Goal: Task Accomplishment & Management: Complete application form

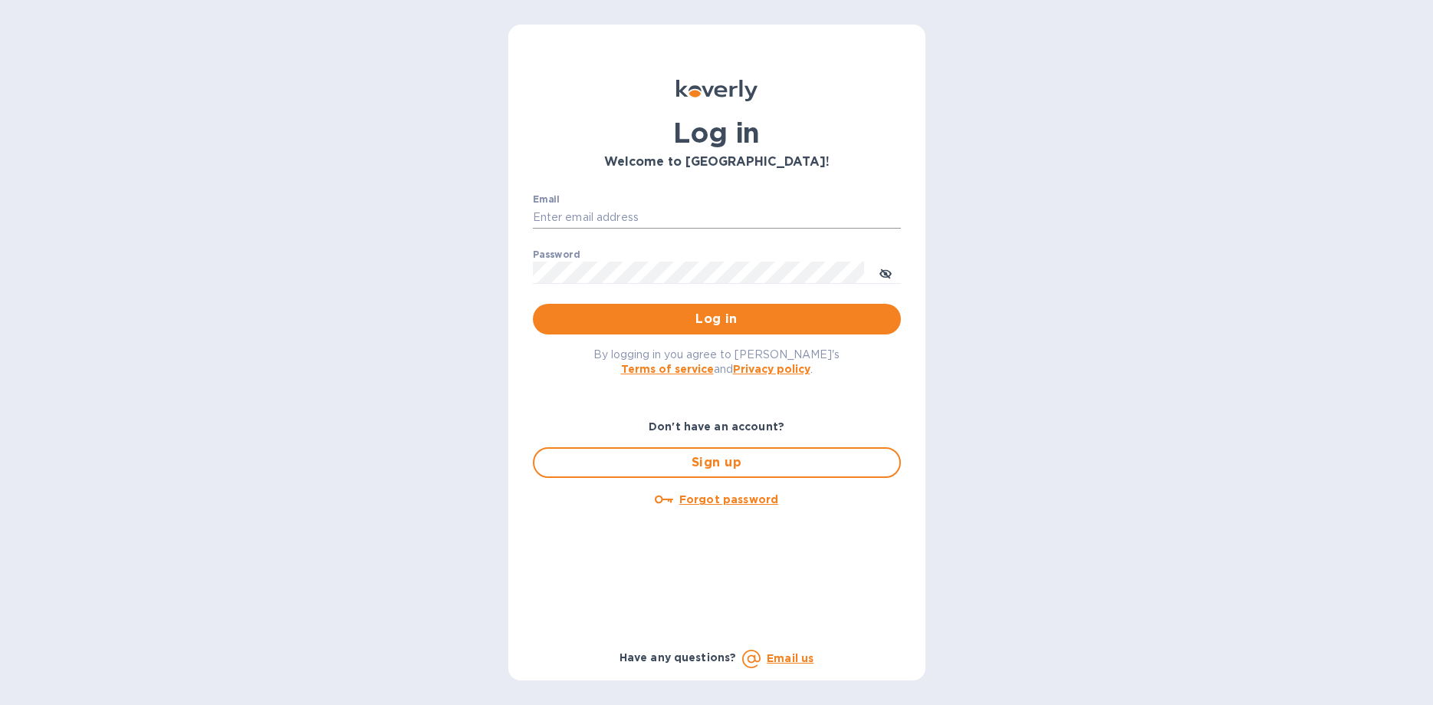
click at [587, 208] on input "Email" at bounding box center [717, 217] width 368 height 23
type input "[EMAIL_ADDRESS][DOMAIN_NAME]"
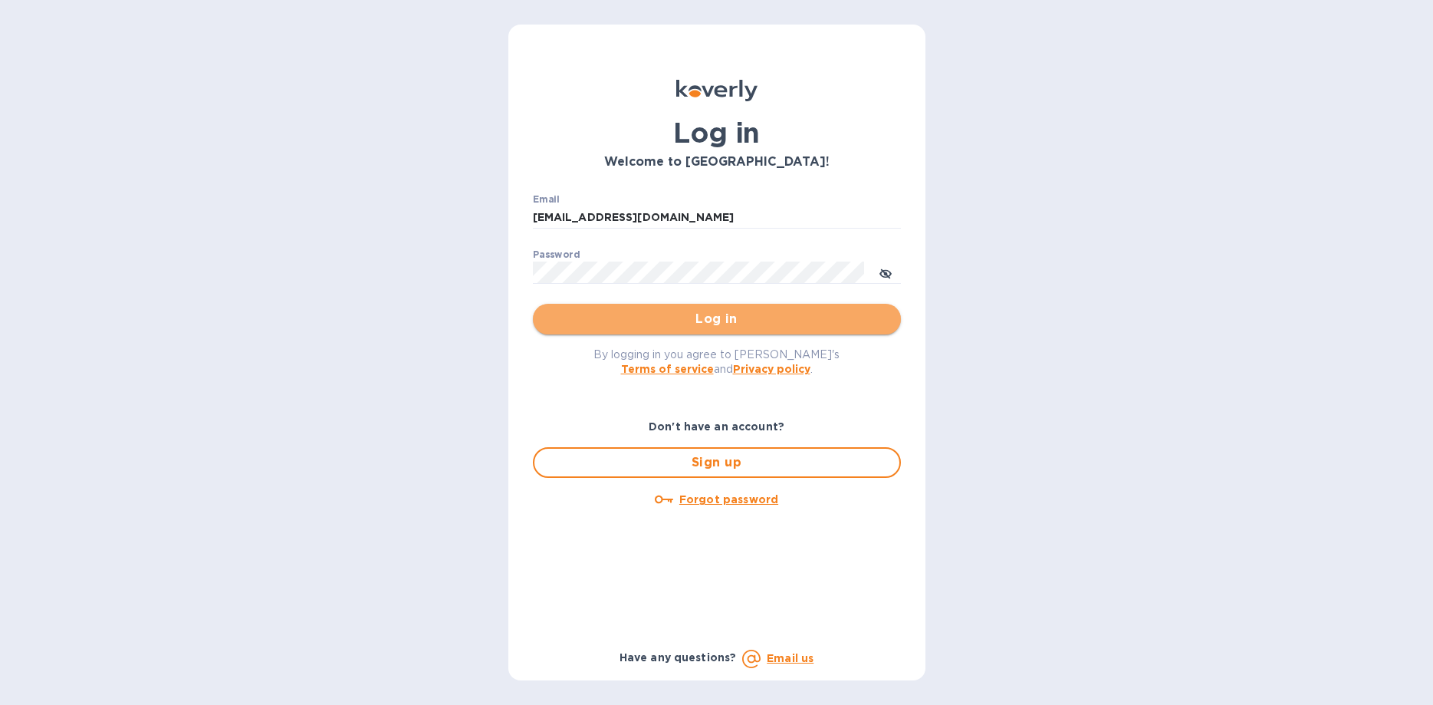
click at [700, 312] on span "Log in" at bounding box center [717, 319] width 344 height 18
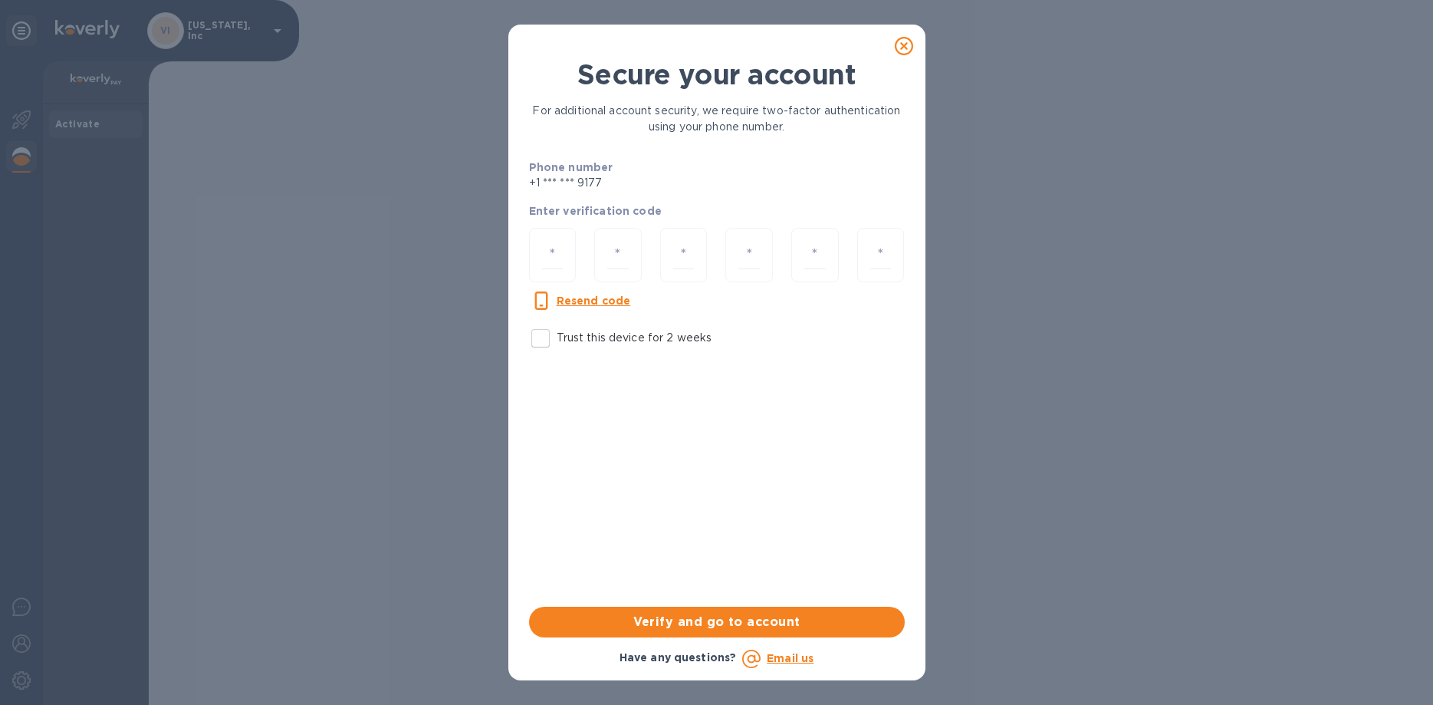
drag, startPoint x: 530, startPoint y: 258, endPoint x: 515, endPoint y: 246, distance: 19.1
click at [522, 246] on div "Secure your account For additional account security, we require two-factor auth…" at bounding box center [717, 367] width 391 height 619
click at [554, 254] on input "number" at bounding box center [552, 255] width 21 height 28
type input "3"
type input "2"
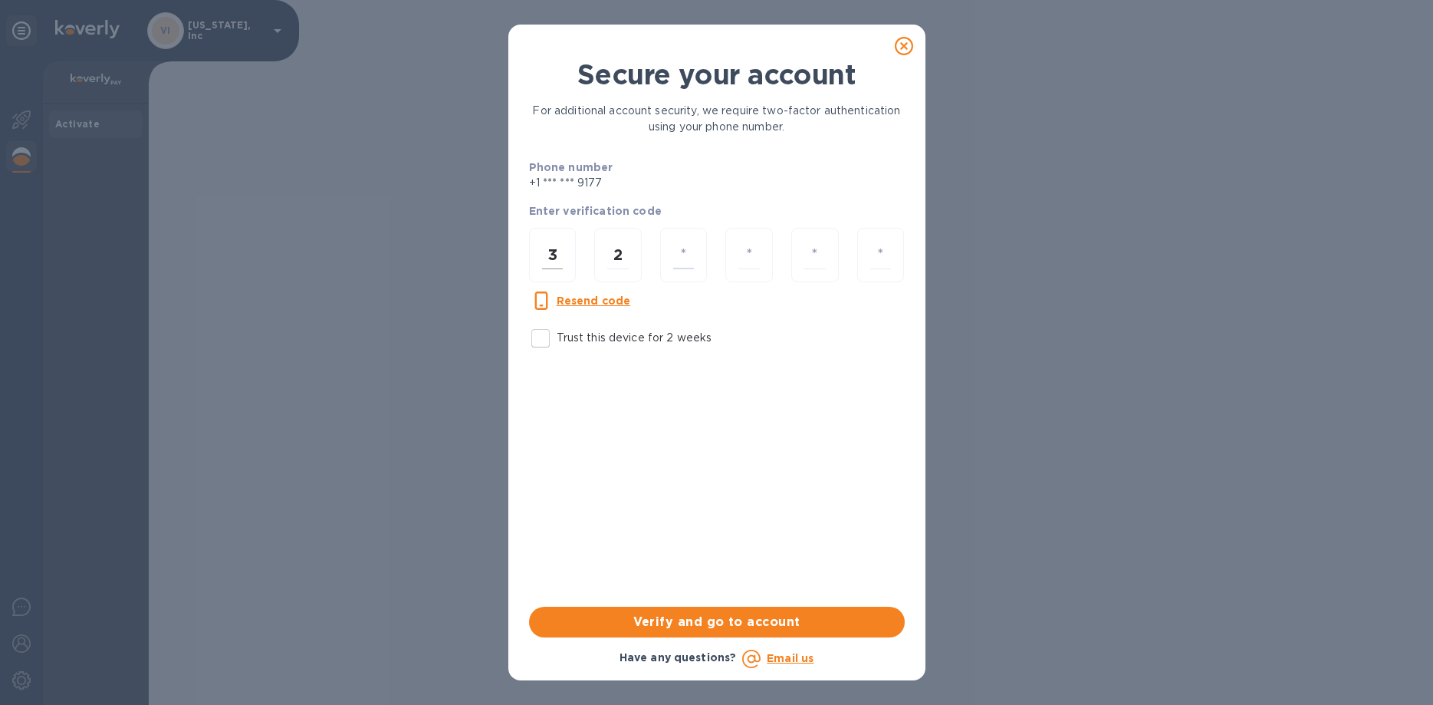
type input "6"
type input "9"
type input "2"
type input "3"
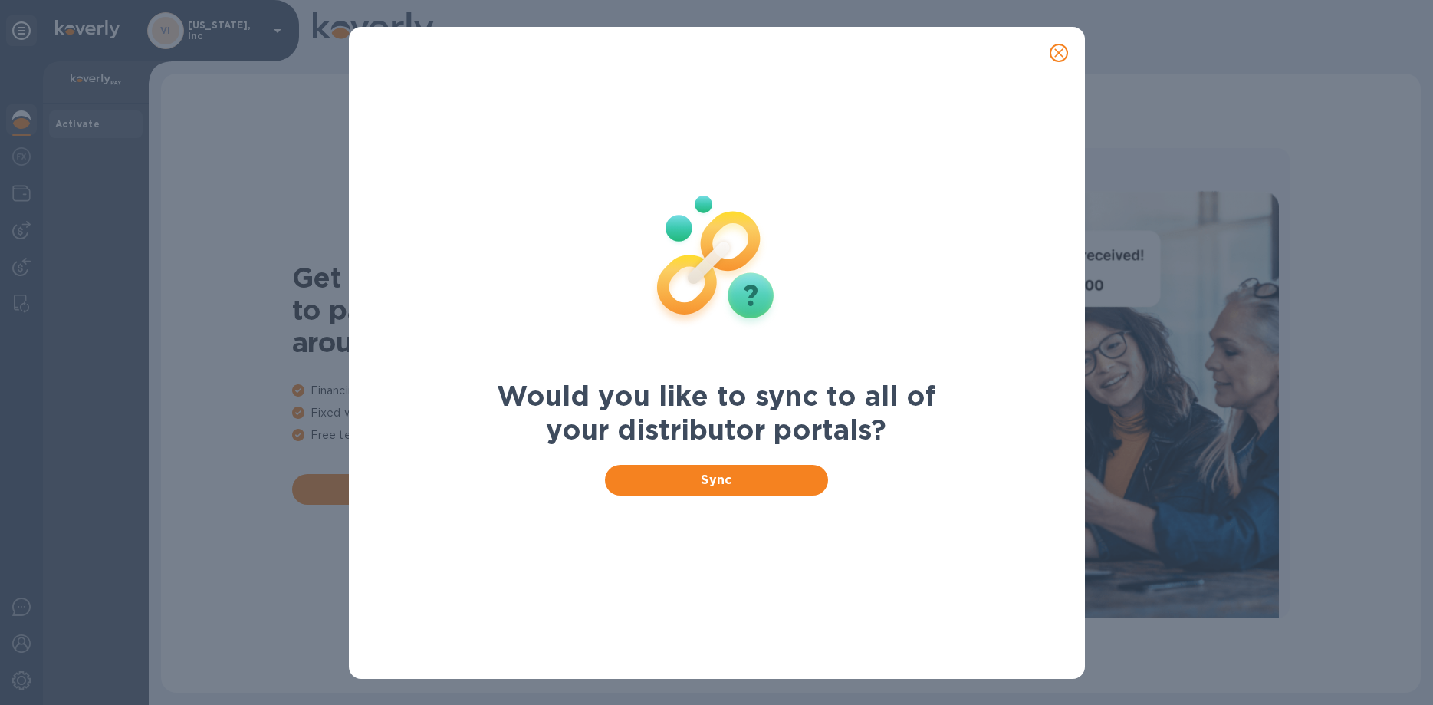
click at [1071, 30] on div at bounding box center [717, 53] width 736 height 52
click at [1062, 49] on icon "close" at bounding box center [1059, 52] width 9 height 9
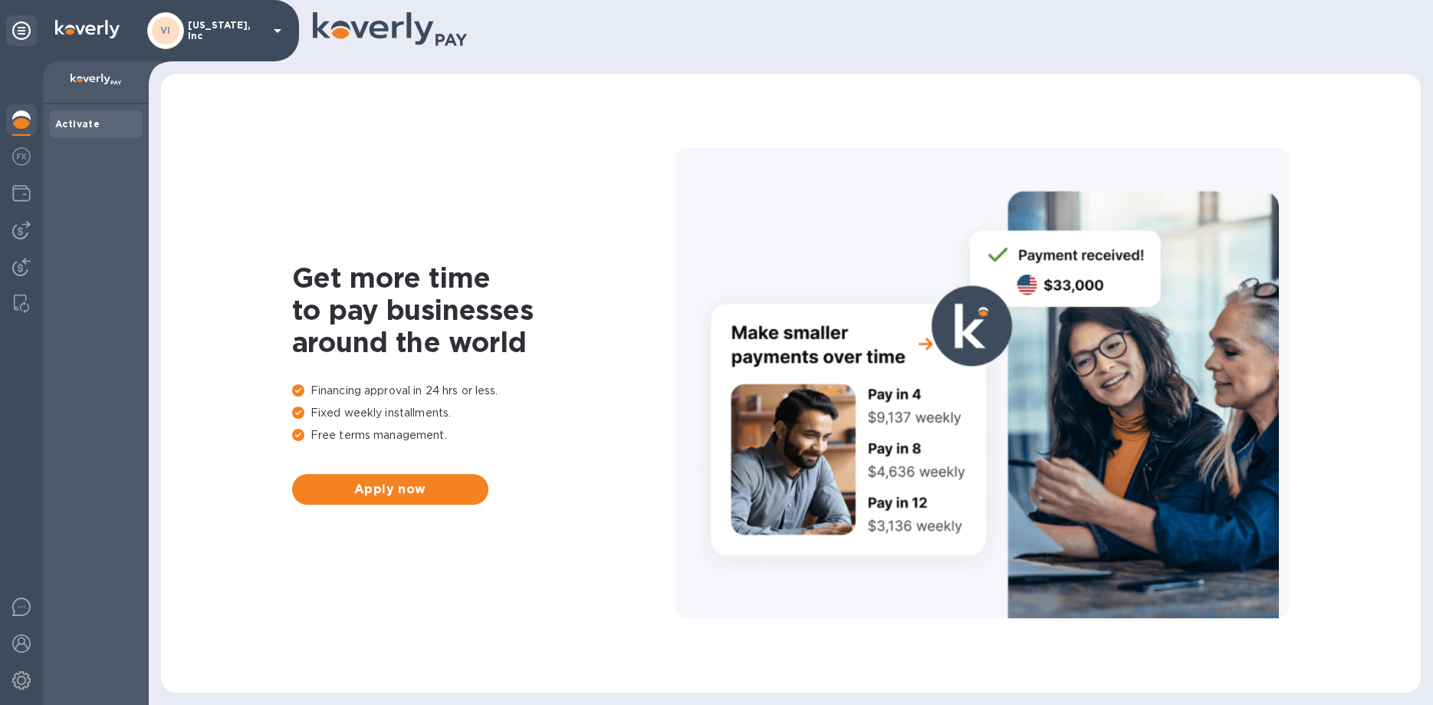
click at [207, 25] on p "[US_STATE], Inc" at bounding box center [226, 30] width 77 height 21
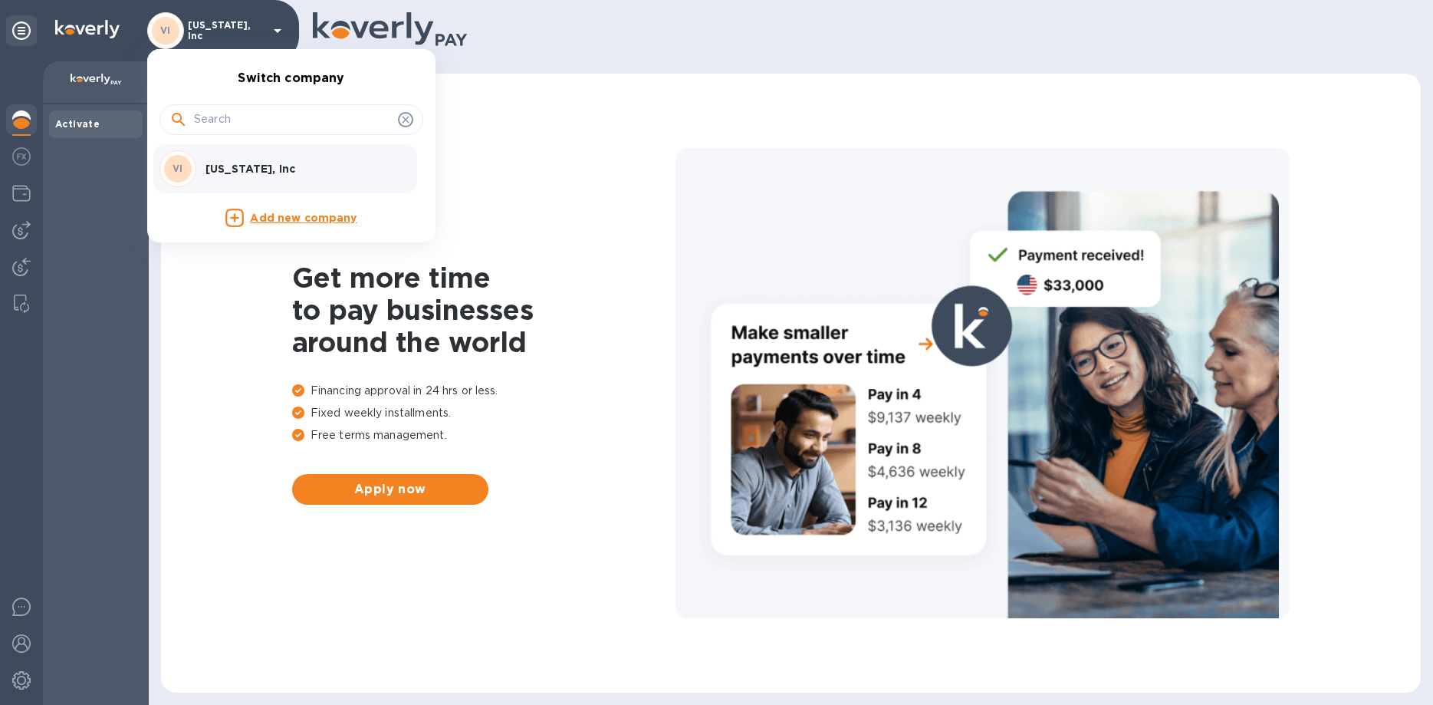
click at [93, 258] on div at bounding box center [716, 352] width 1433 height 705
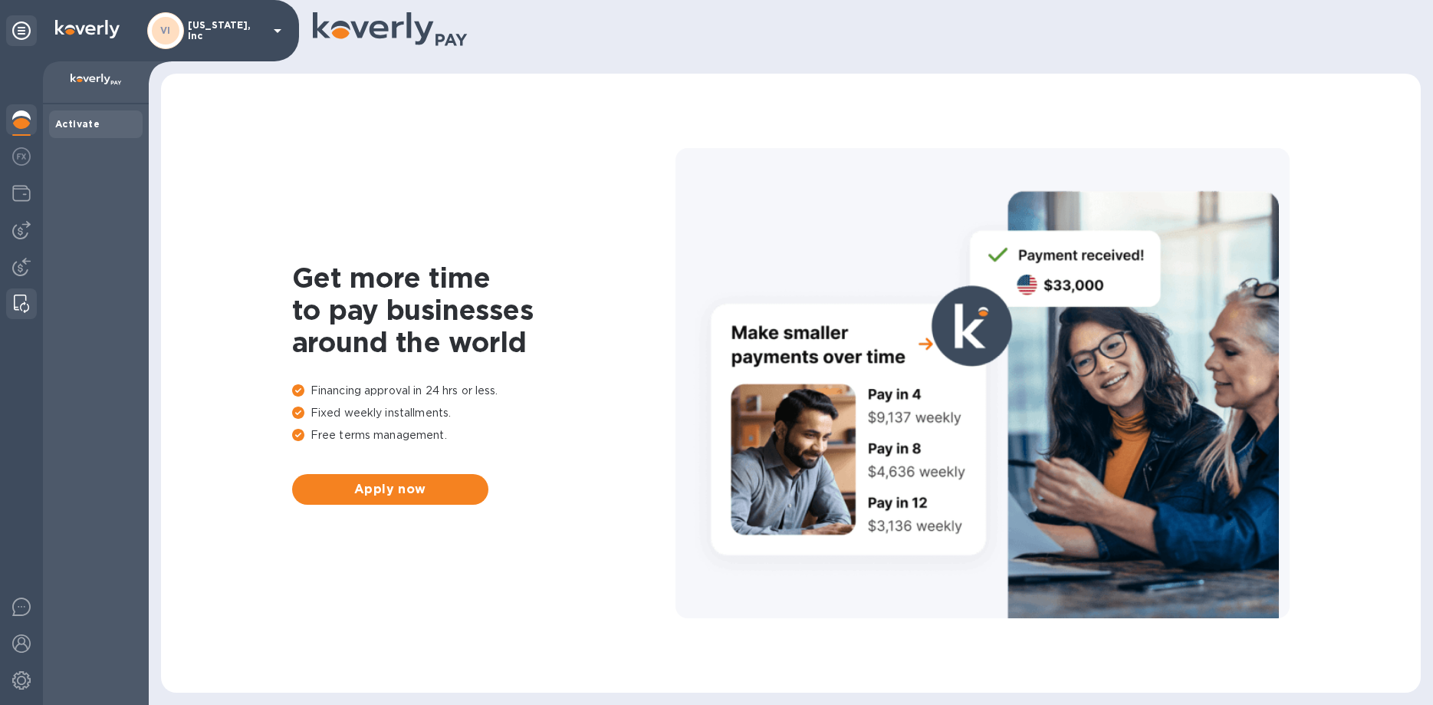
click at [20, 301] on img at bounding box center [21, 304] width 15 height 18
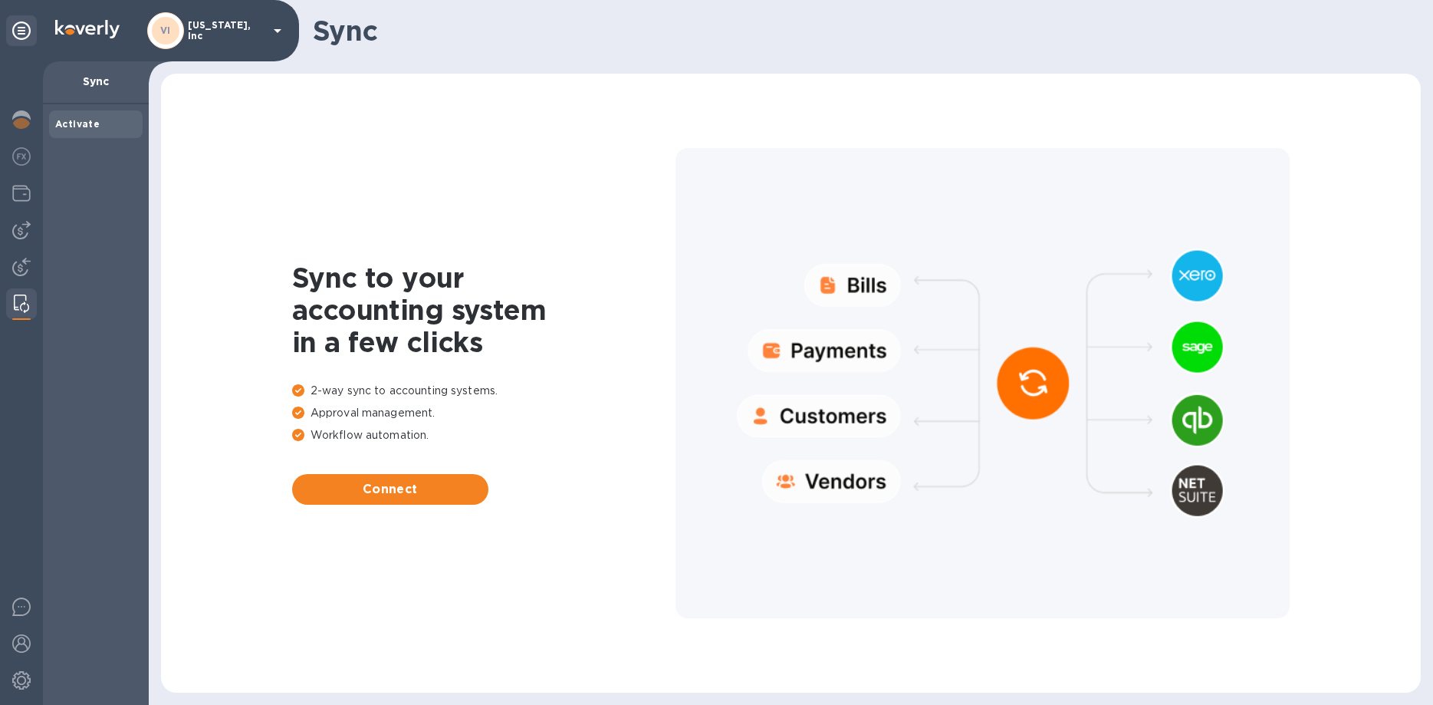
click at [41, 239] on div at bounding box center [21, 382] width 43 height 643
click at [21, 231] on img at bounding box center [21, 230] width 18 height 18
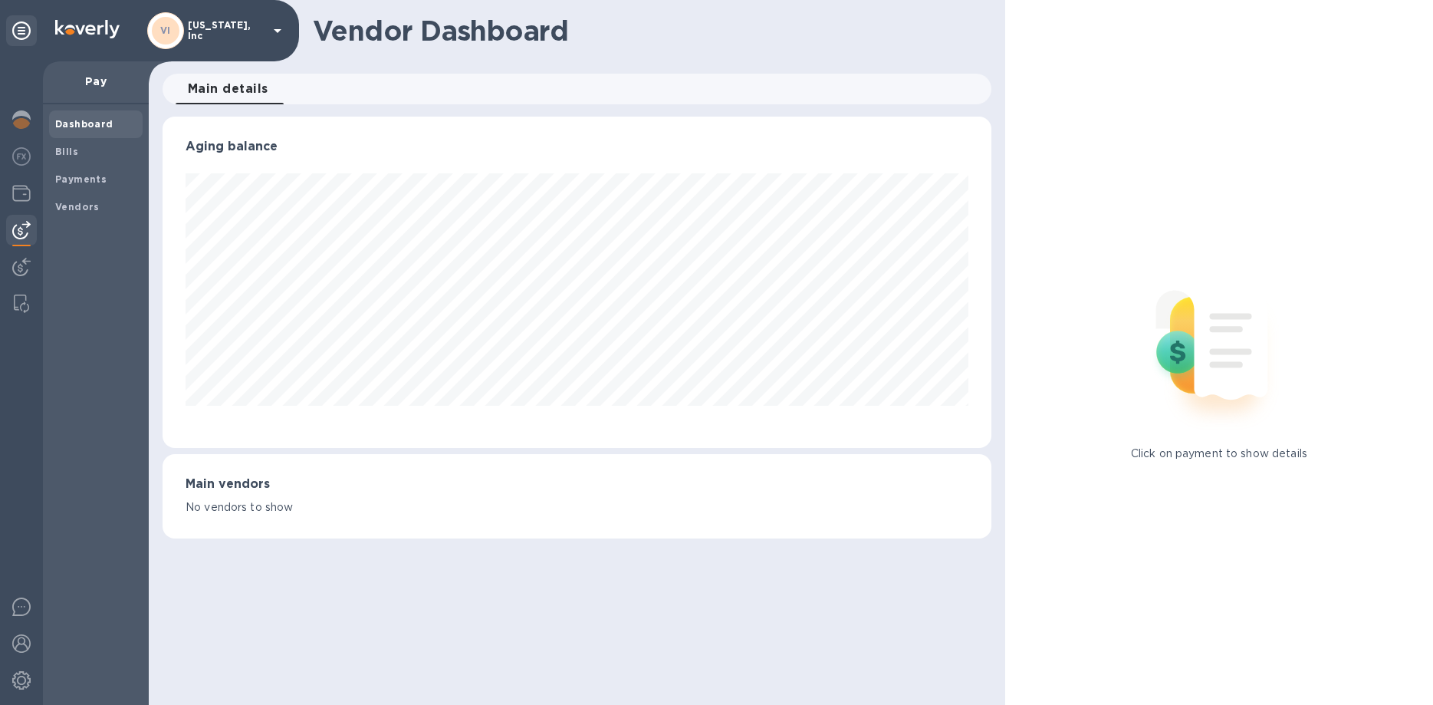
scroll to position [331, 828]
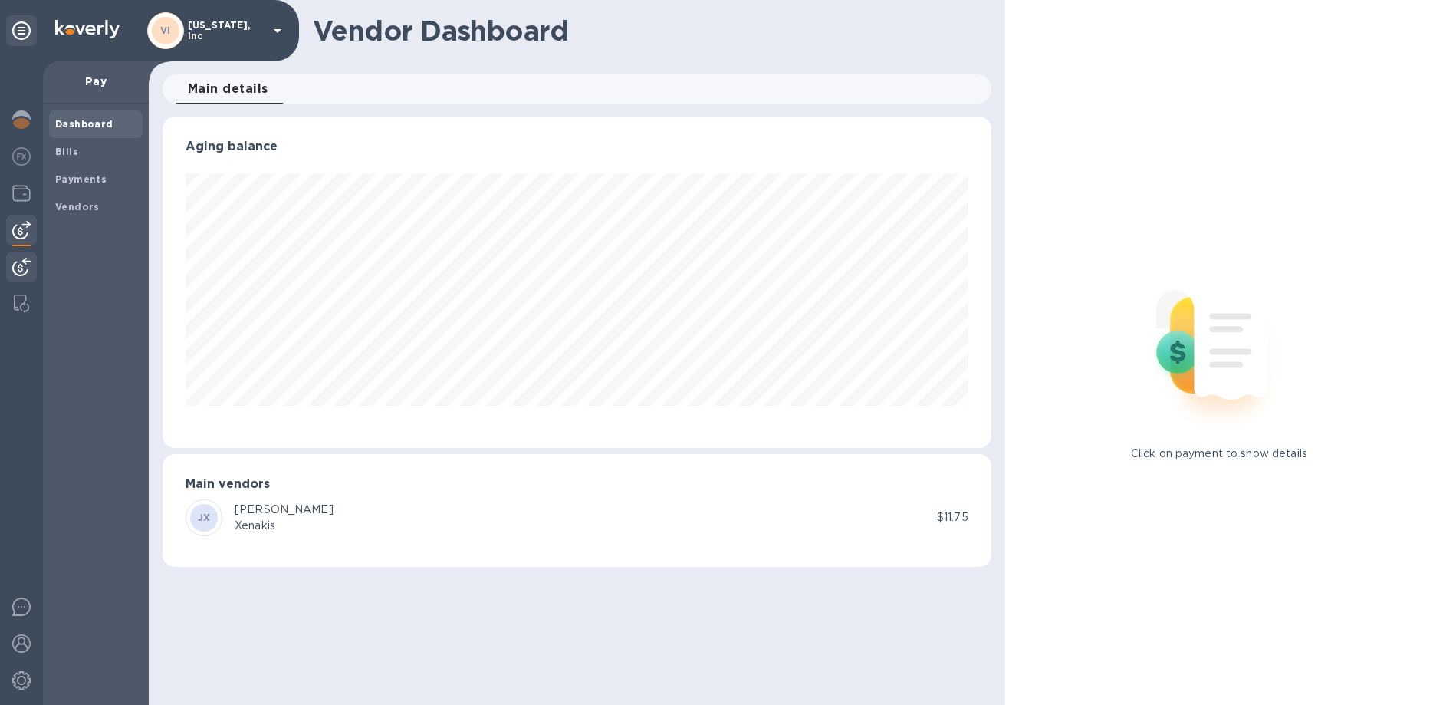
click at [19, 266] on img at bounding box center [21, 267] width 18 height 18
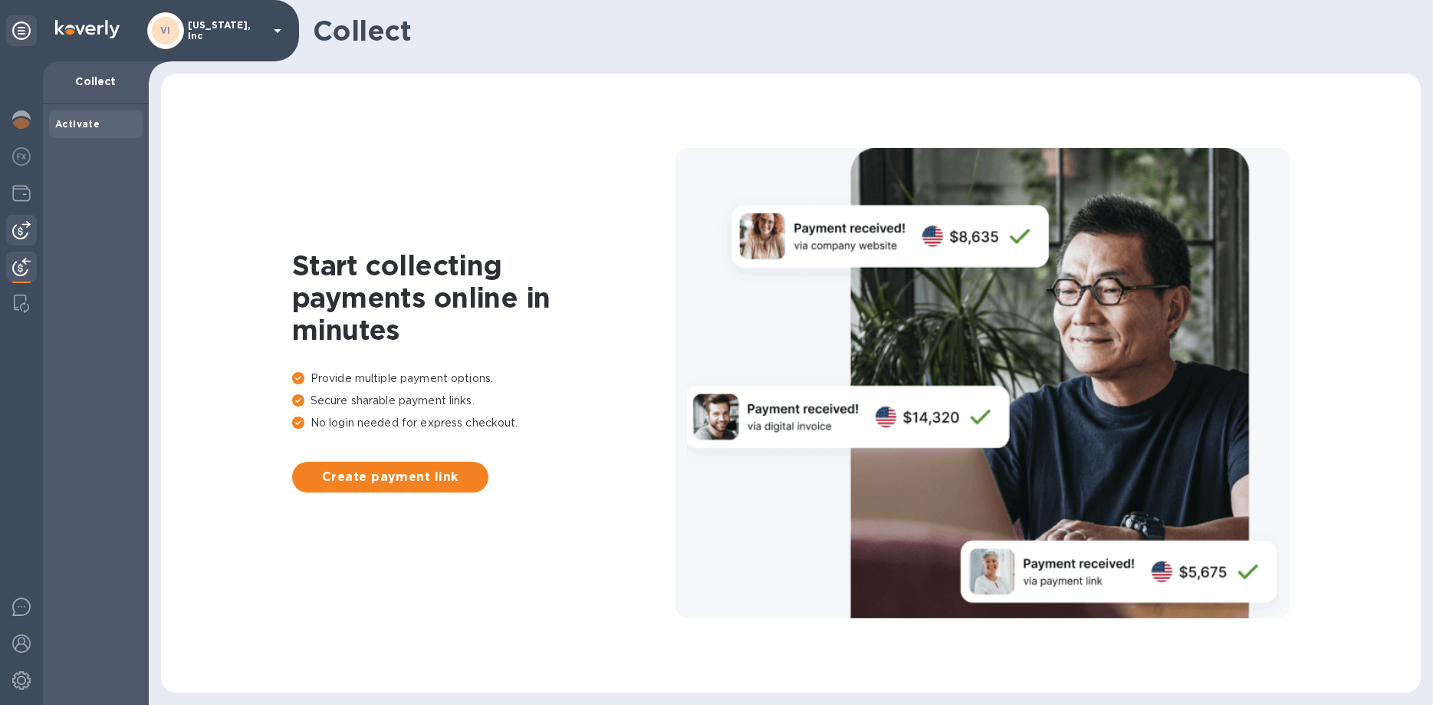
click at [29, 243] on div at bounding box center [21, 230] width 31 height 31
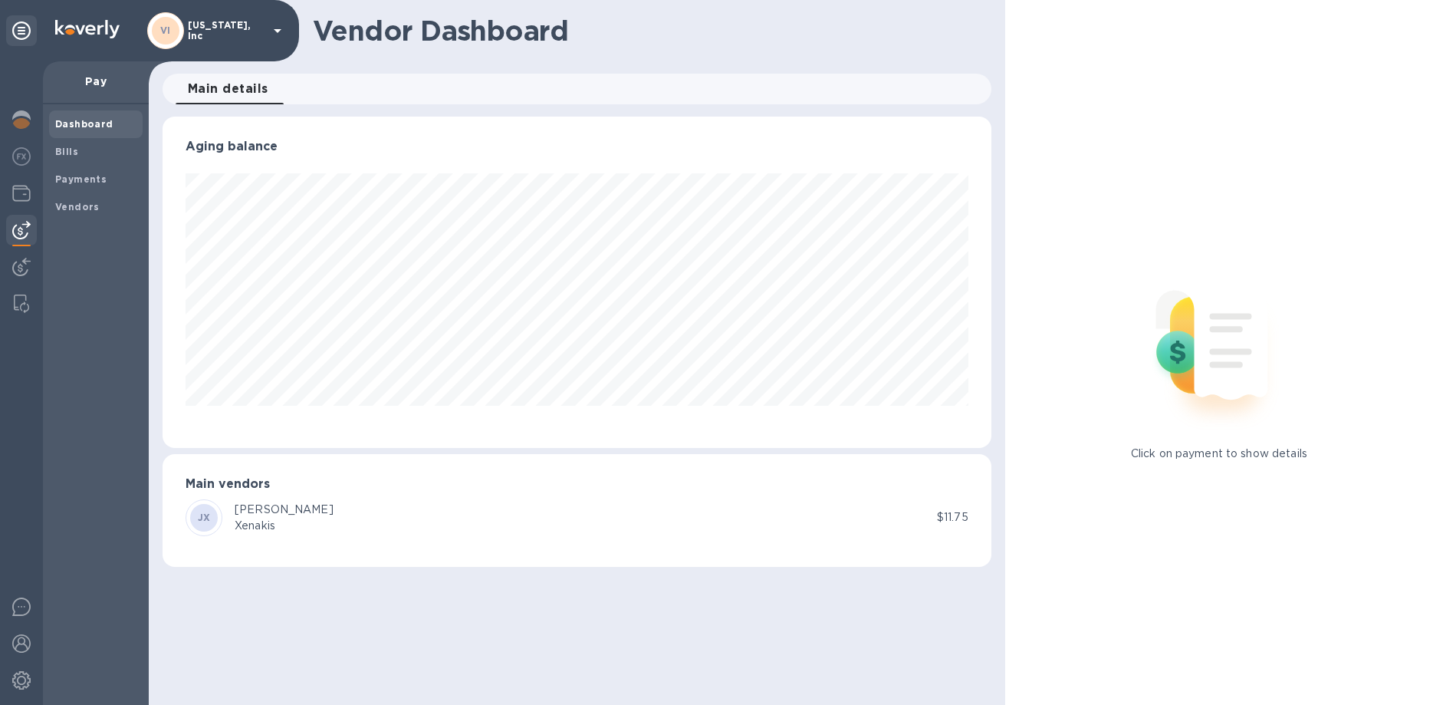
scroll to position [331, 828]
click at [22, 123] on img at bounding box center [21, 119] width 18 height 18
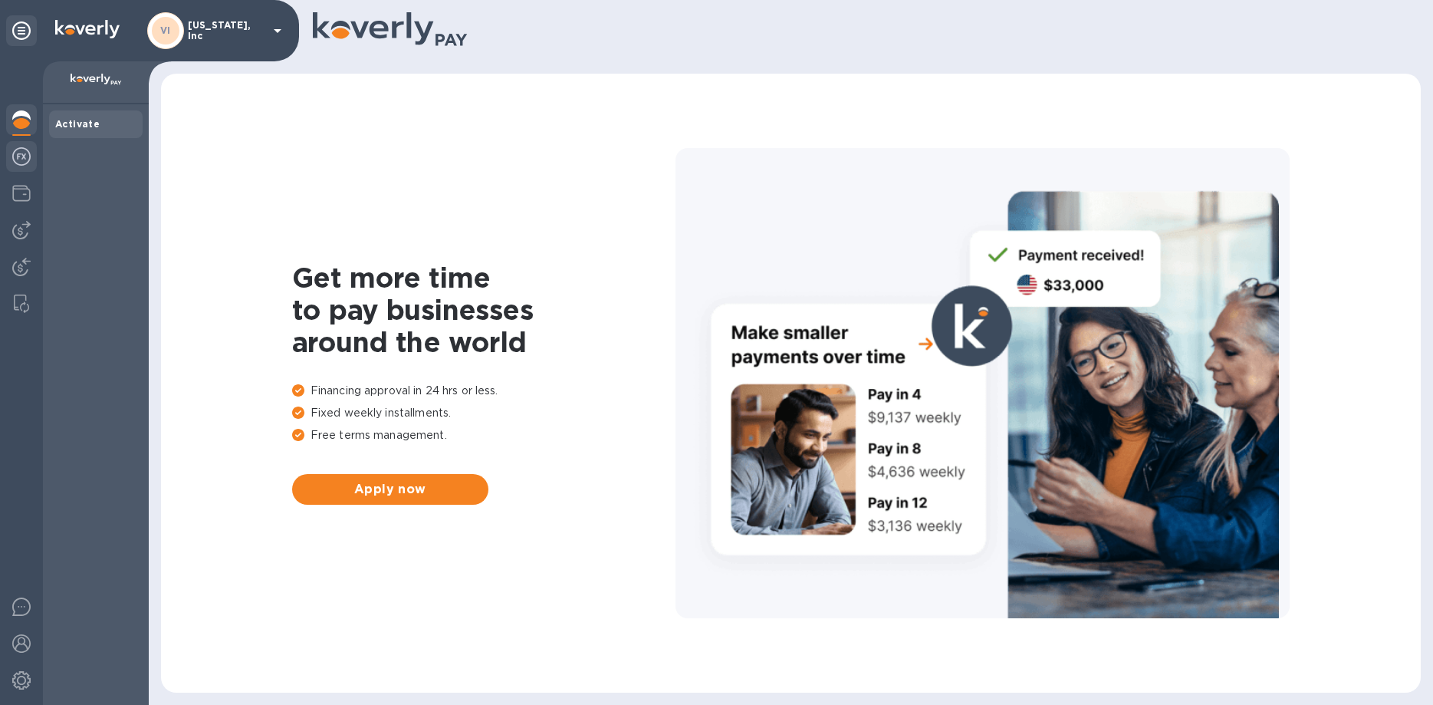
click at [18, 151] on img at bounding box center [21, 156] width 18 height 18
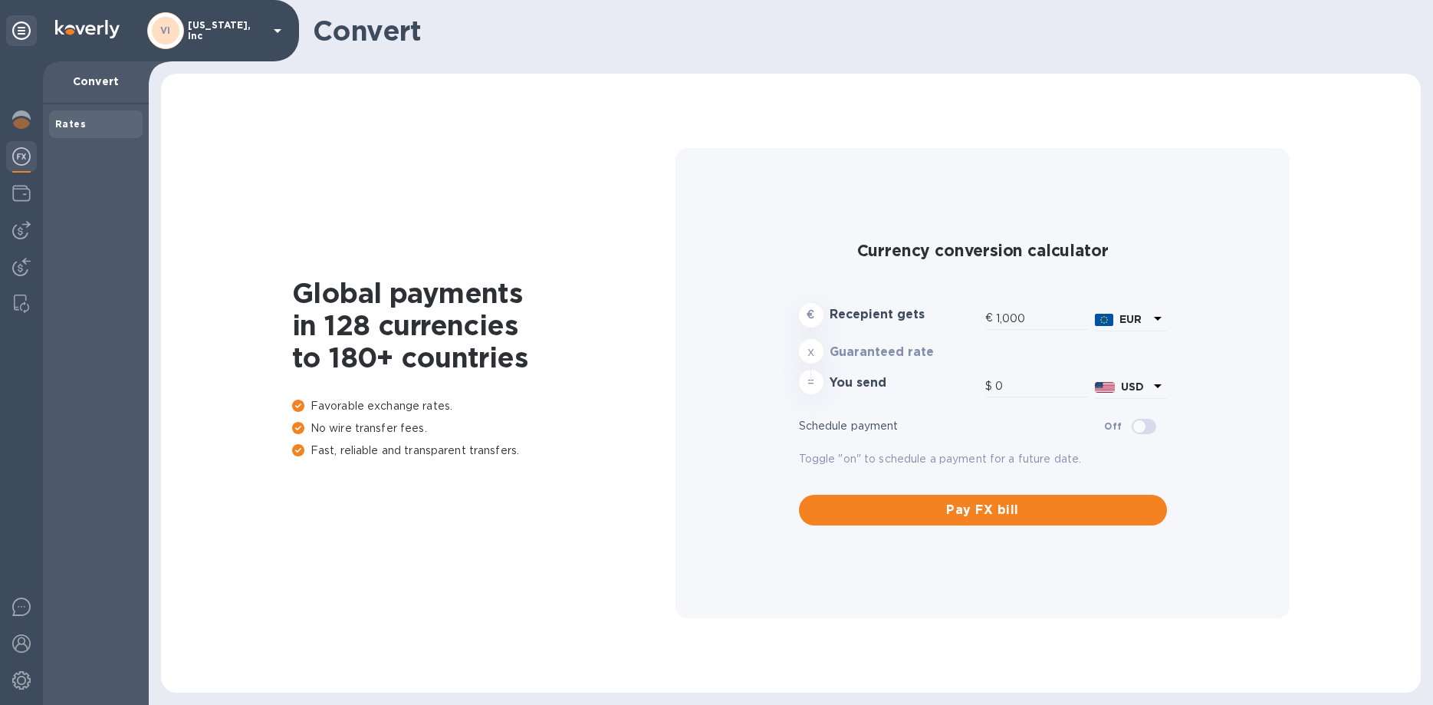
type input "1,175.05"
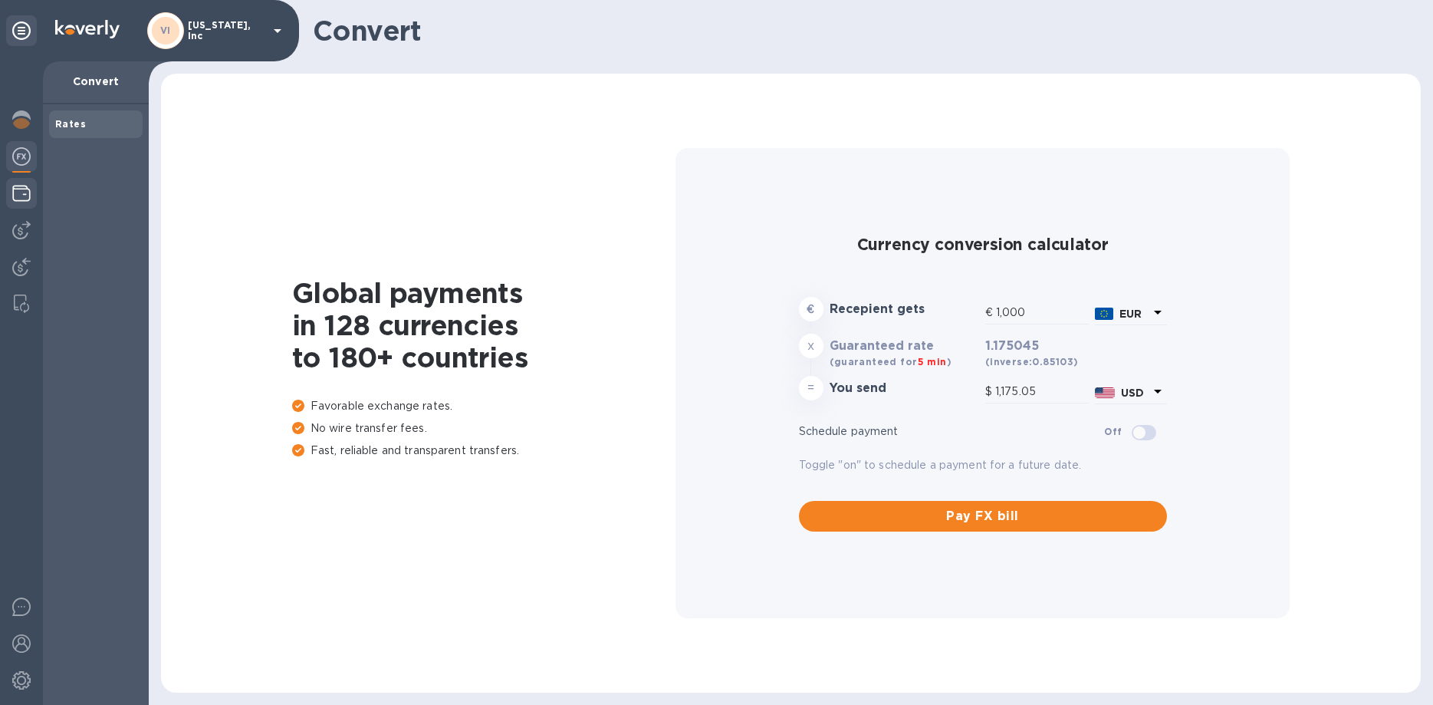
click at [18, 196] on img at bounding box center [21, 193] width 18 height 18
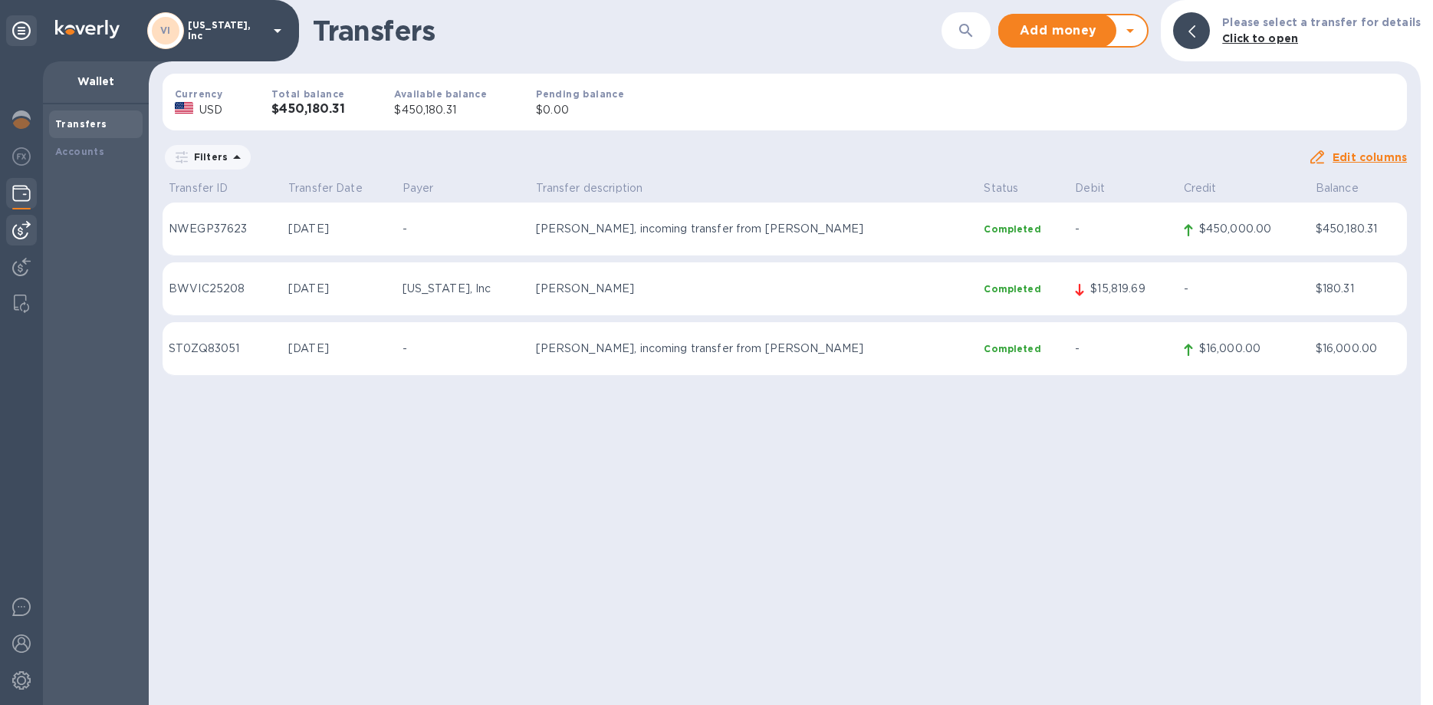
click at [20, 227] on img at bounding box center [21, 230] width 18 height 18
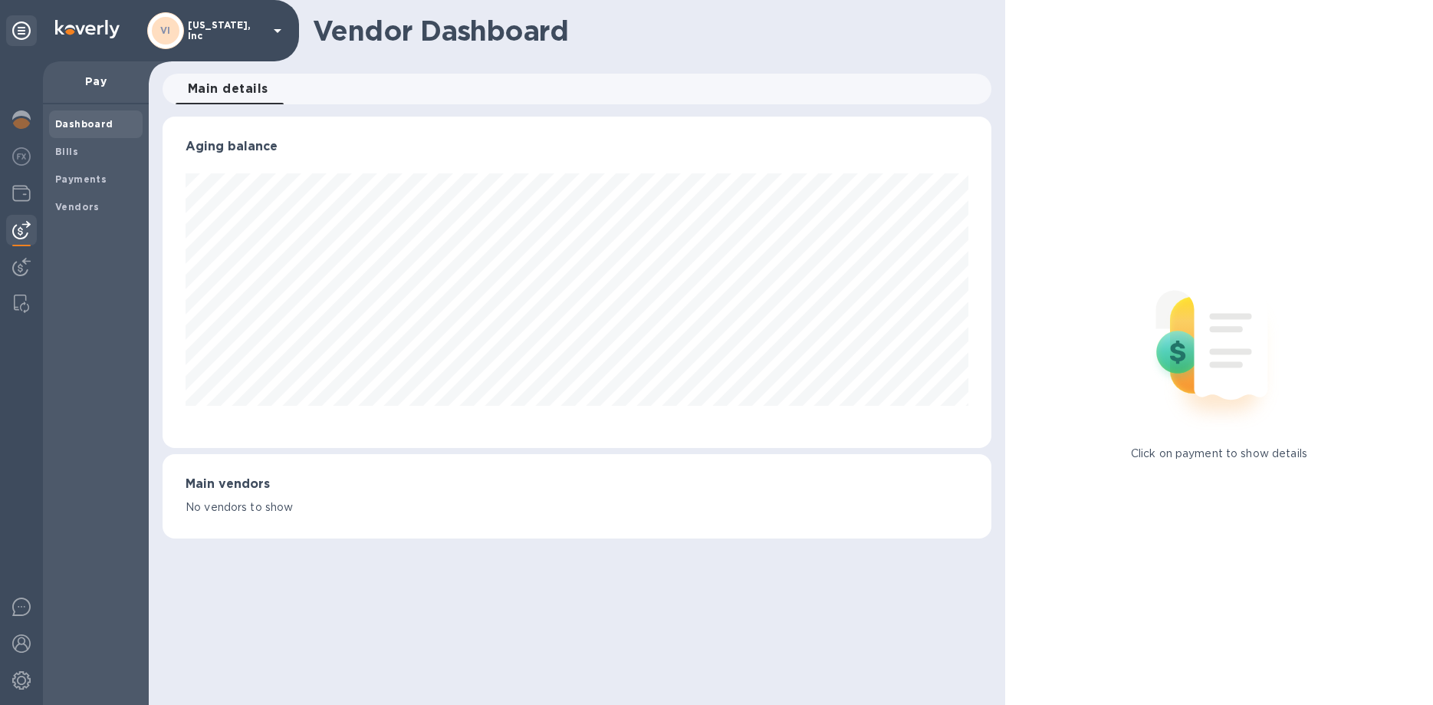
scroll to position [331, 828]
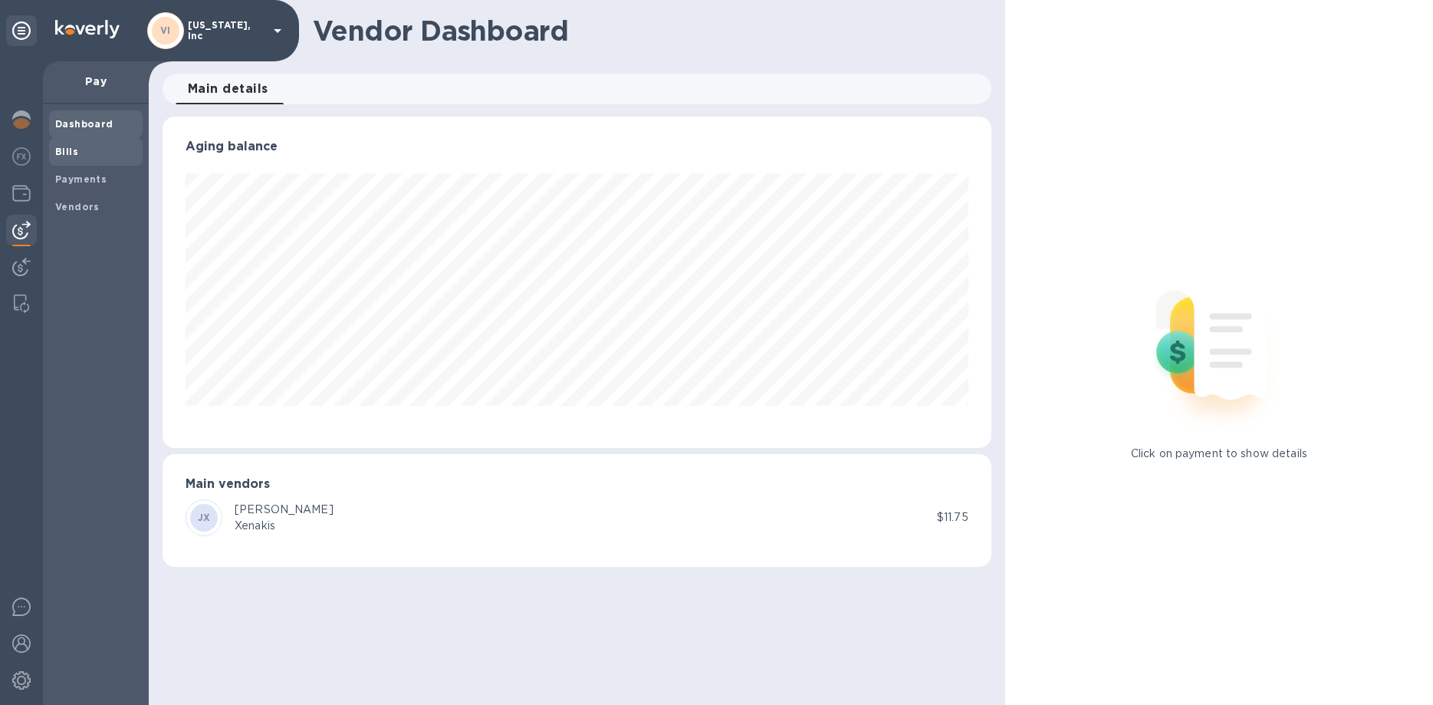
click at [64, 148] on b "Bills" at bounding box center [66, 152] width 23 height 12
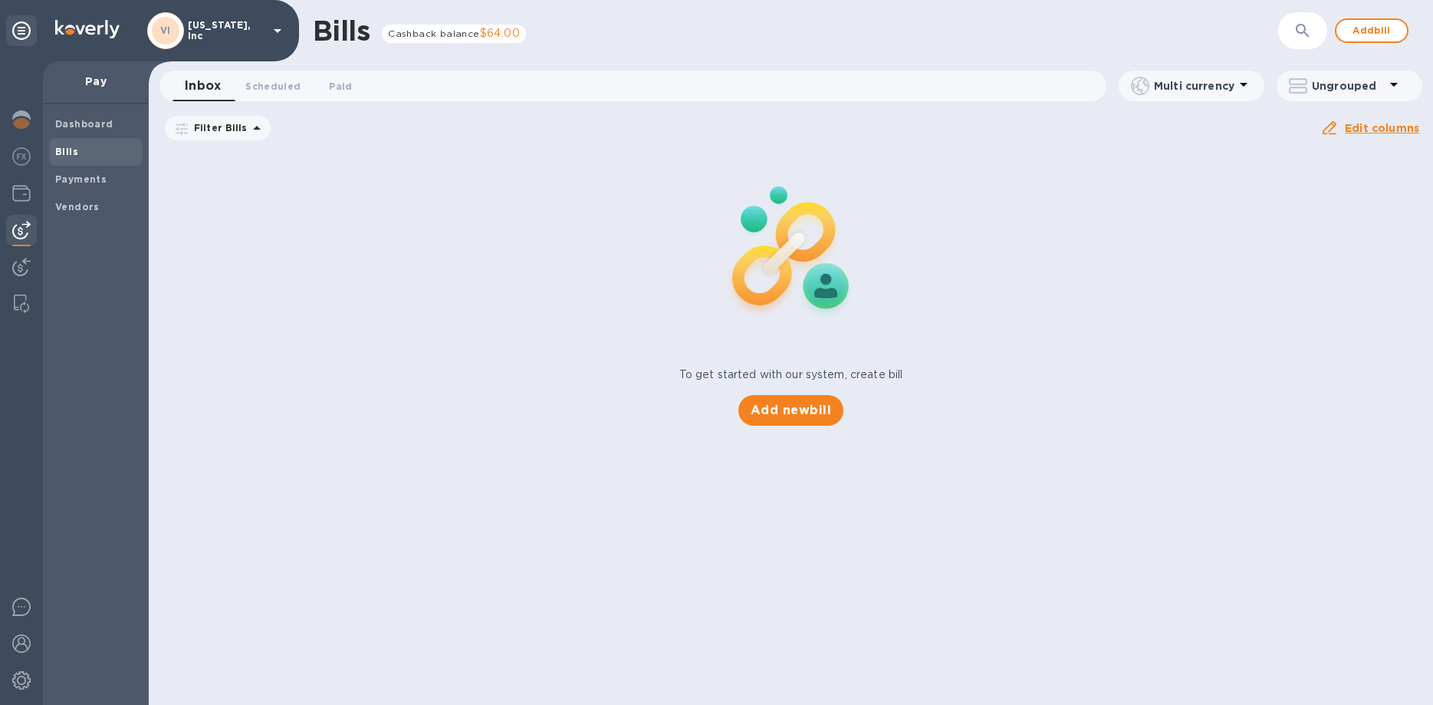
click at [64, 148] on b "Bills" at bounding box center [66, 152] width 23 height 12
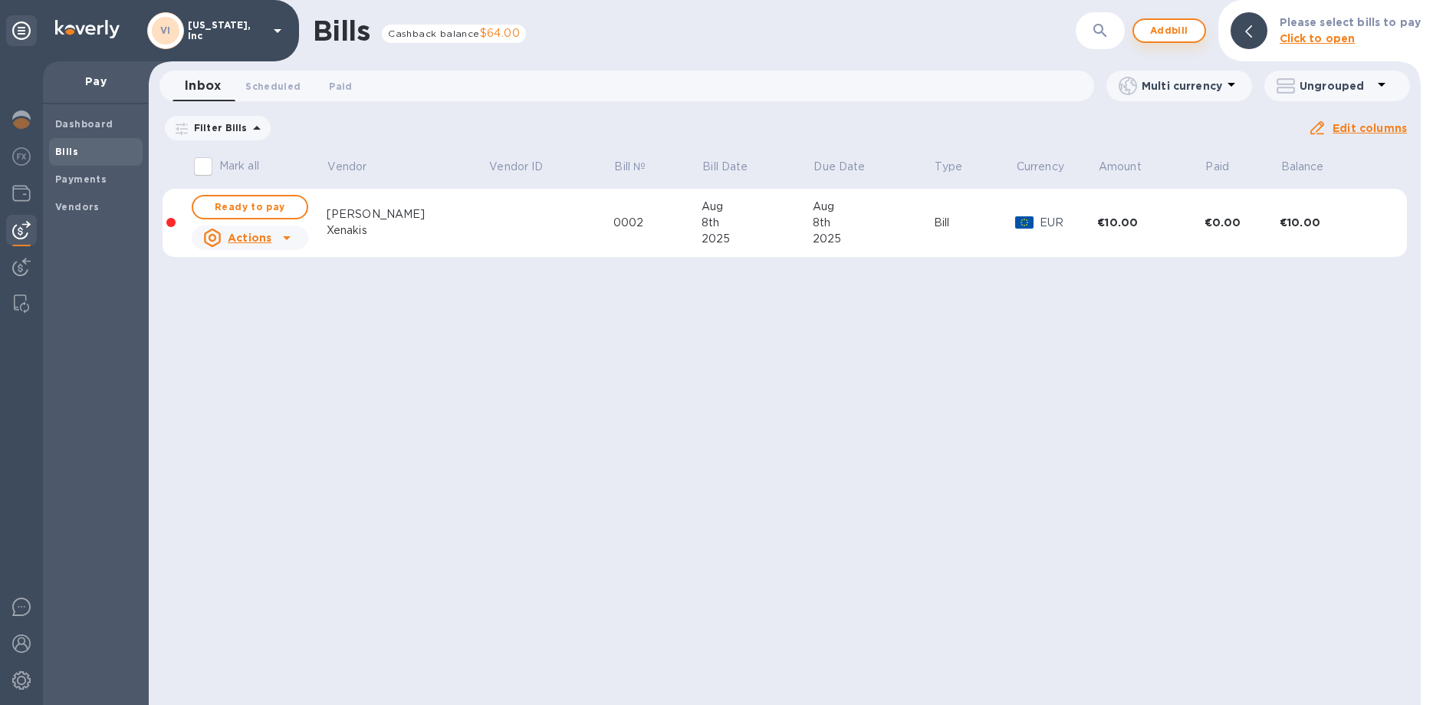
click at [1150, 35] on span "Add bill" at bounding box center [1170, 30] width 46 height 18
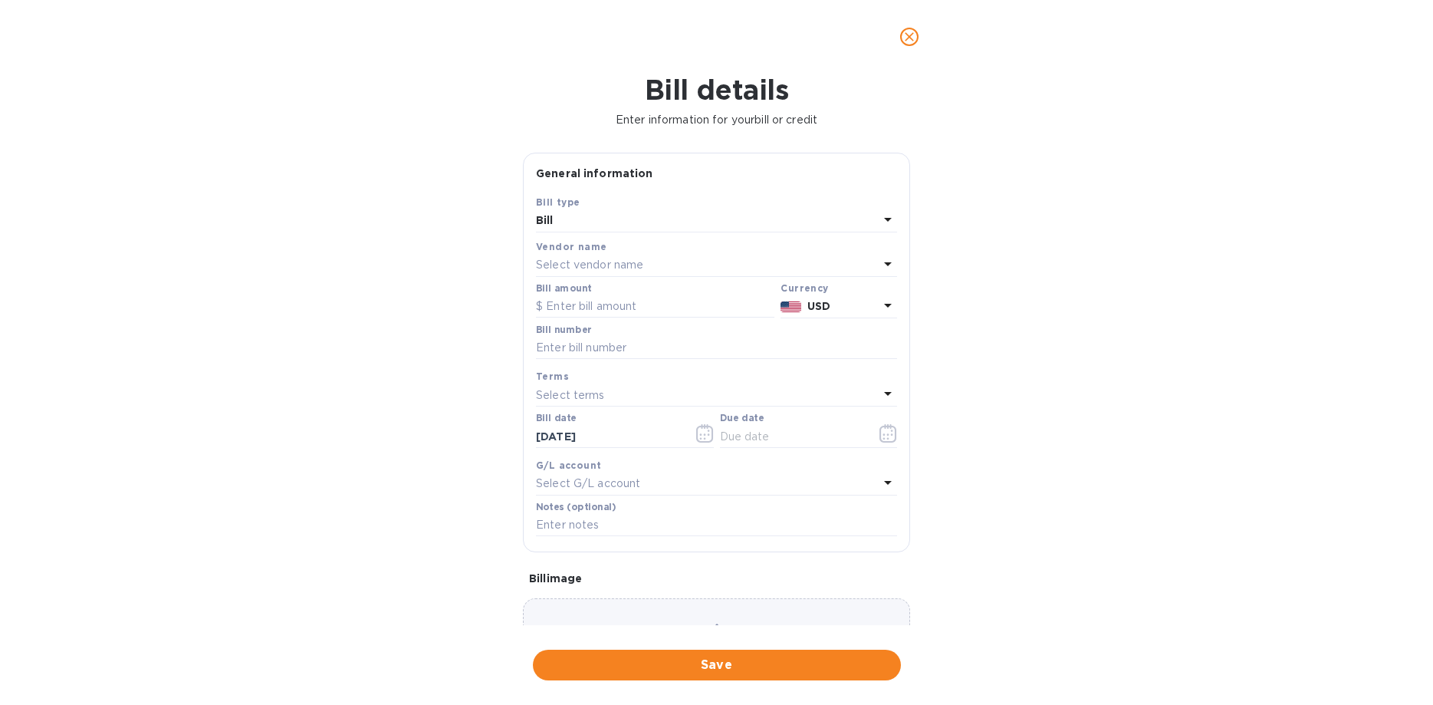
click at [569, 265] on p "Select vendor name" at bounding box center [589, 265] width 107 height 16
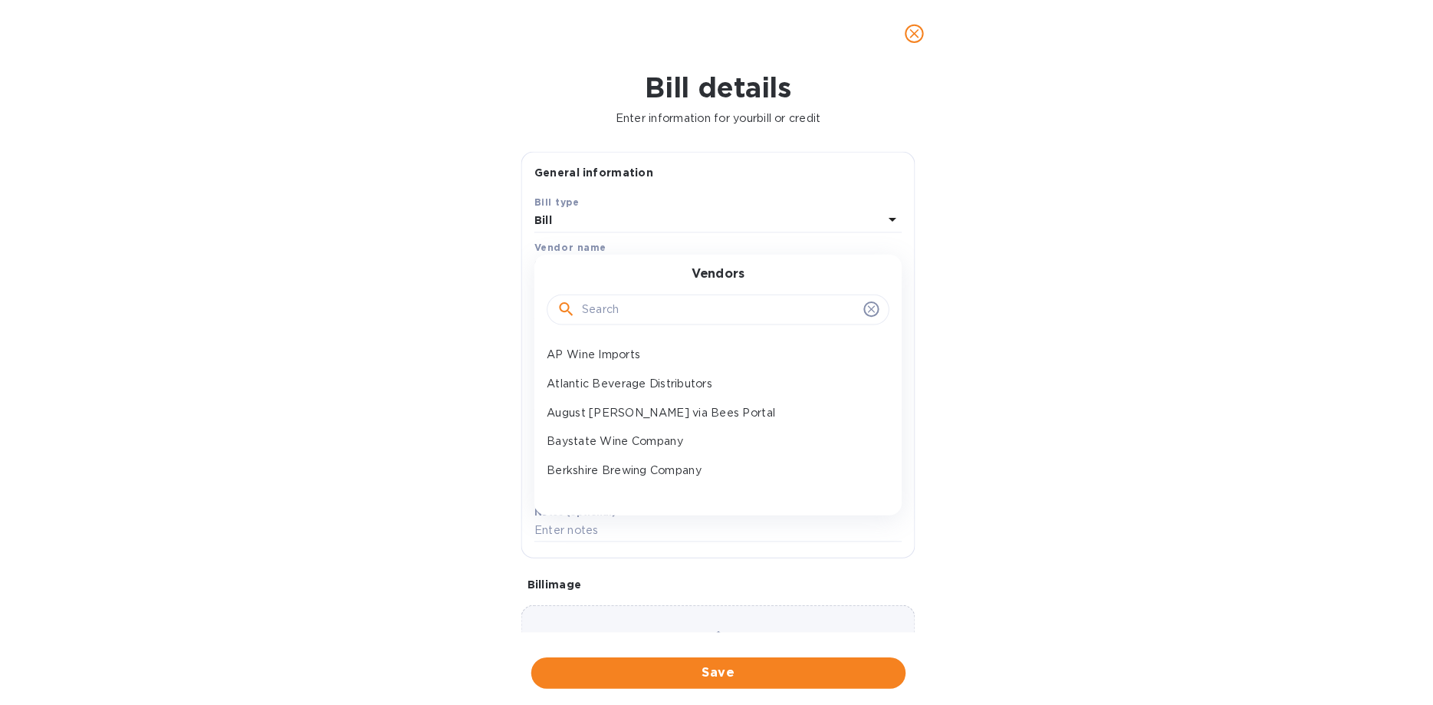
click at [624, 304] on input "text" at bounding box center [718, 308] width 271 height 23
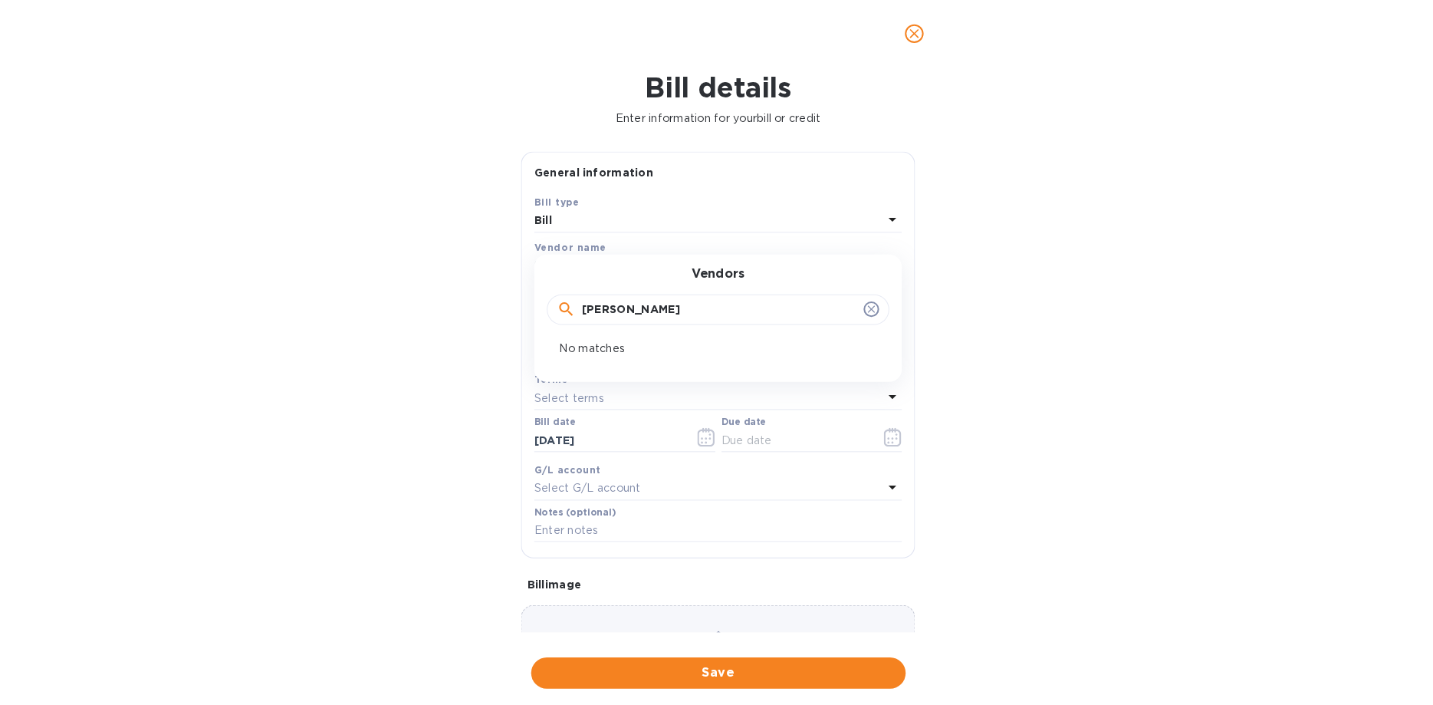
type input "[PERSON_NAME]"
click at [482, 419] on div "Bill details Enter information for your bill or credit General information Save…" at bounding box center [716, 389] width 1433 height 631
click at [572, 307] on input "text" at bounding box center [655, 306] width 239 height 23
type input "378,149.20"
click at [831, 303] on b "USD" at bounding box center [819, 306] width 23 height 12
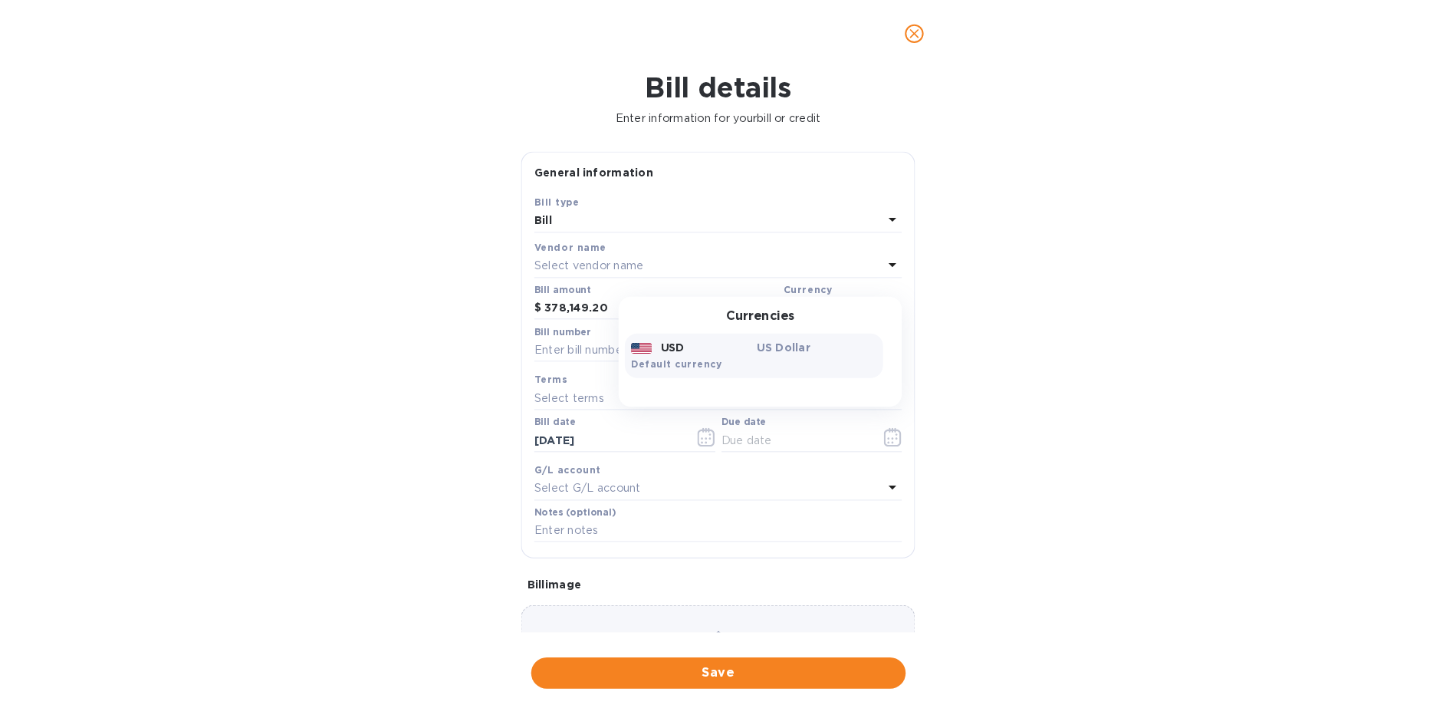
click at [783, 353] on div "US Dollar" at bounding box center [814, 344] width 124 height 21
click at [877, 303] on p "USD" at bounding box center [843, 306] width 71 height 16
click at [777, 337] on div "US Dollar" at bounding box center [814, 344] width 124 height 21
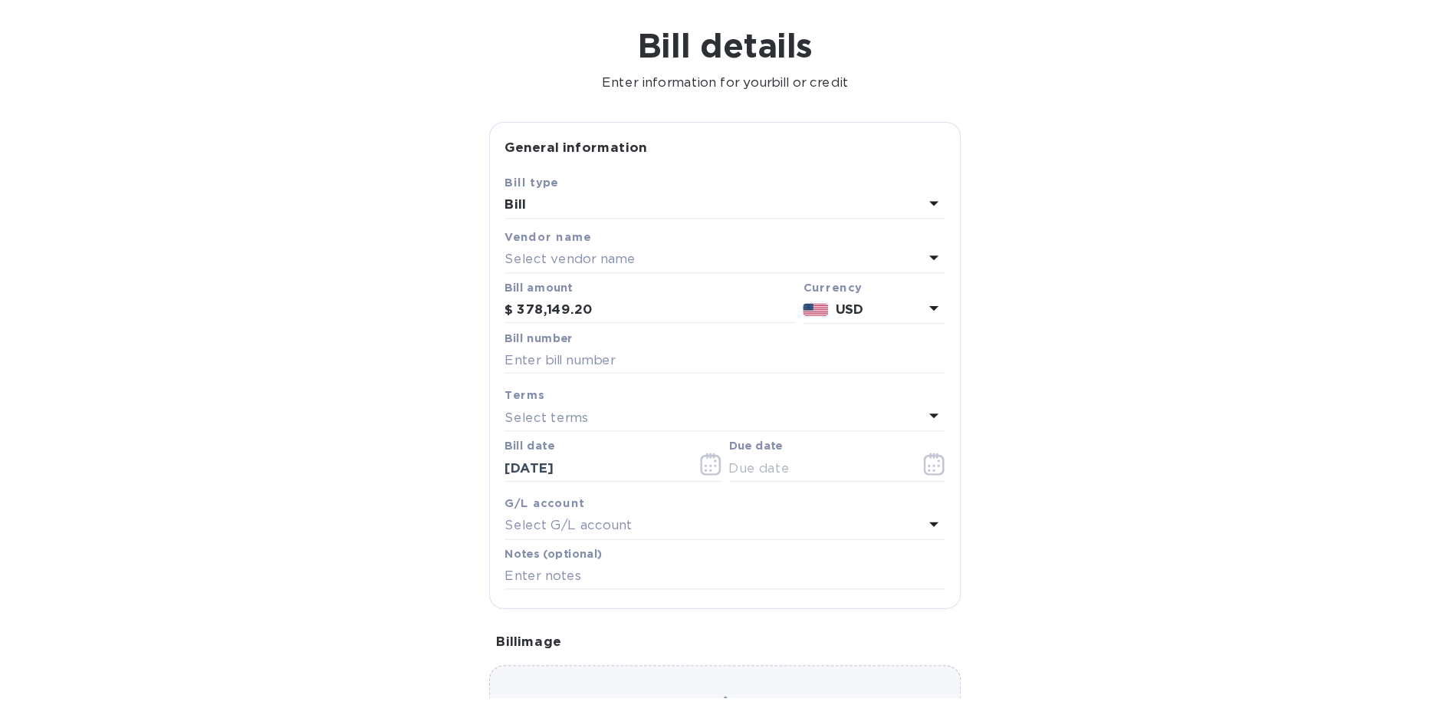
click at [634, 270] on p "Select vendor name" at bounding box center [589, 265] width 107 height 16
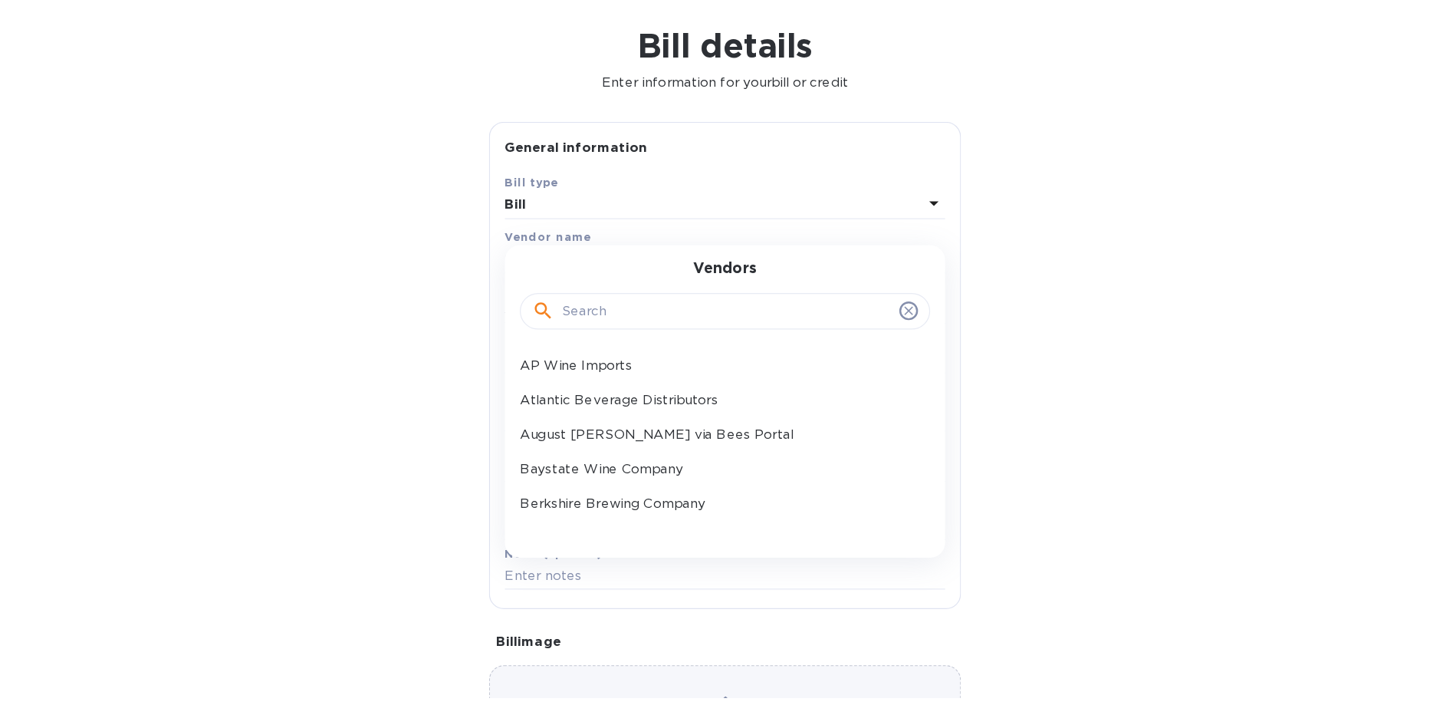
click at [634, 270] on div "Vendors" at bounding box center [717, 299] width 324 height 66
click at [606, 309] on input "text" at bounding box center [718, 308] width 271 height 23
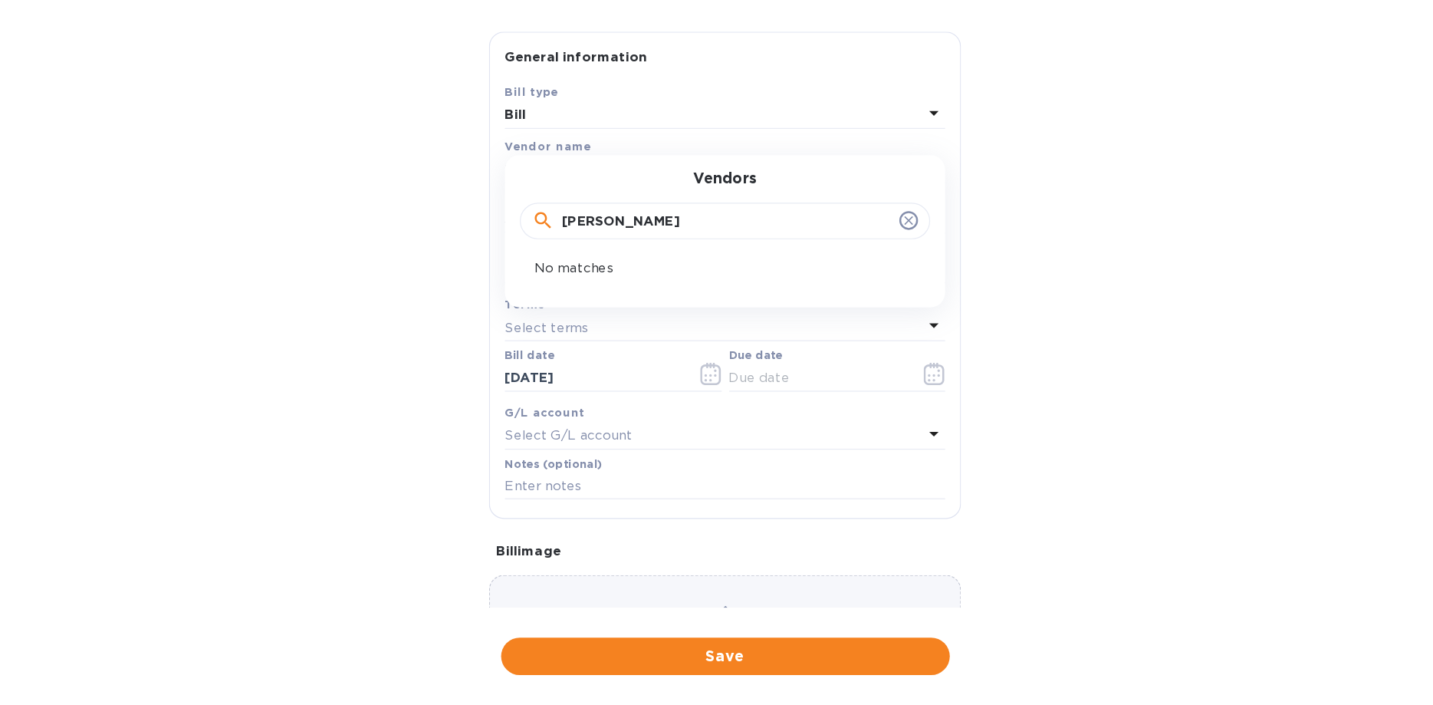
type input "[PERSON_NAME]"
click at [646, 343] on p "No matches" at bounding box center [711, 346] width 300 height 16
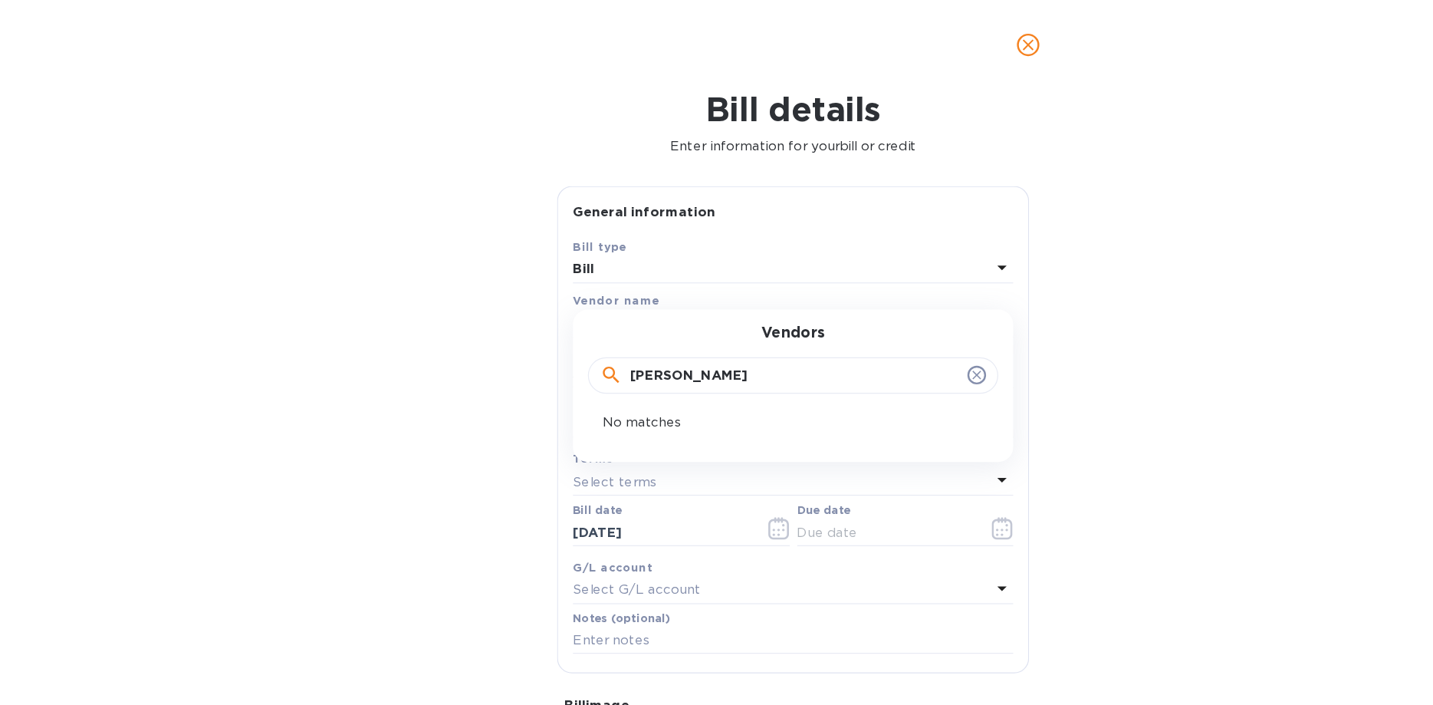
click at [915, 34] on icon "close" at bounding box center [909, 36] width 15 height 15
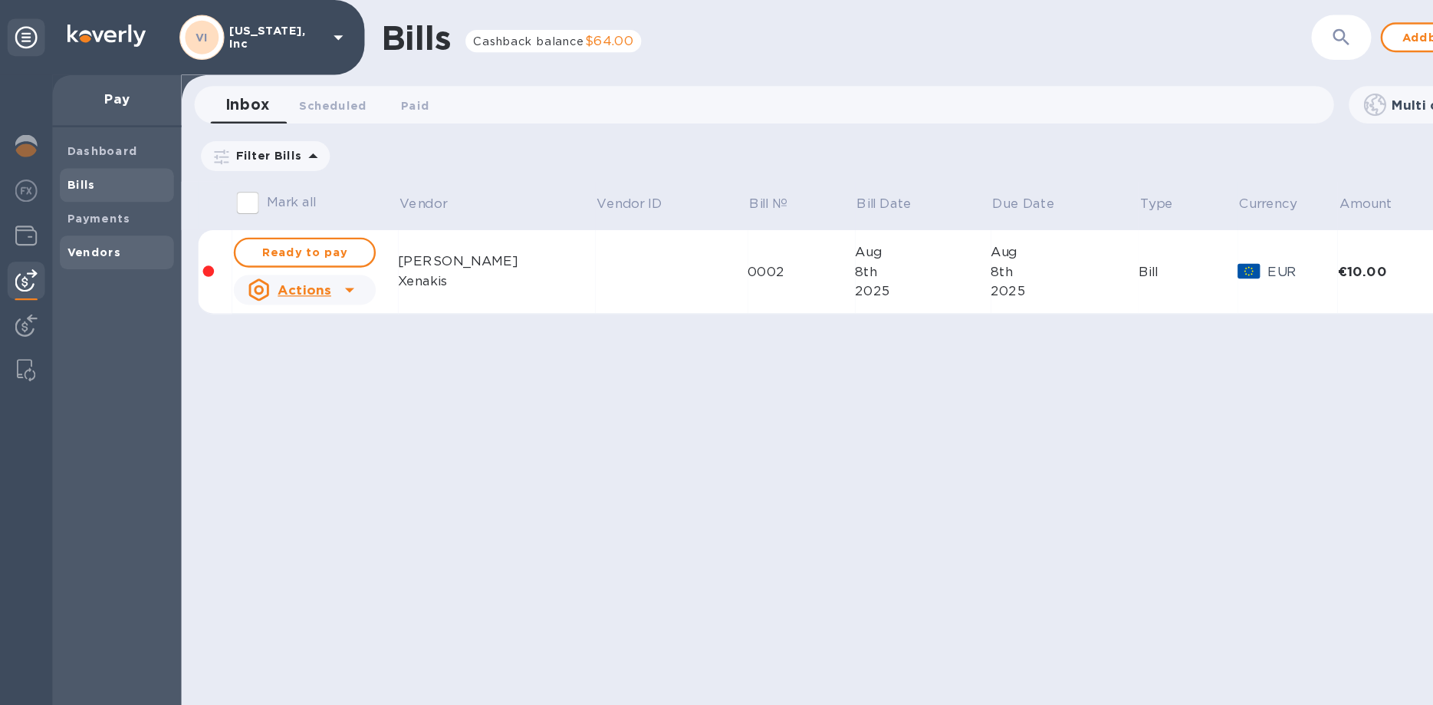
click at [72, 208] on b "Vendors" at bounding box center [77, 207] width 44 height 12
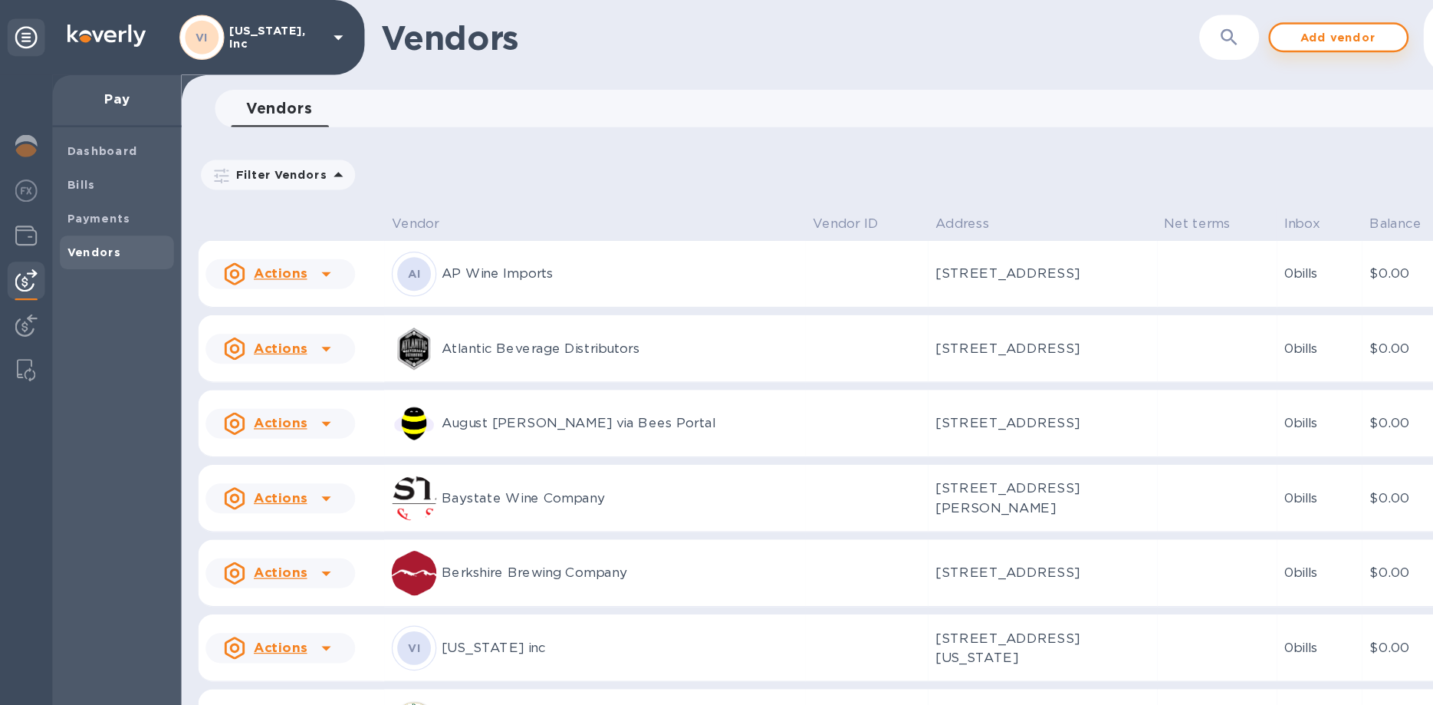
click at [1087, 31] on span "Add vendor" at bounding box center [1098, 30] width 87 height 18
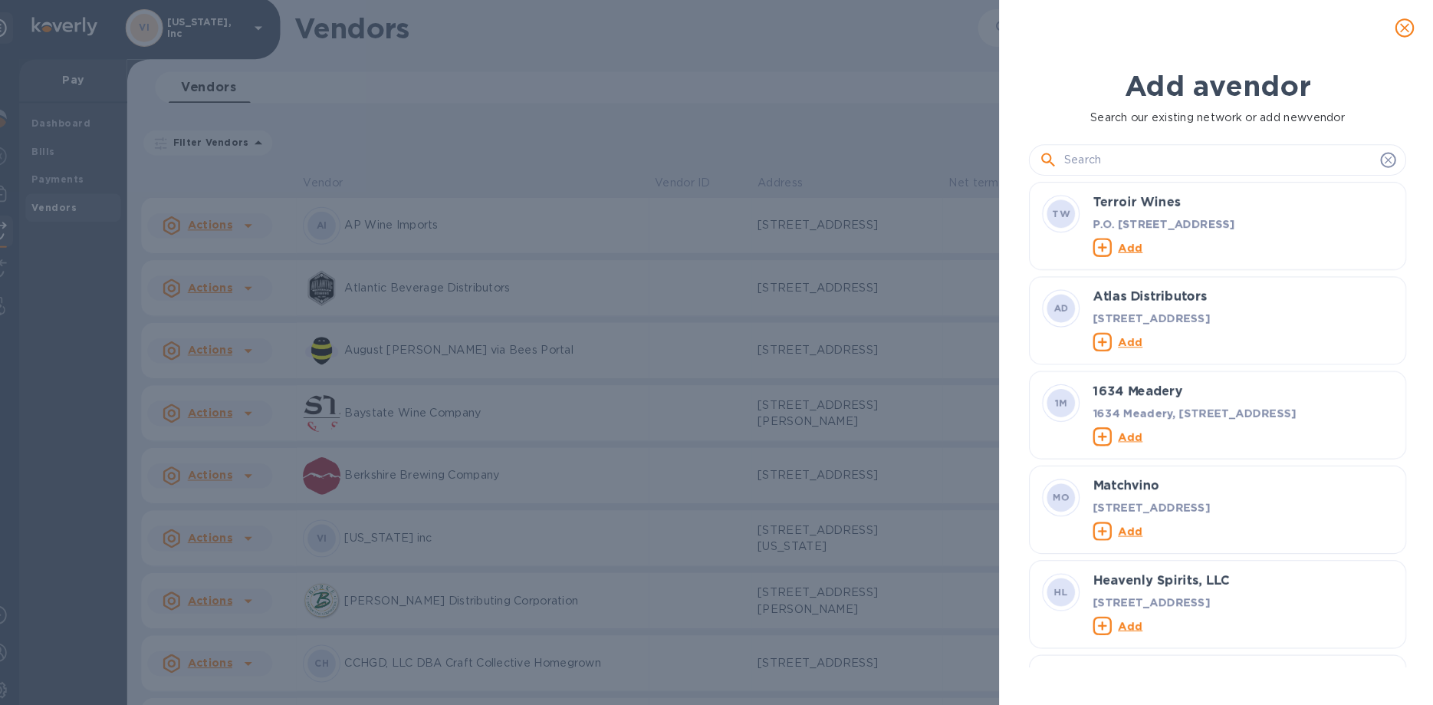
scroll to position [476, 383]
click at [1216, 160] on input "text" at bounding box center [1220, 160] width 304 height 23
type input "r"
type input "[PERSON_NAME]"
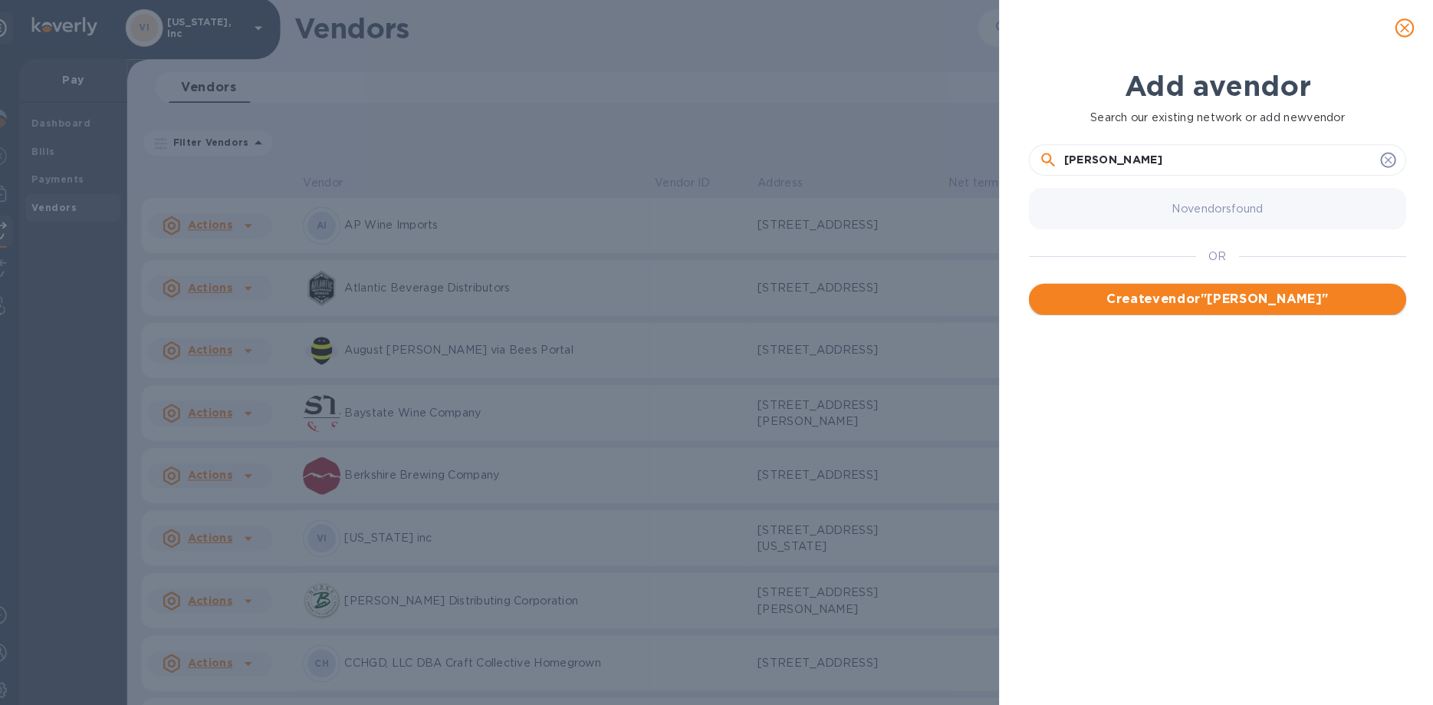
click at [1203, 293] on span "Create vendor " [PERSON_NAME] "" at bounding box center [1219, 297] width 346 height 18
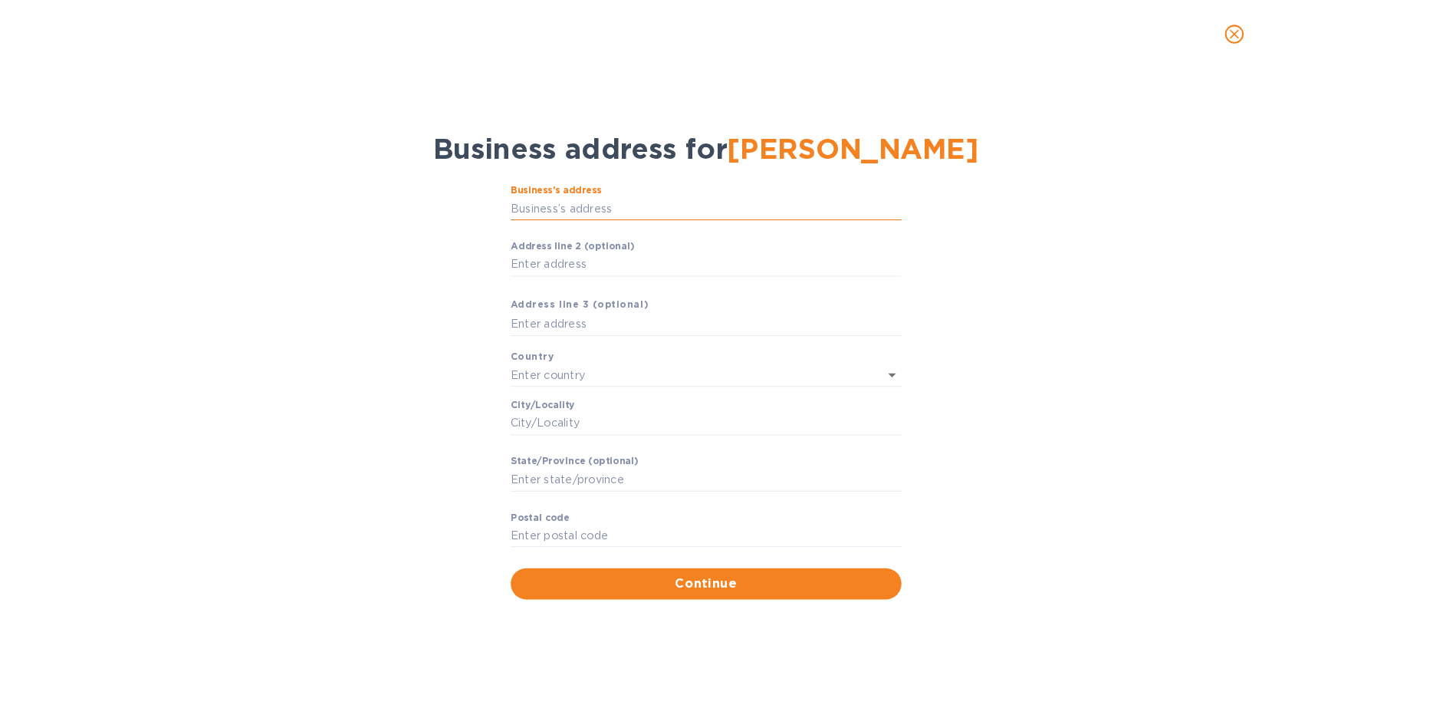
click at [611, 200] on input "Business’s аddress" at bounding box center [716, 207] width 383 height 23
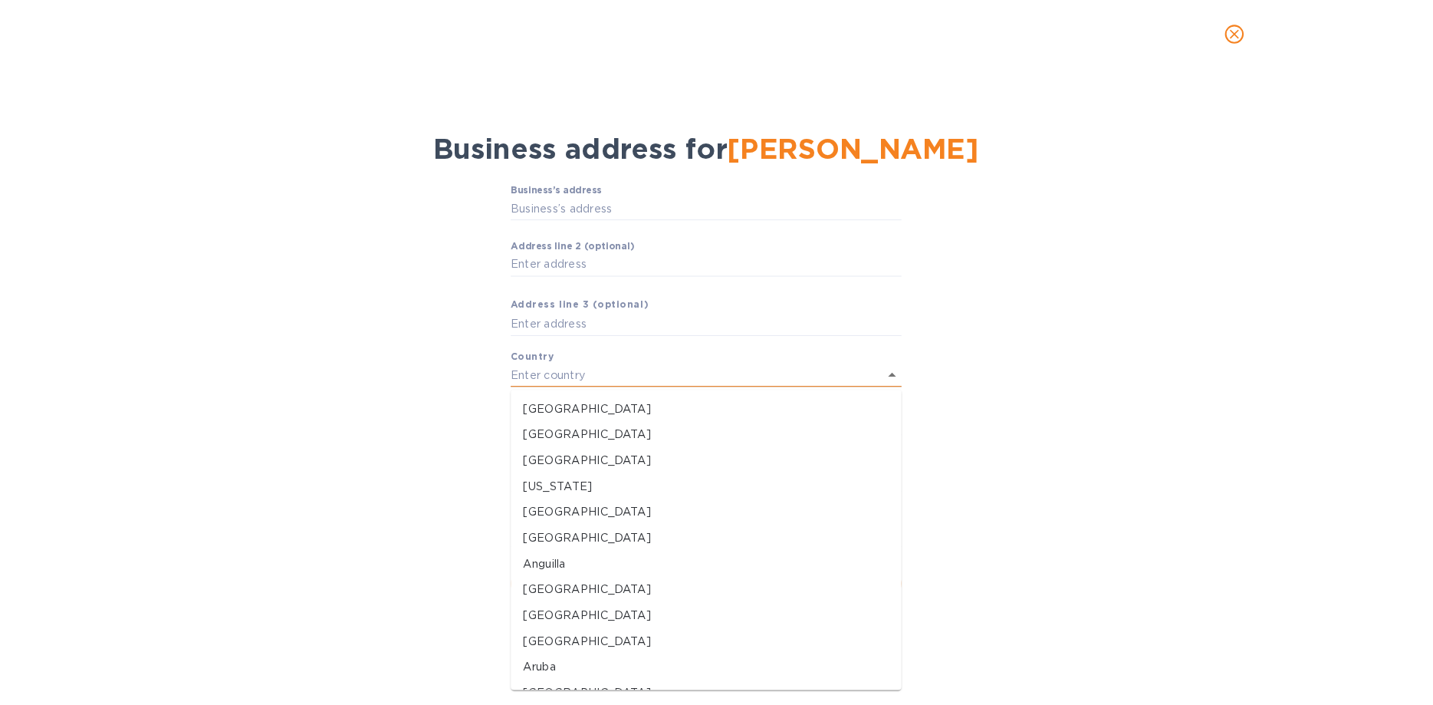
drag, startPoint x: 570, startPoint y: 372, endPoint x: 571, endPoint y: 360, distance: 11.6
click at [571, 360] on input "text" at bounding box center [695, 371] width 341 height 22
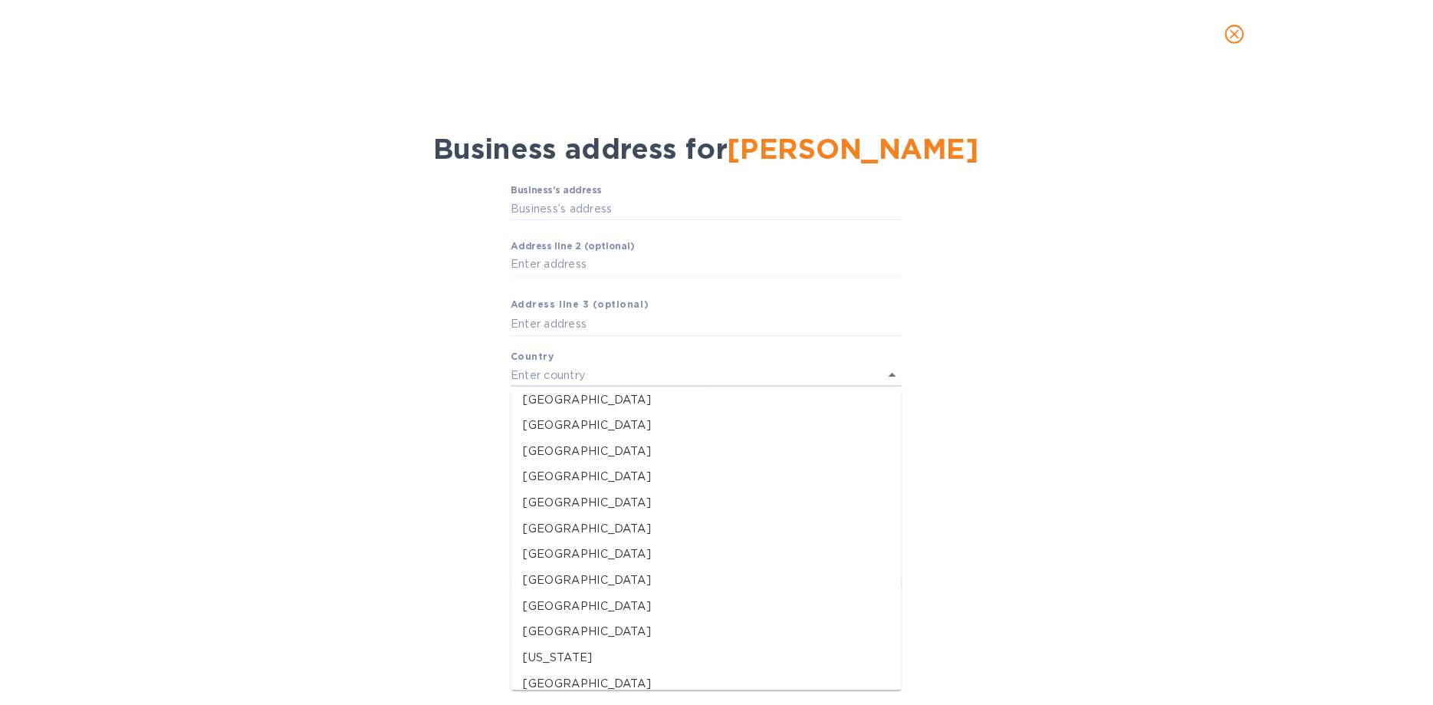
scroll to position [3325, 0]
click at [614, 501] on p "[GEOGRAPHIC_DATA]" at bounding box center [717, 497] width 359 height 16
type input "[GEOGRAPHIC_DATA]"
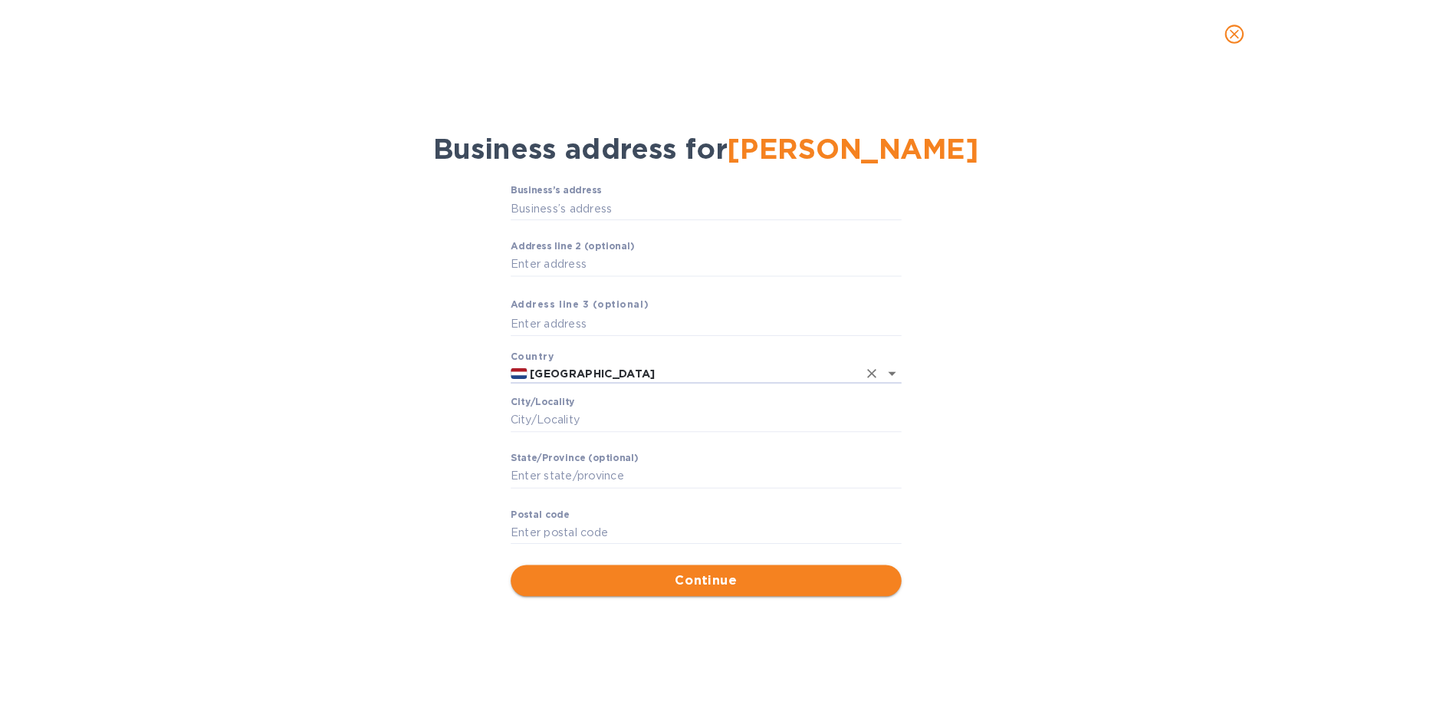
click at [695, 581] on span "Continue" at bounding box center [717, 573] width 359 height 18
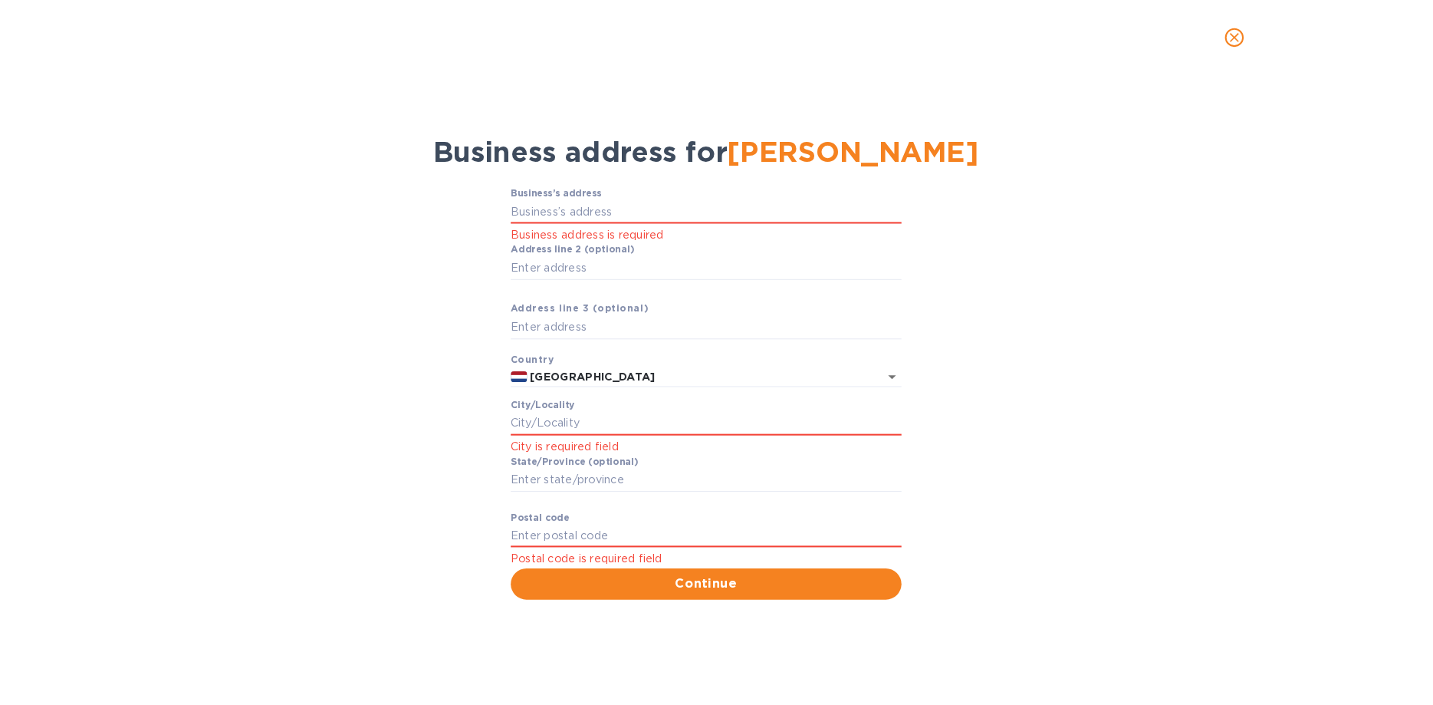
click at [589, 250] on label "Аddress line 2 (optional)" at bounding box center [585, 245] width 121 height 9
click at [589, 252] on input "Аddress line 2 (optional)" at bounding box center [716, 263] width 383 height 23
click at [1233, 34] on icon "close" at bounding box center [1235, 36] width 9 height 9
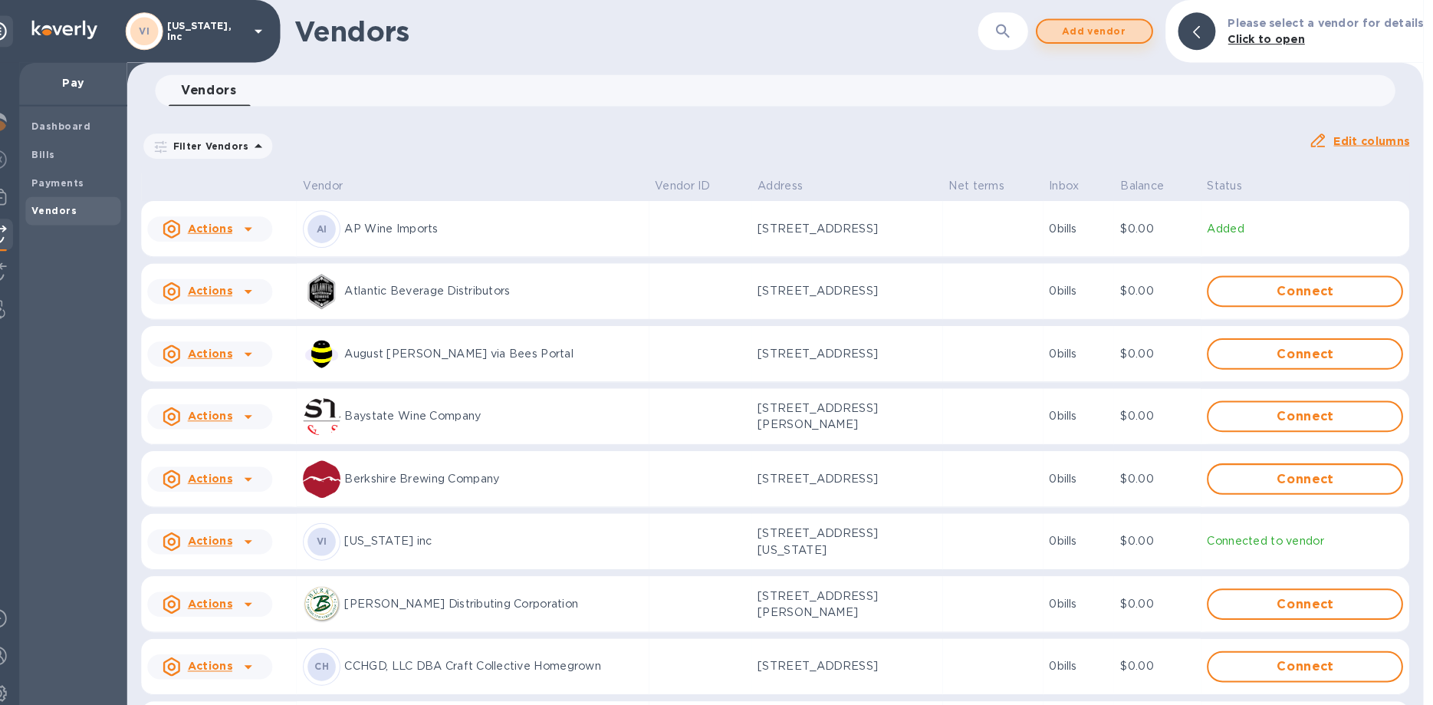
click at [1088, 35] on span "Add vendor" at bounding box center [1098, 30] width 87 height 18
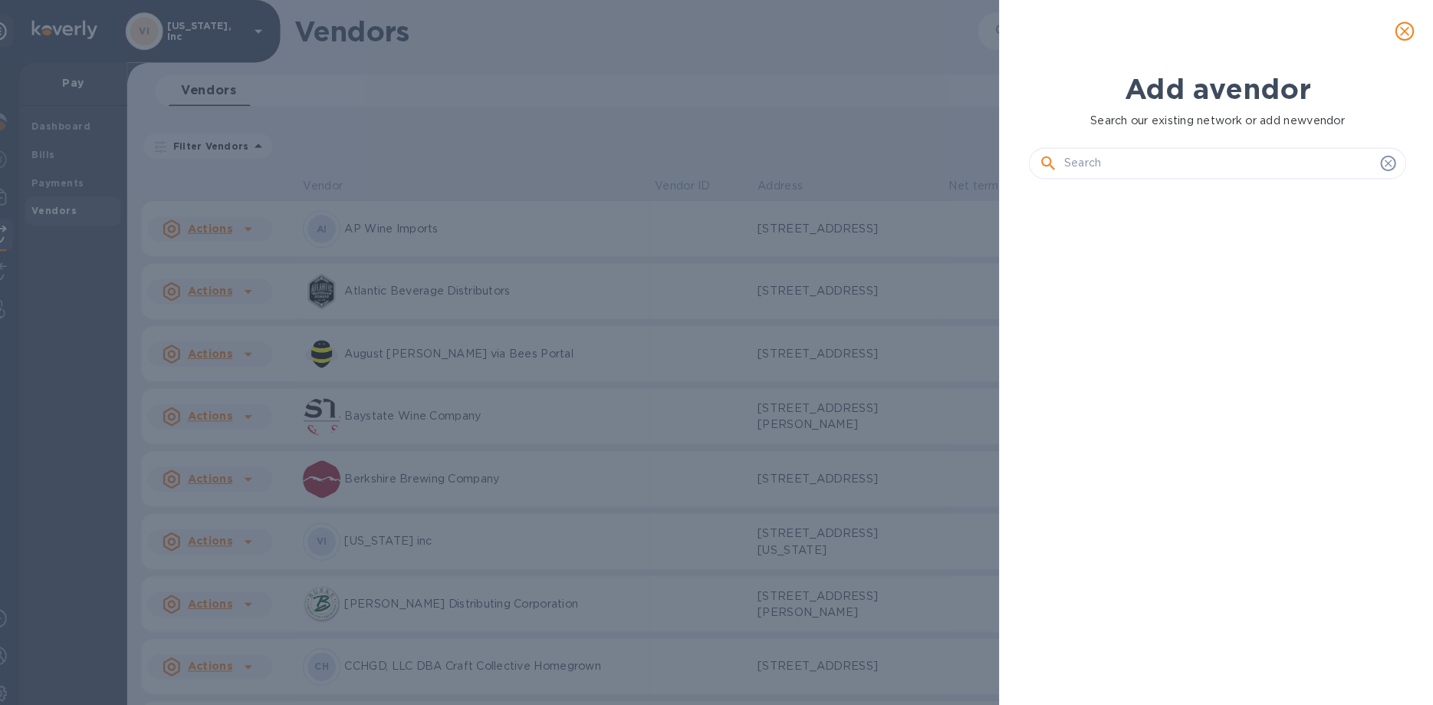
scroll to position [476, 383]
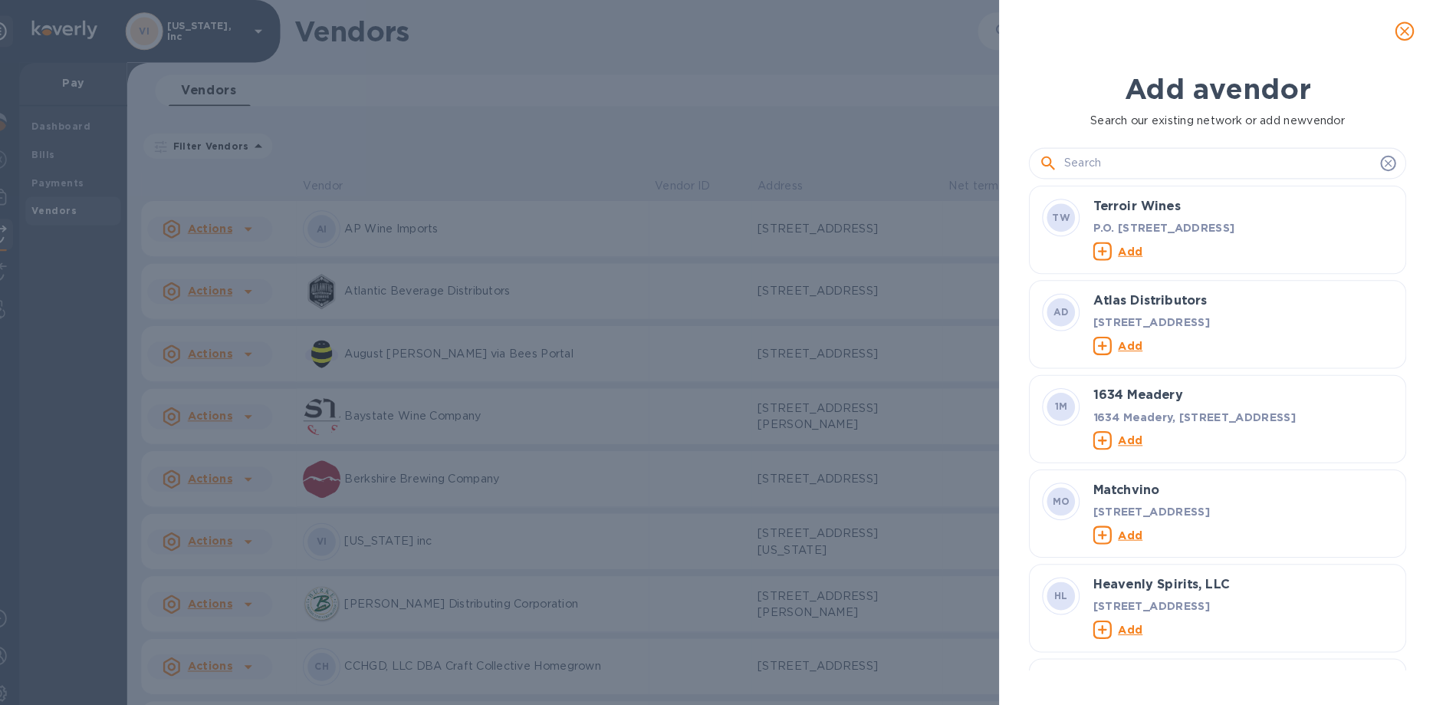
click at [1098, 160] on input "text" at bounding box center [1220, 160] width 304 height 23
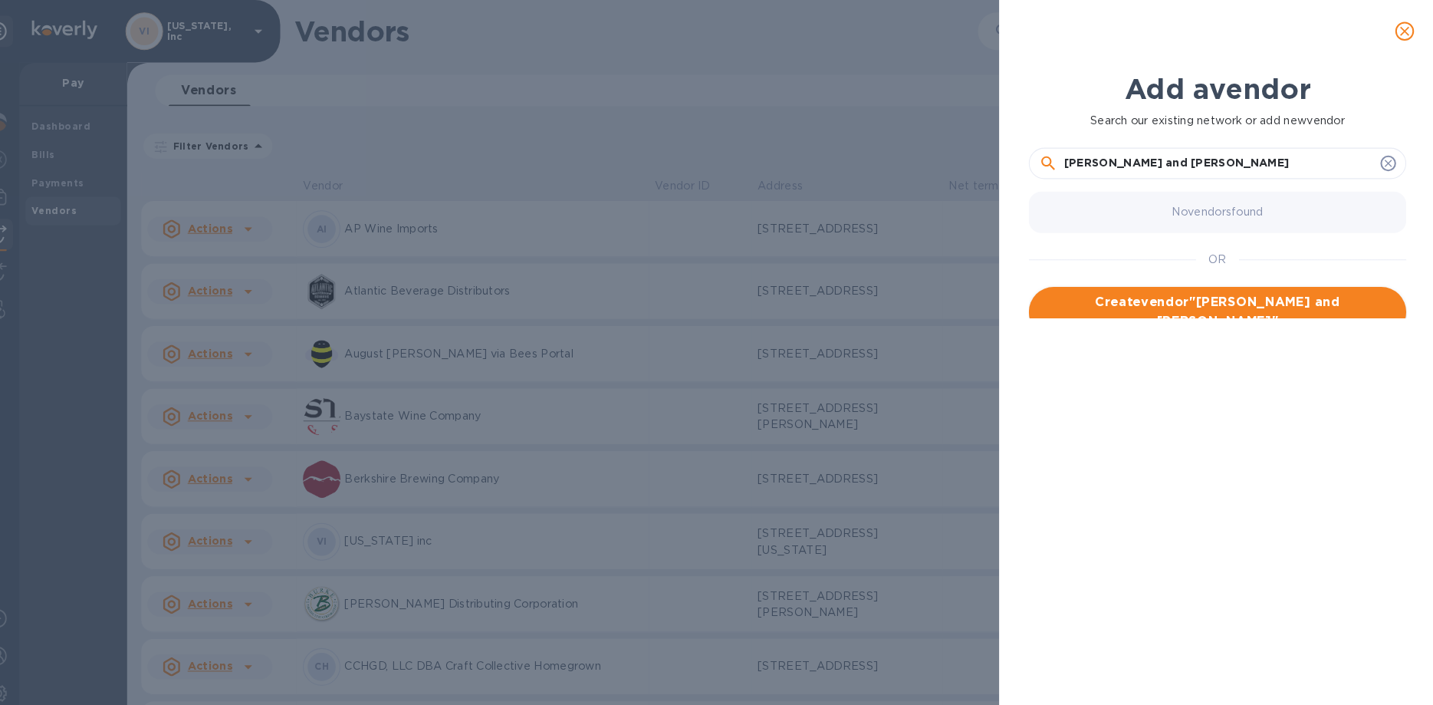
type input "[PERSON_NAME] and [PERSON_NAME]"
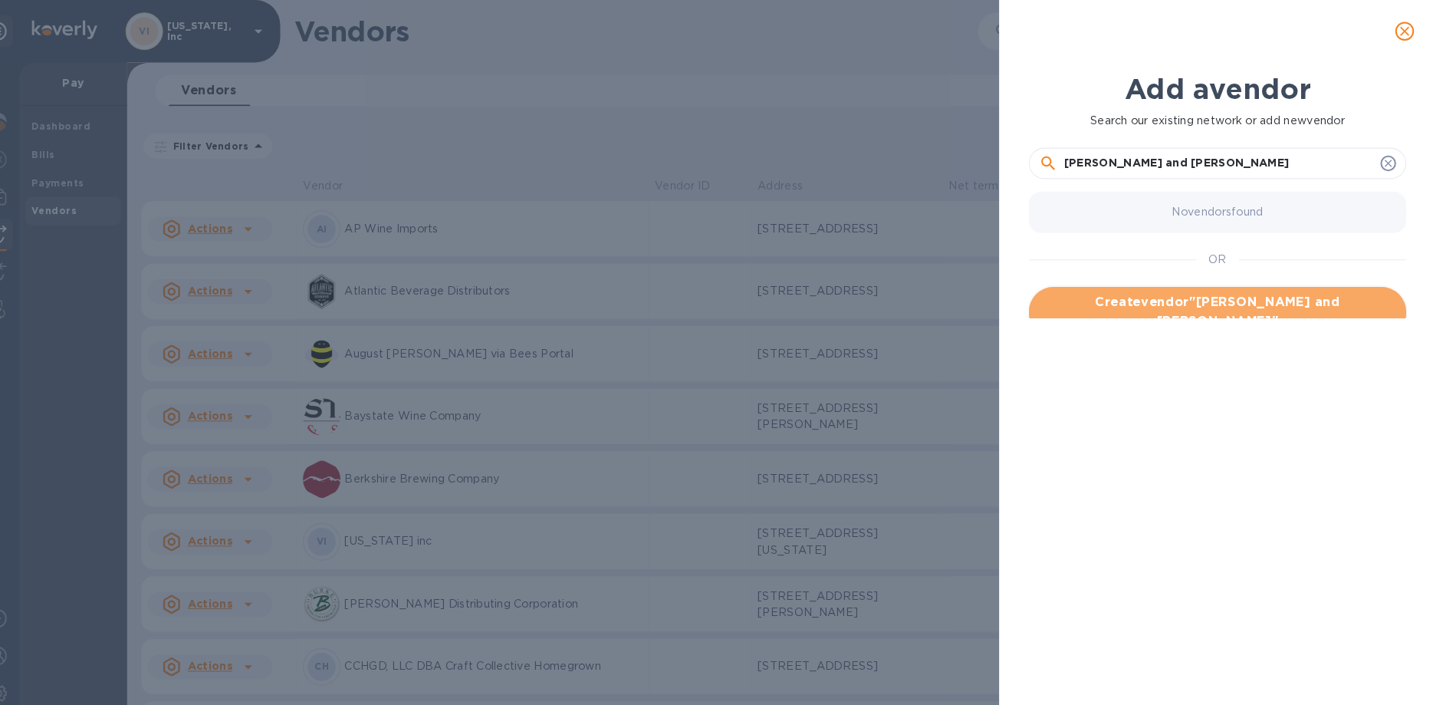
click at [1172, 293] on span "Create vendor " [PERSON_NAME] and [PERSON_NAME] "" at bounding box center [1219, 306] width 346 height 37
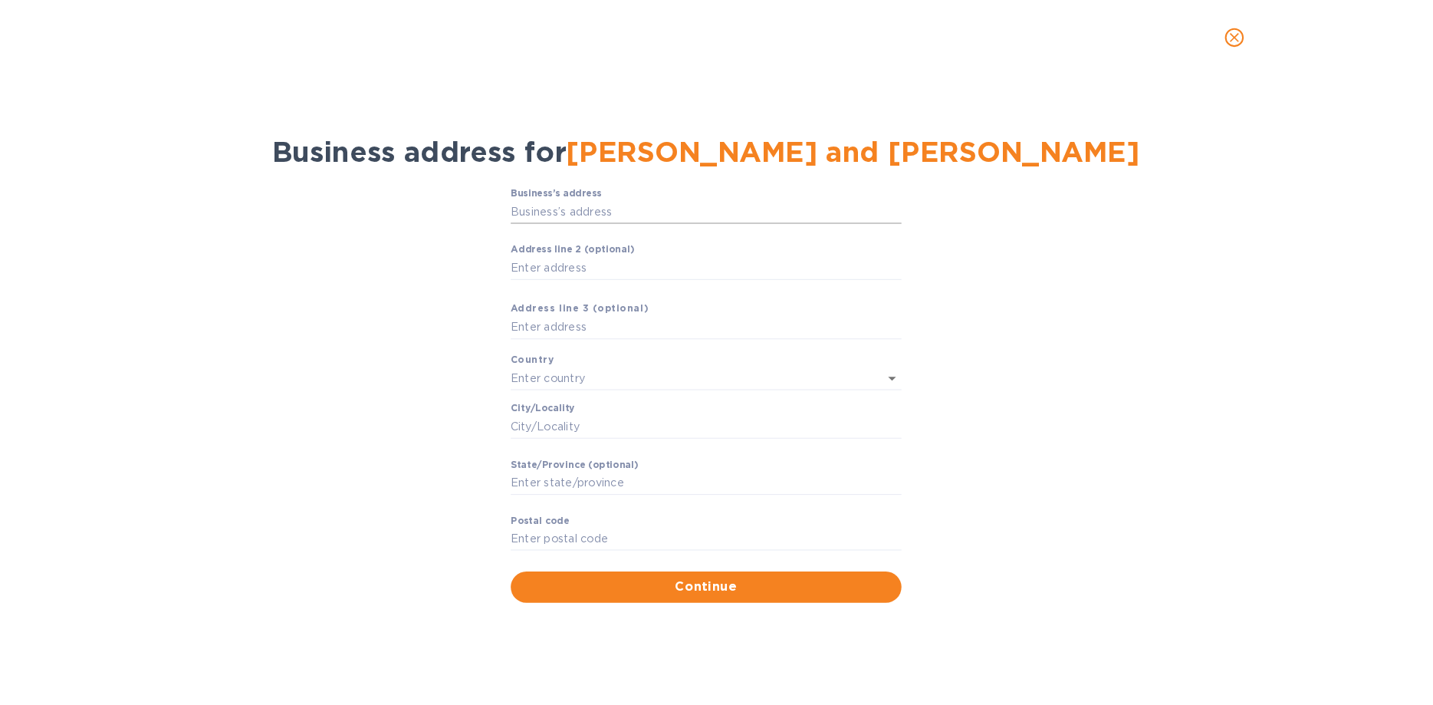
click at [656, 202] on input "Business’s аddress" at bounding box center [716, 207] width 383 height 23
type input "258 Wakkerendijk"
type input "Eemnes"
type input "UT"
type input "3755 DL"
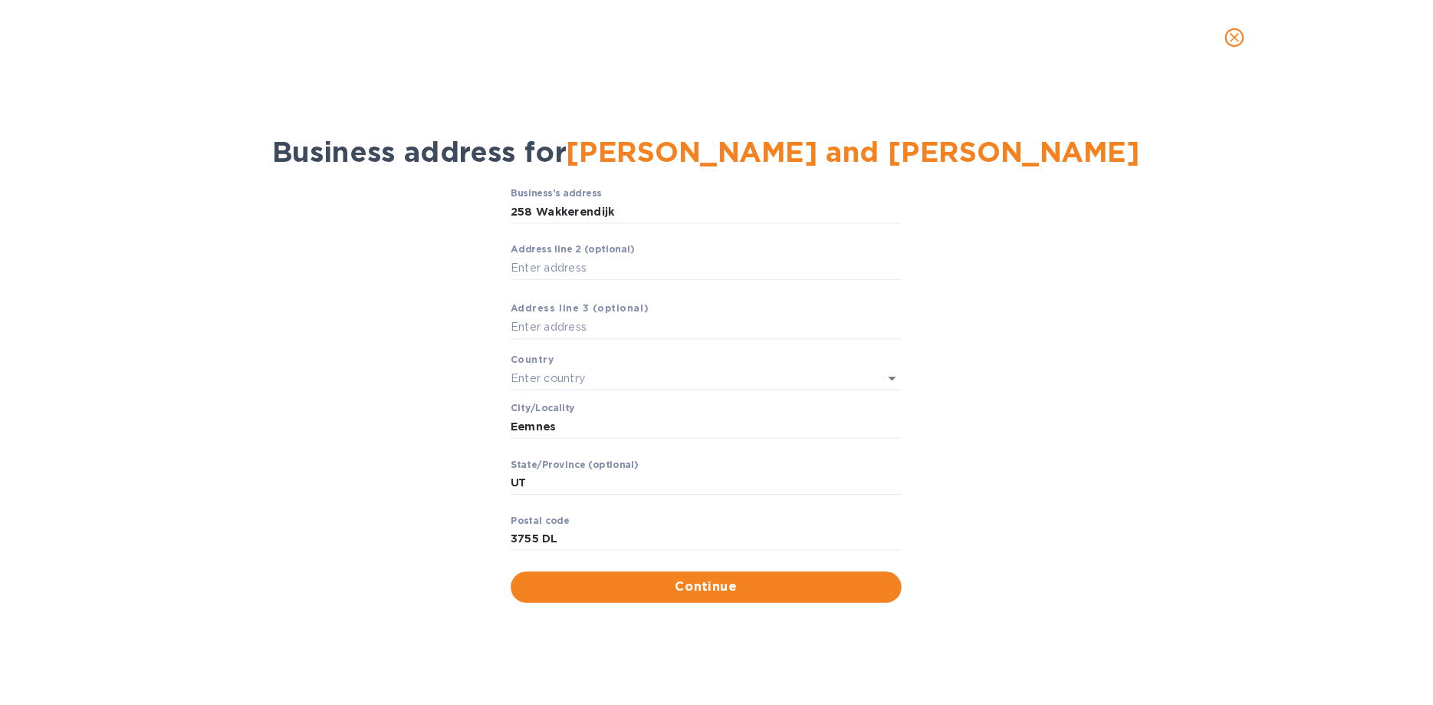
type input "[GEOGRAPHIC_DATA]"
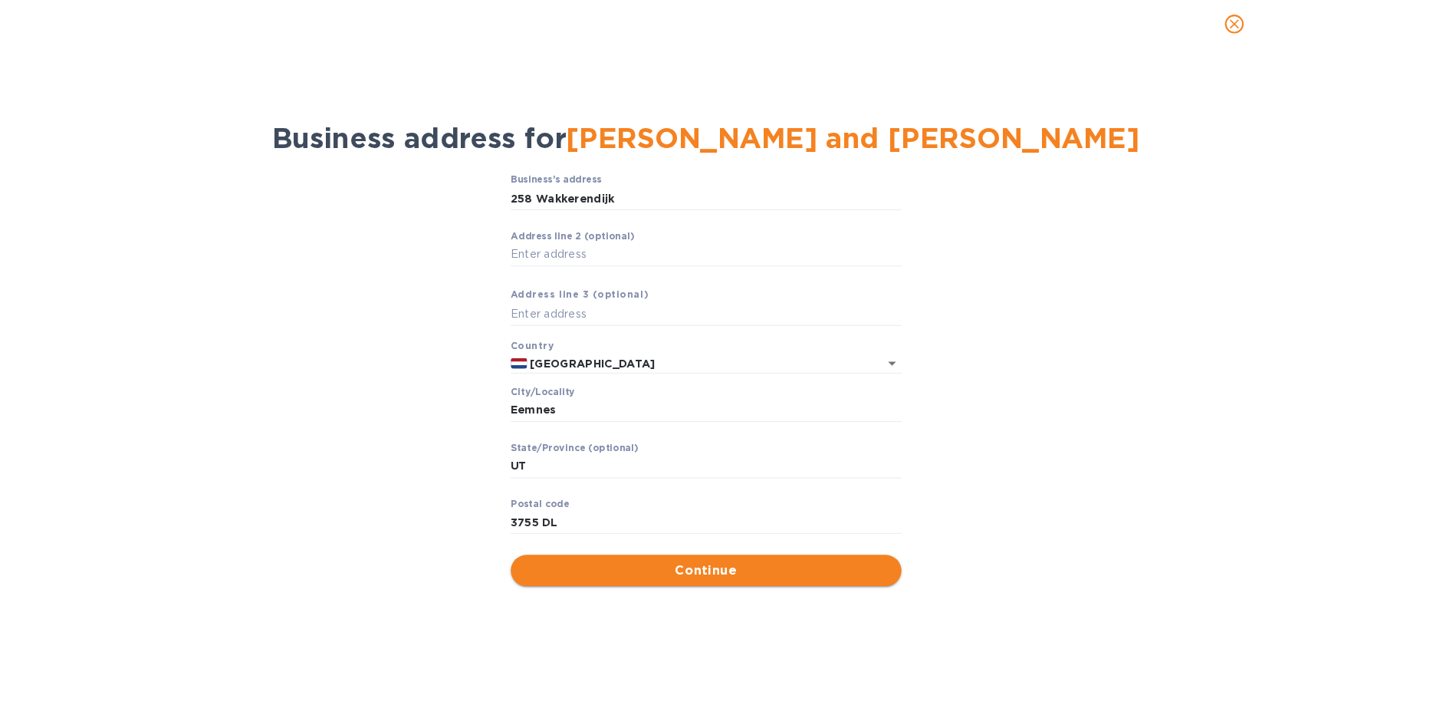
click at [692, 574] on span "Continue" at bounding box center [717, 573] width 359 height 18
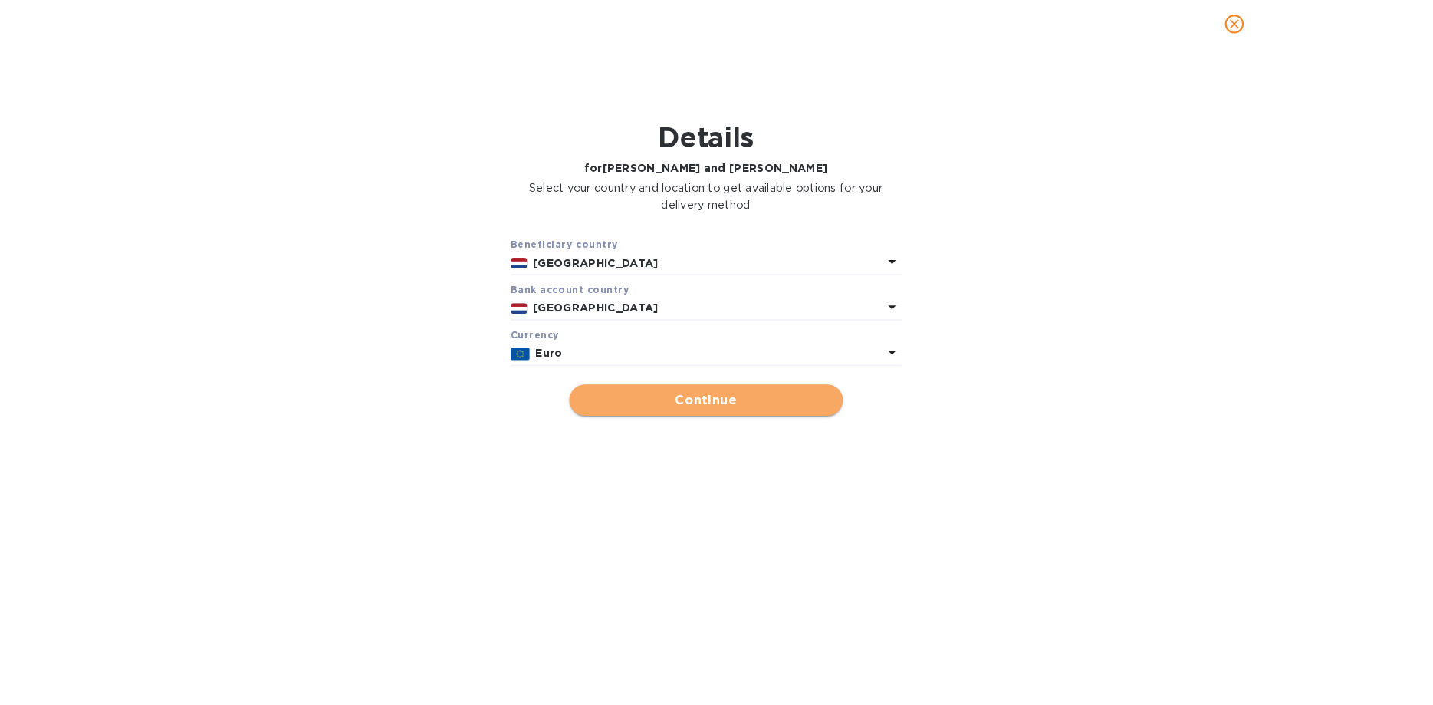
click at [703, 409] on span "Continue" at bounding box center [717, 406] width 244 height 18
type input "[PERSON_NAME] and [PERSON_NAME]"
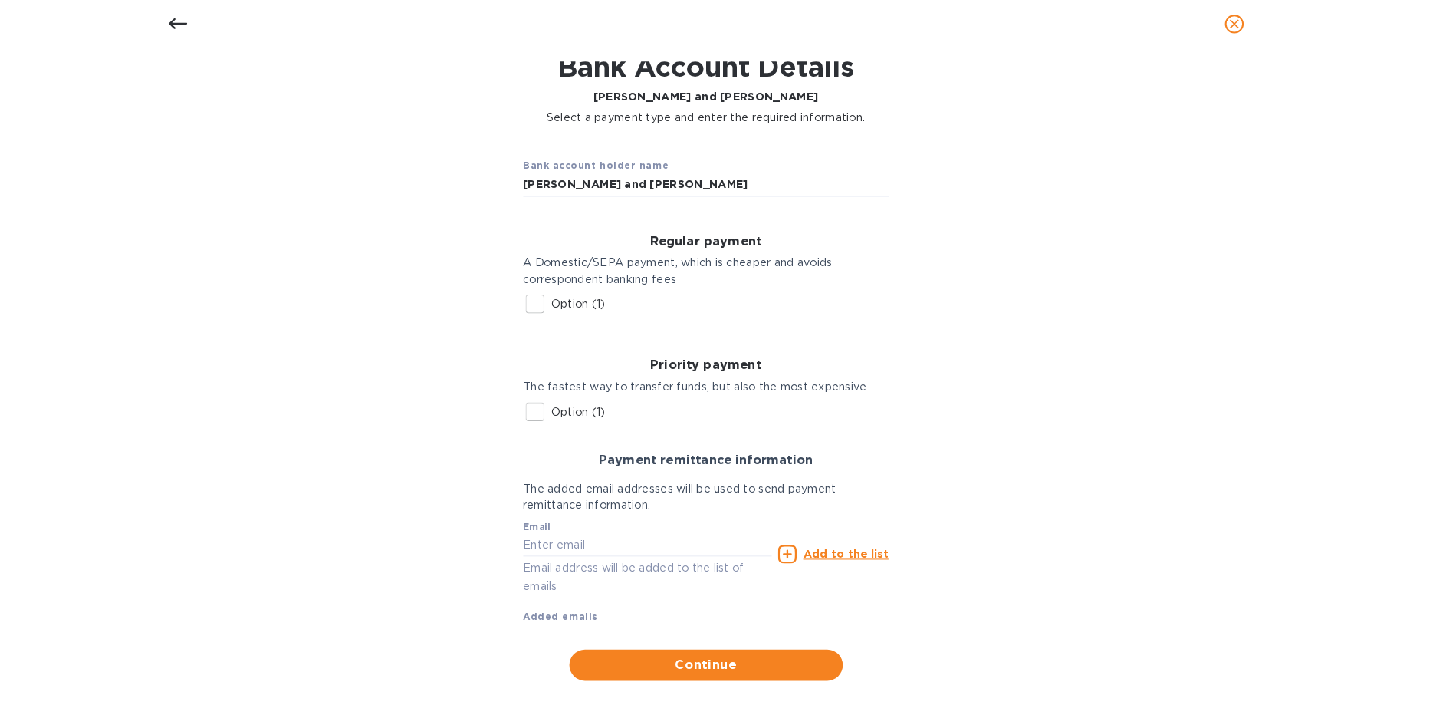
scroll to position [71, 0]
click at [549, 310] on input "Option (1)" at bounding box center [549, 311] width 32 height 32
checkbox input "true"
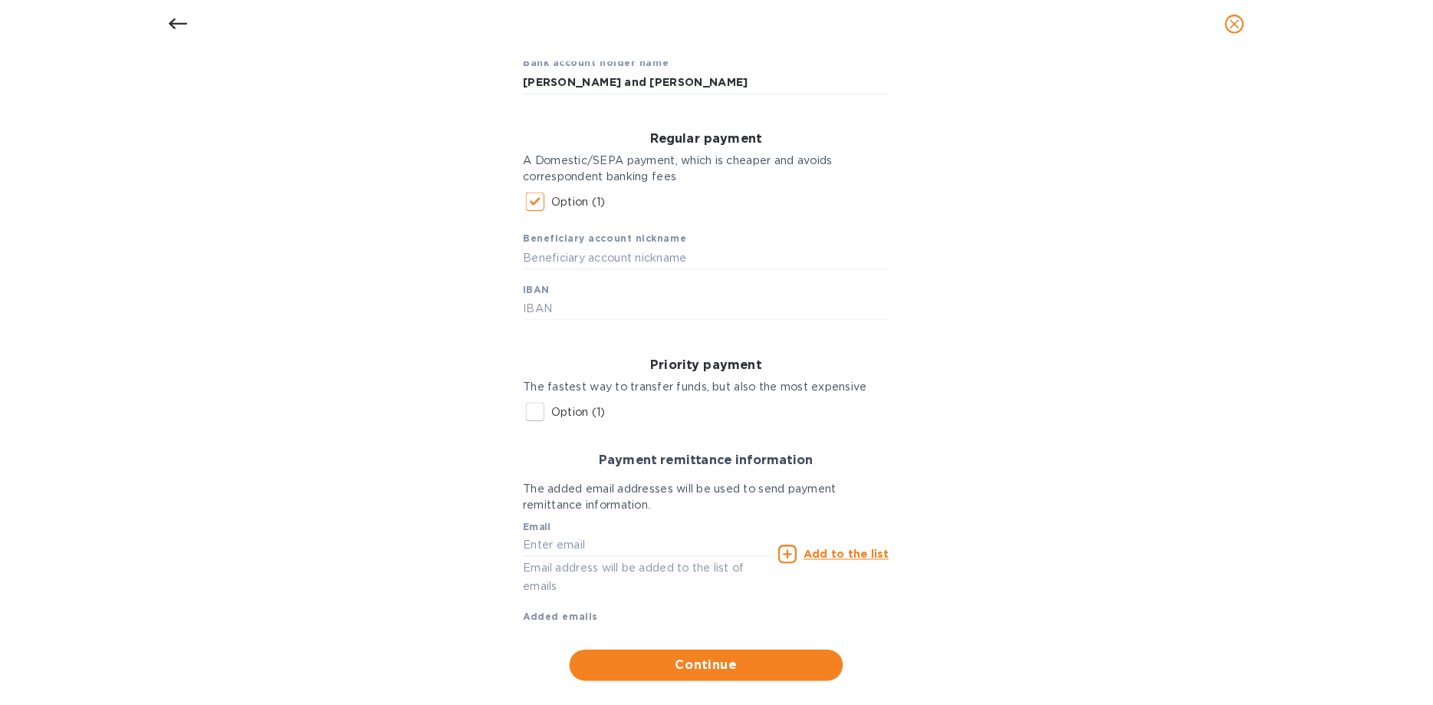
scroll to position [193, 0]
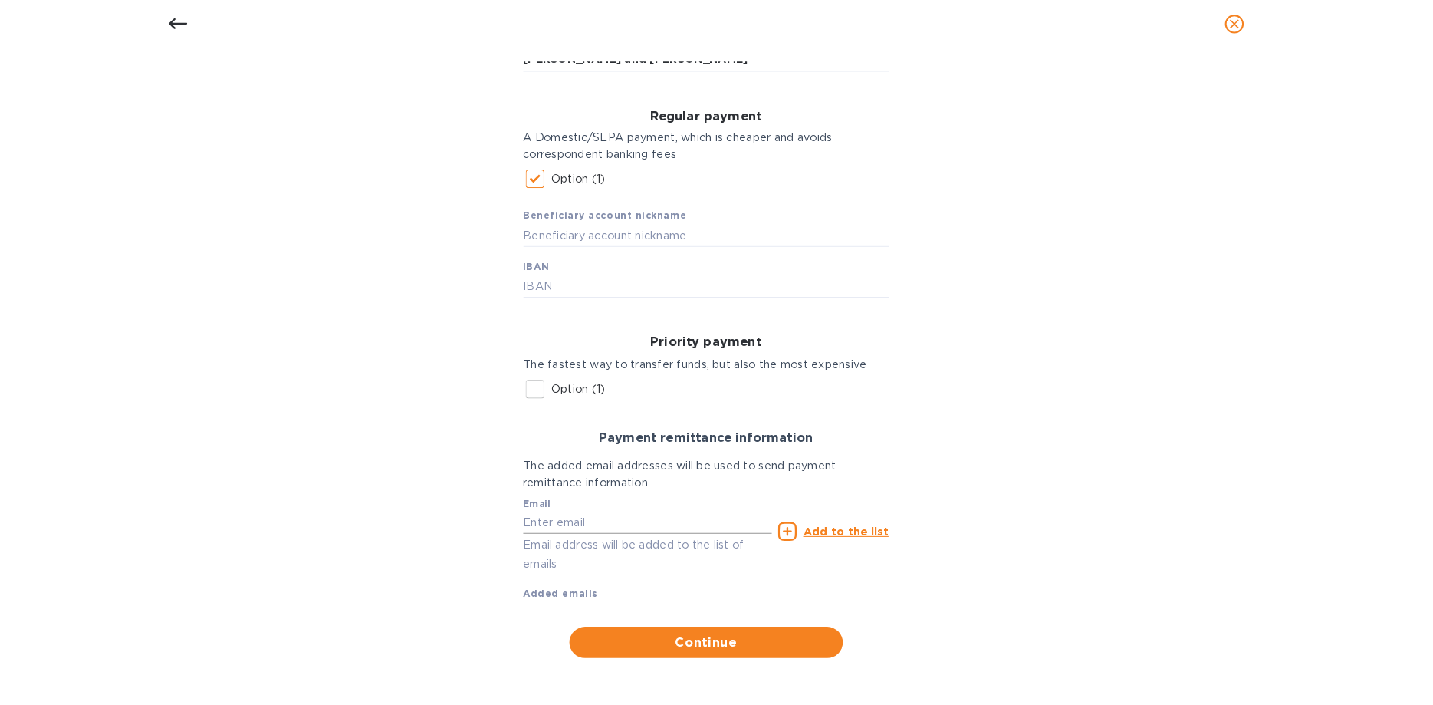
click at [561, 527] on input "text" at bounding box center [660, 526] width 245 height 23
type input "[EMAIL_ADDRESS][DOMAIN_NAME]"
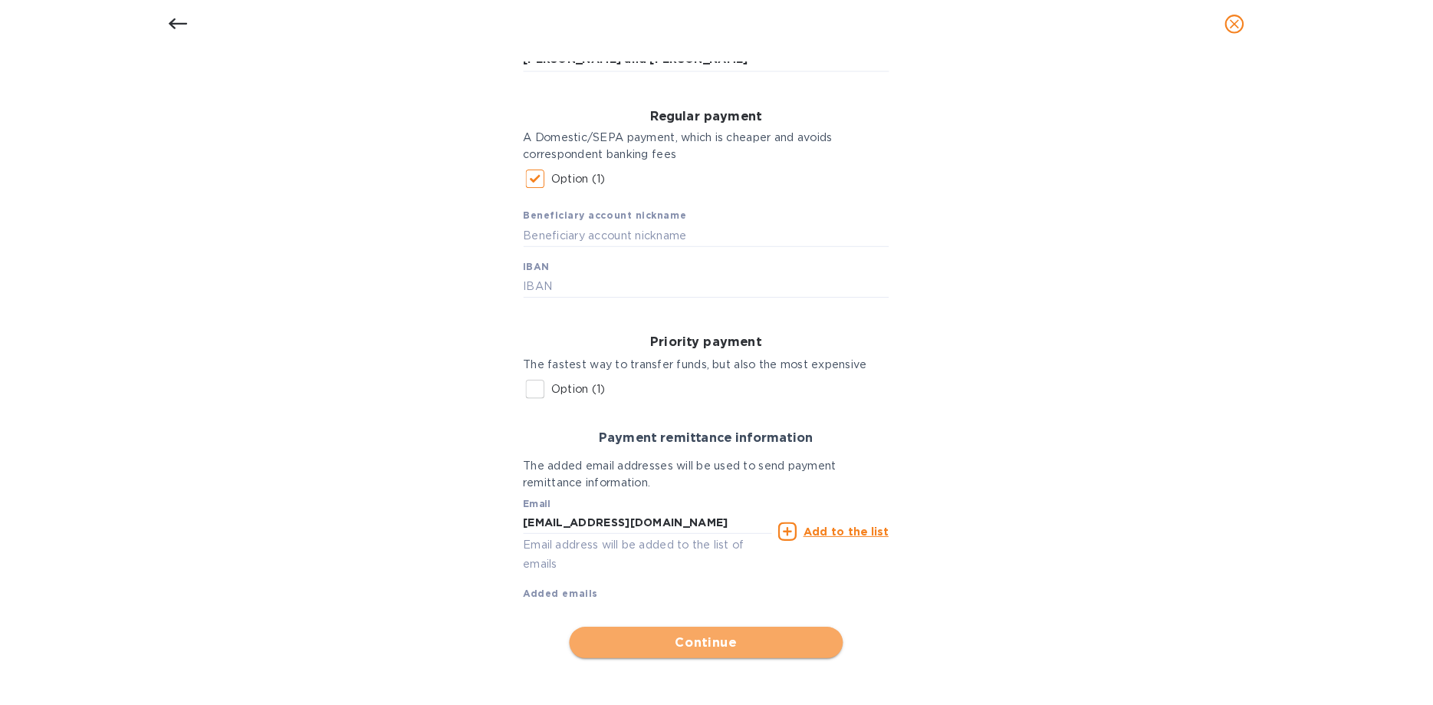
click at [683, 640] on span "Continue" at bounding box center [717, 643] width 244 height 18
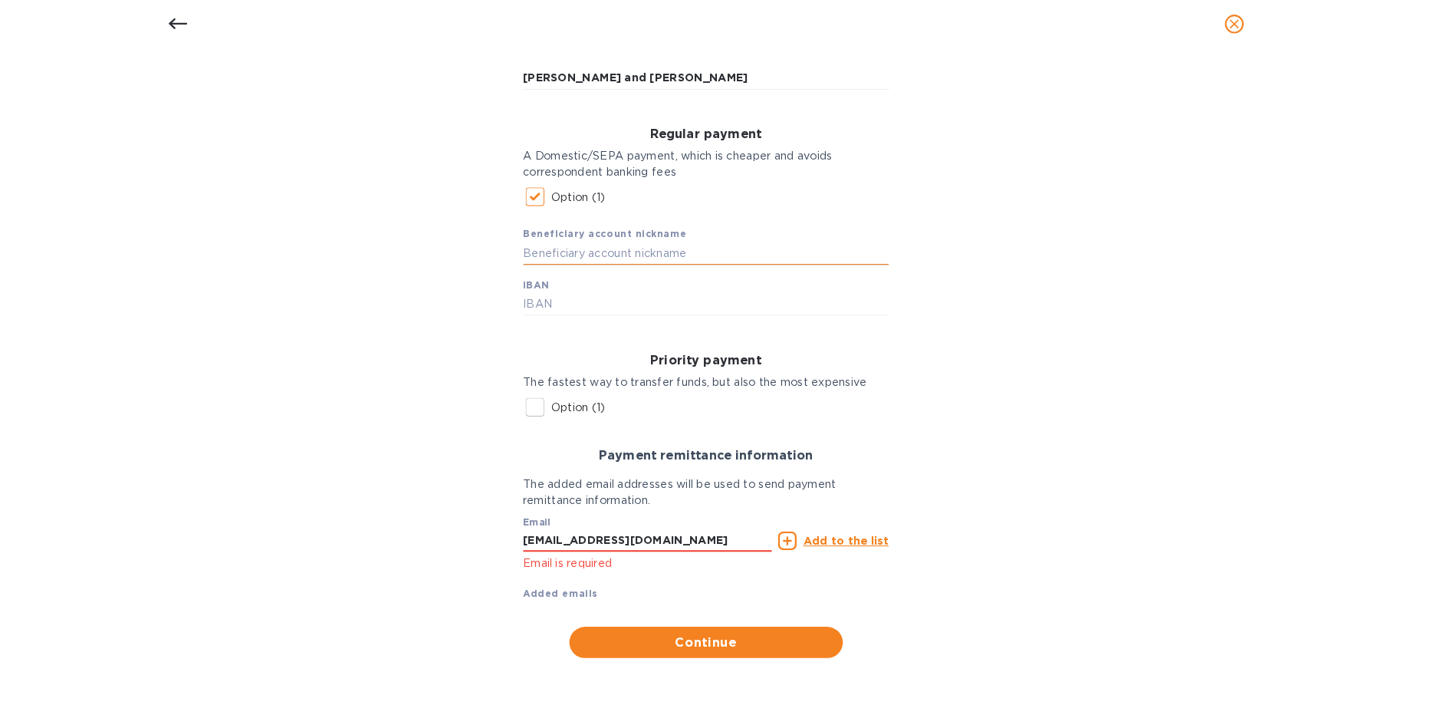
click at [560, 261] on input "text" at bounding box center [717, 261] width 359 height 23
type input "de Roo"
type input "[FINANCIAL_ID]"
click at [756, 636] on span "Continue" at bounding box center [717, 643] width 244 height 18
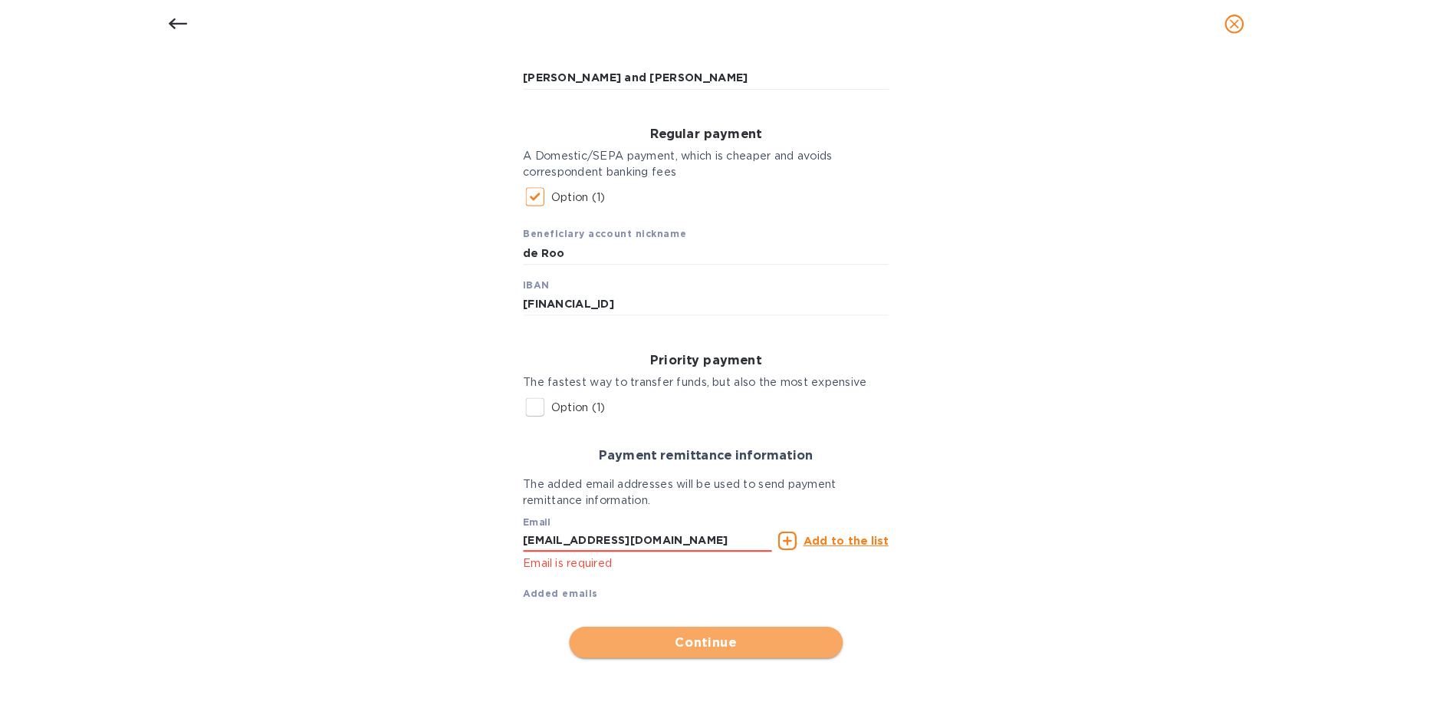
click at [682, 637] on span "Continue" at bounding box center [717, 643] width 244 height 18
click at [565, 590] on b "Added emails" at bounding box center [575, 596] width 74 height 12
click at [851, 541] on u "Add to the list" at bounding box center [854, 544] width 84 height 12
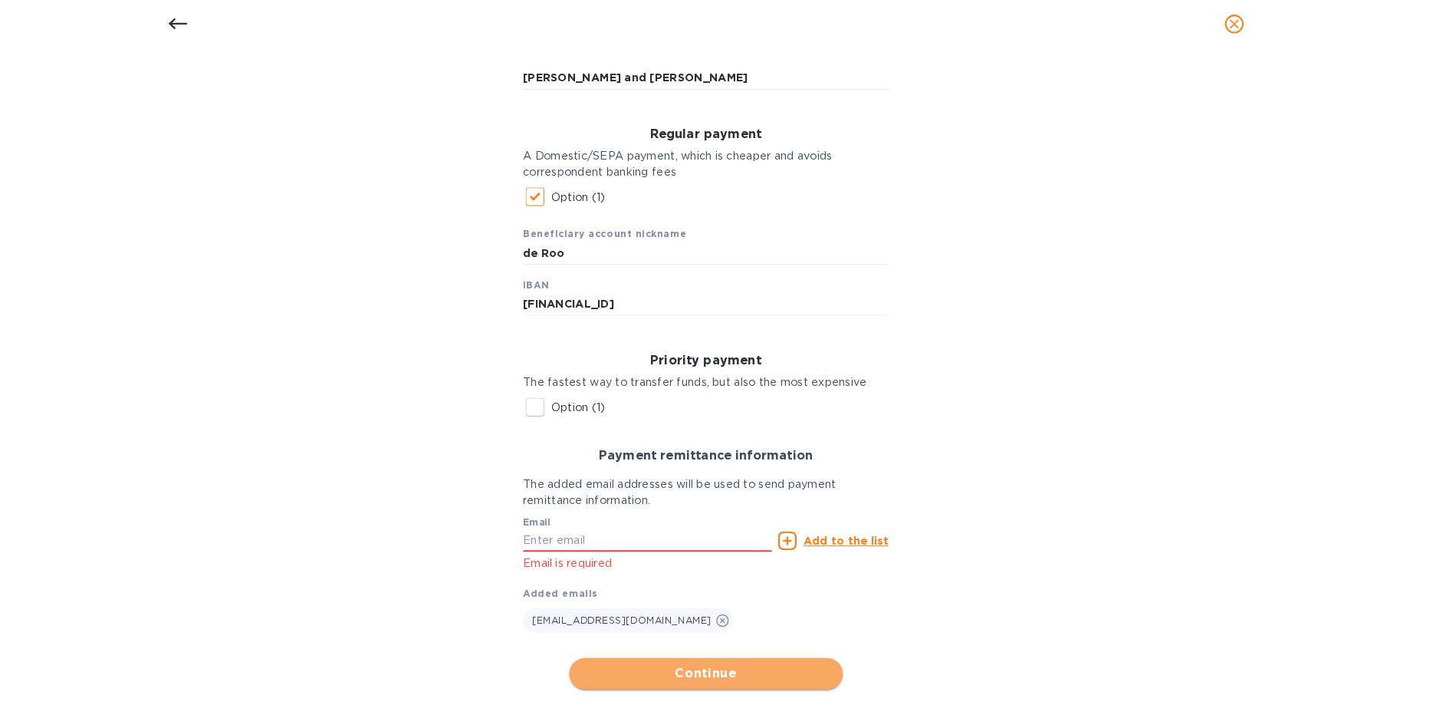
click at [688, 666] on span "Continue" at bounding box center [717, 674] width 244 height 18
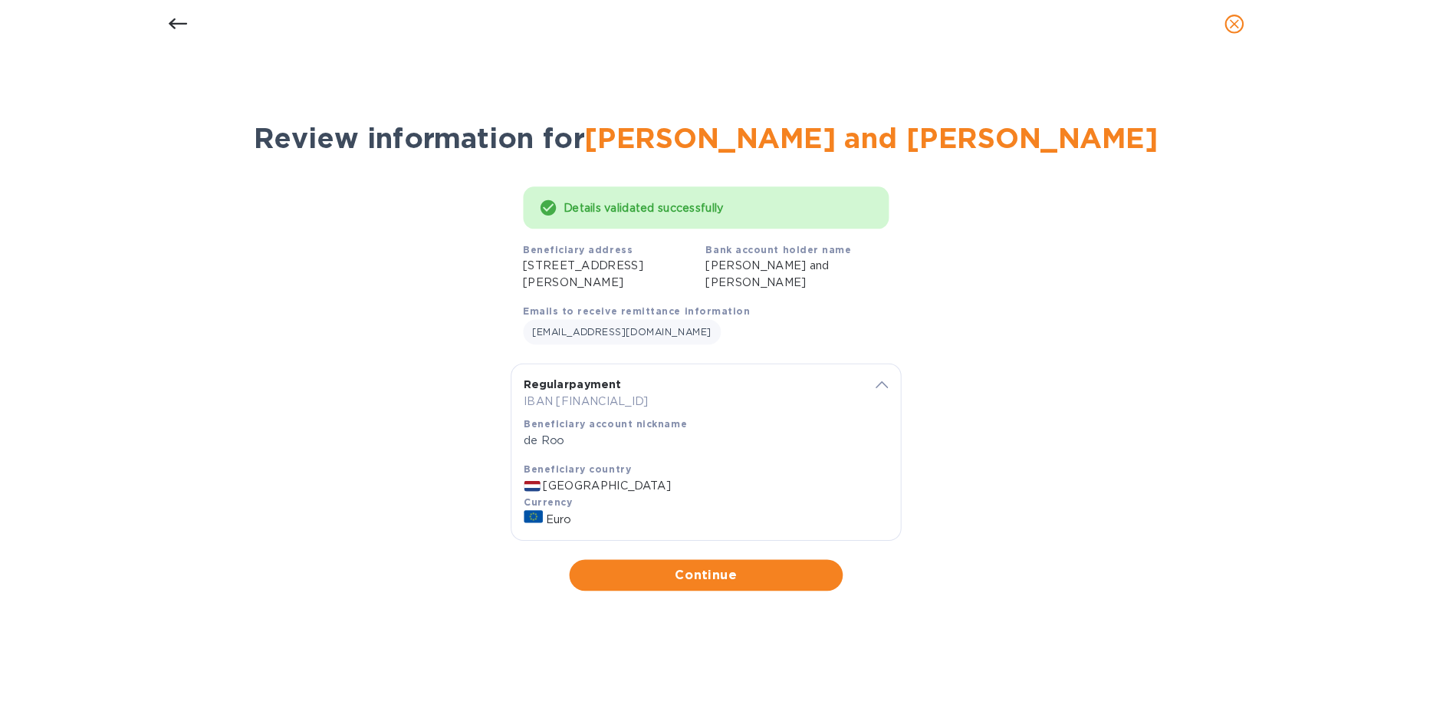
scroll to position [0, 0]
click at [701, 573] on span "Continue" at bounding box center [717, 577] width 244 height 18
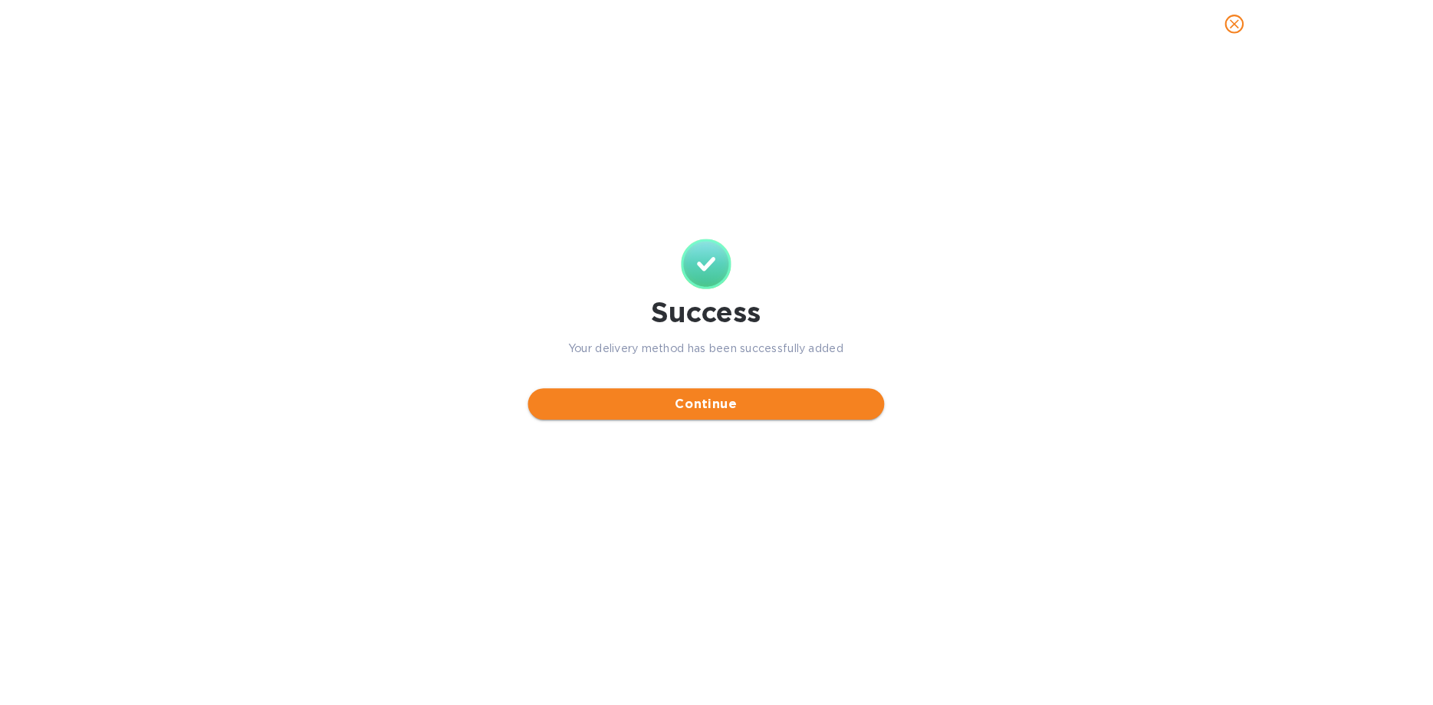
click at [696, 416] on span "Continue" at bounding box center [717, 409] width 325 height 18
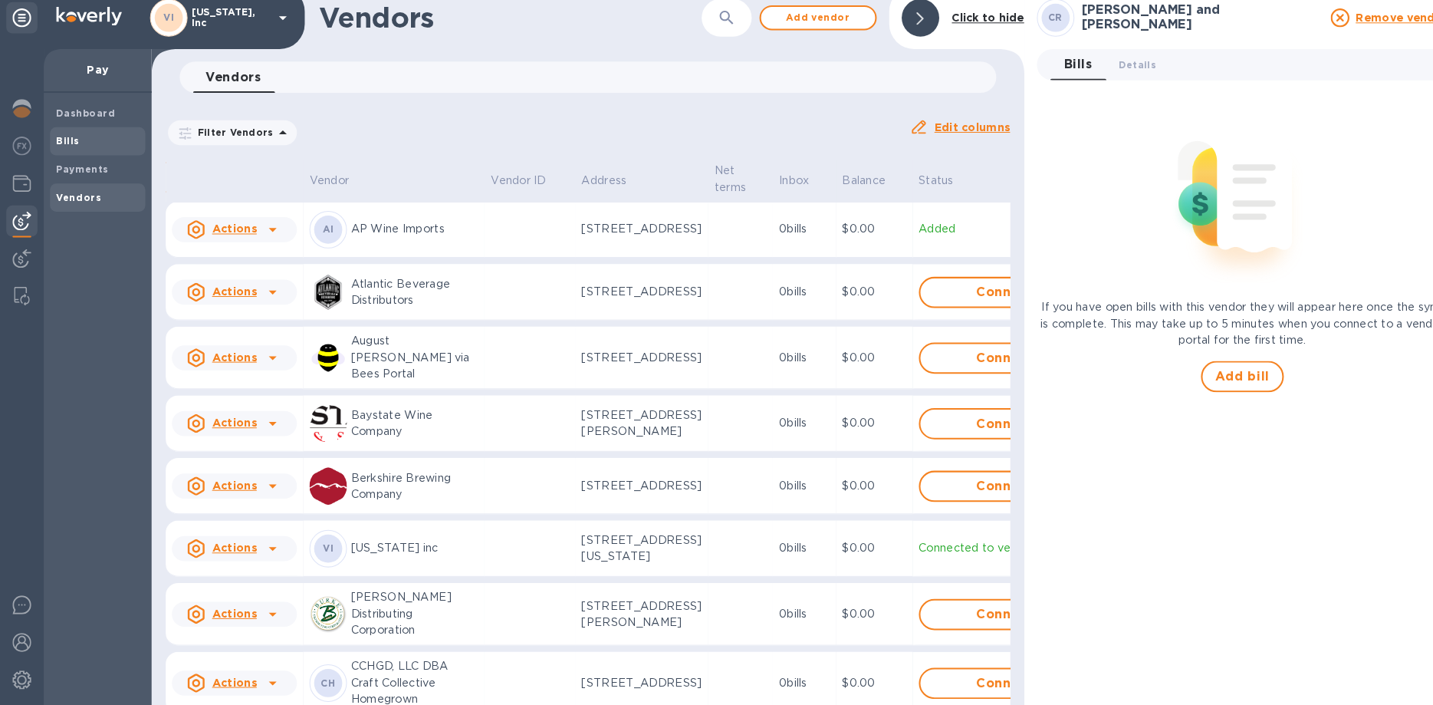
click at [76, 157] on b "Bills" at bounding box center [66, 152] width 23 height 12
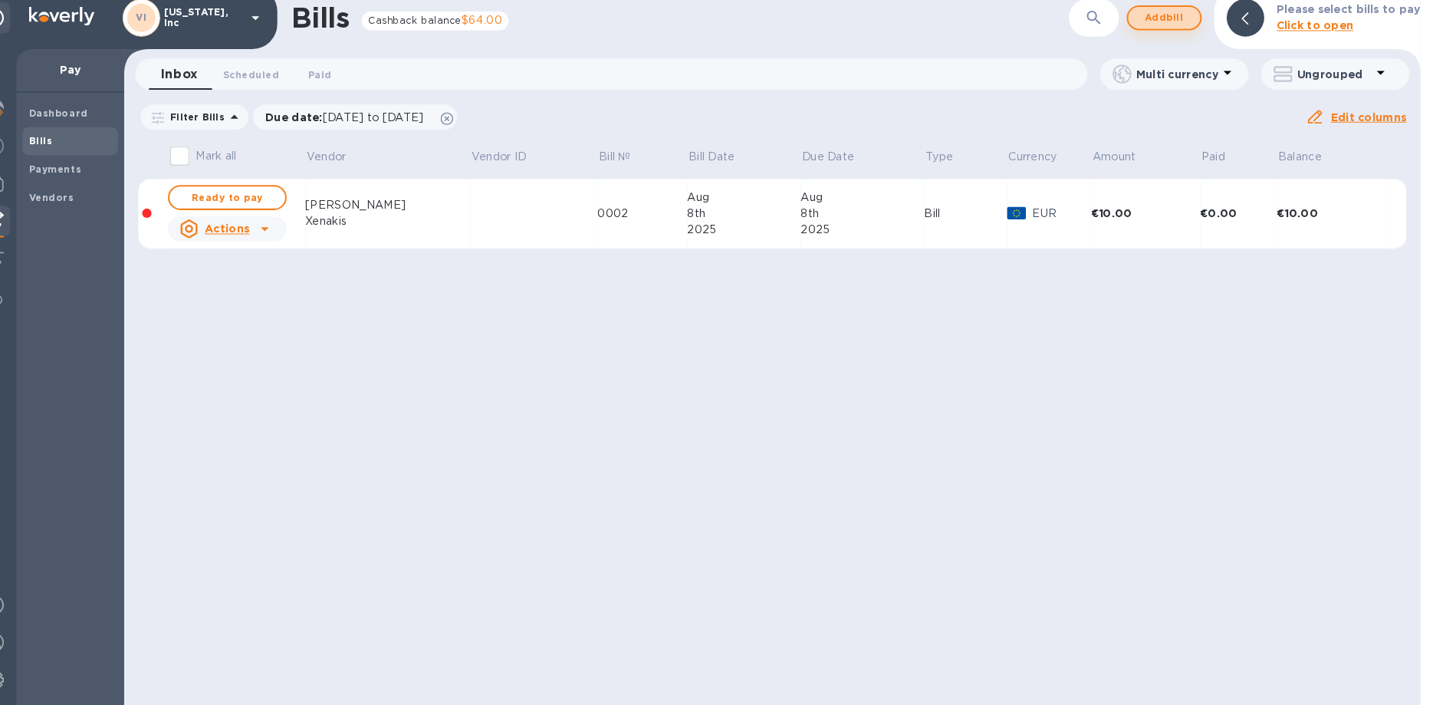
click at [1151, 27] on span "Add bill" at bounding box center [1170, 30] width 46 height 18
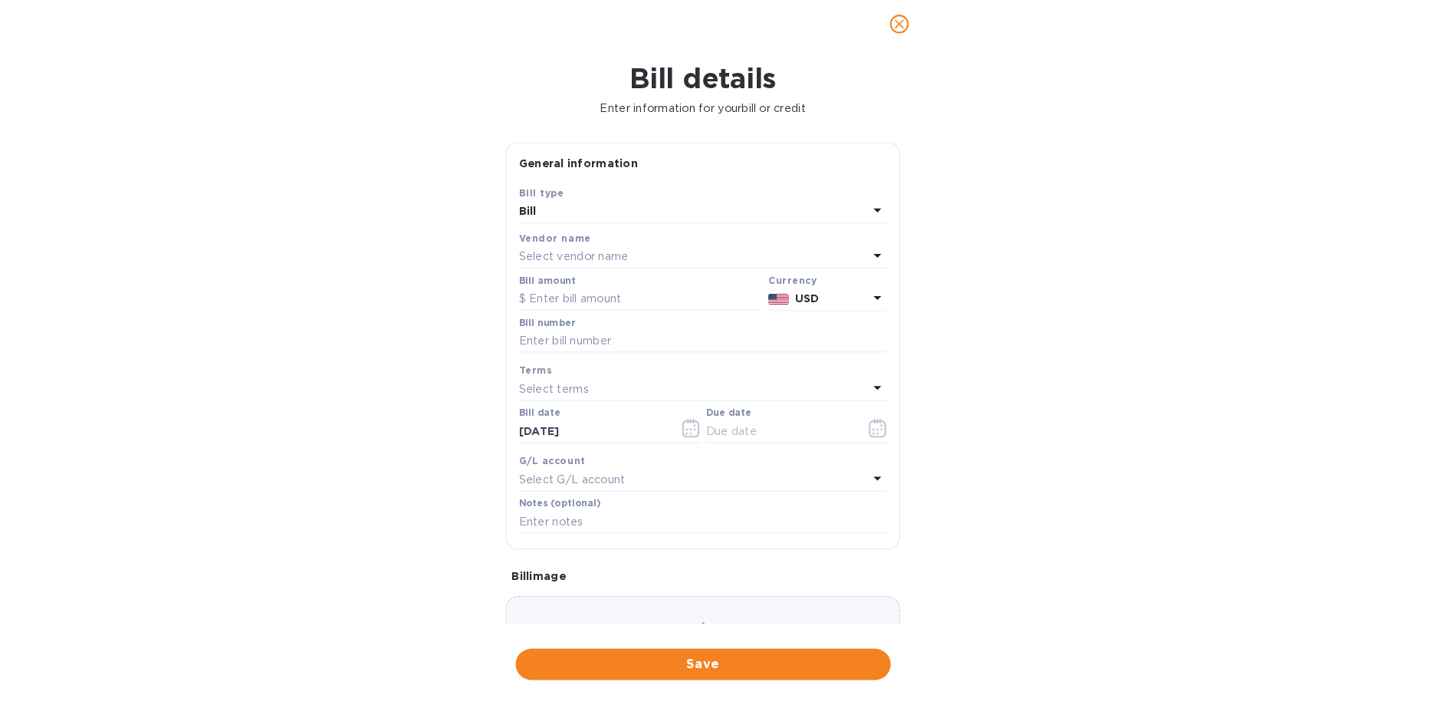
click at [612, 261] on p "Select vendor name" at bounding box center [589, 265] width 107 height 16
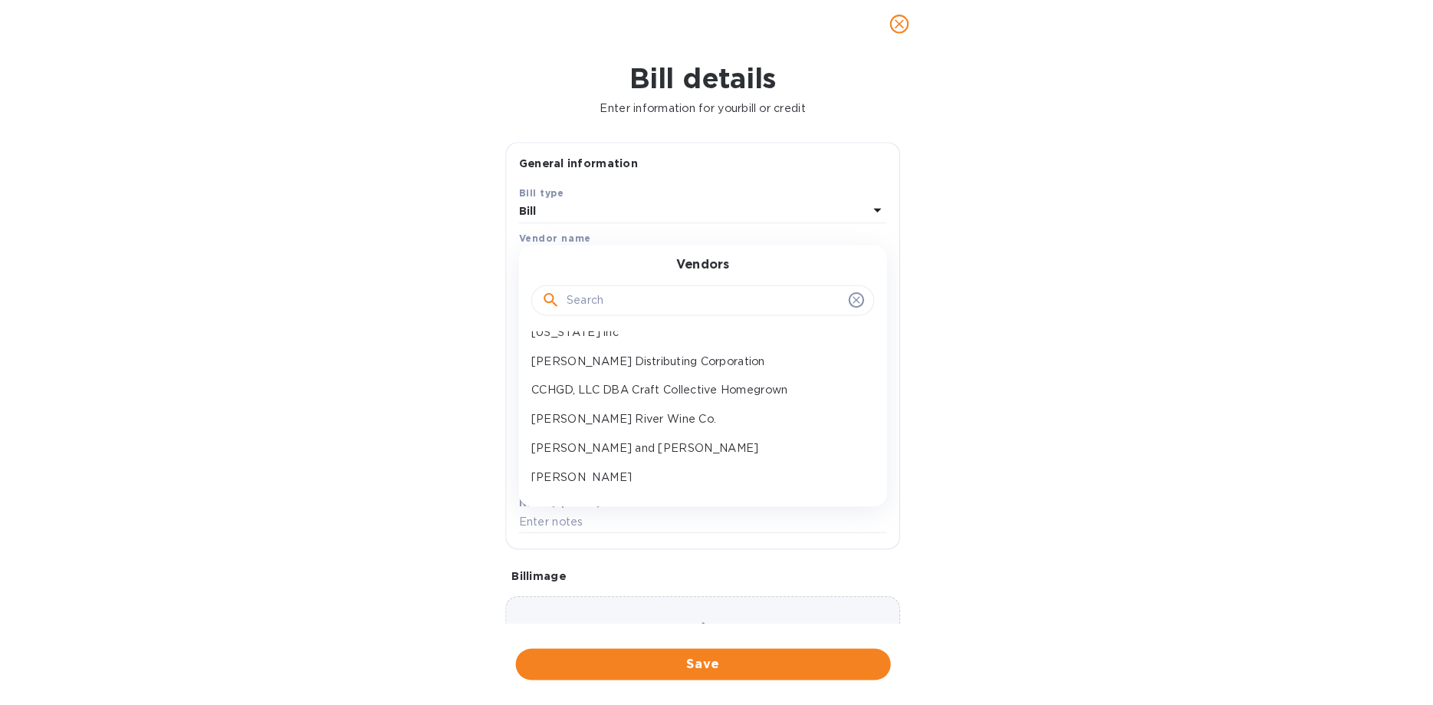
scroll to position [163, 0]
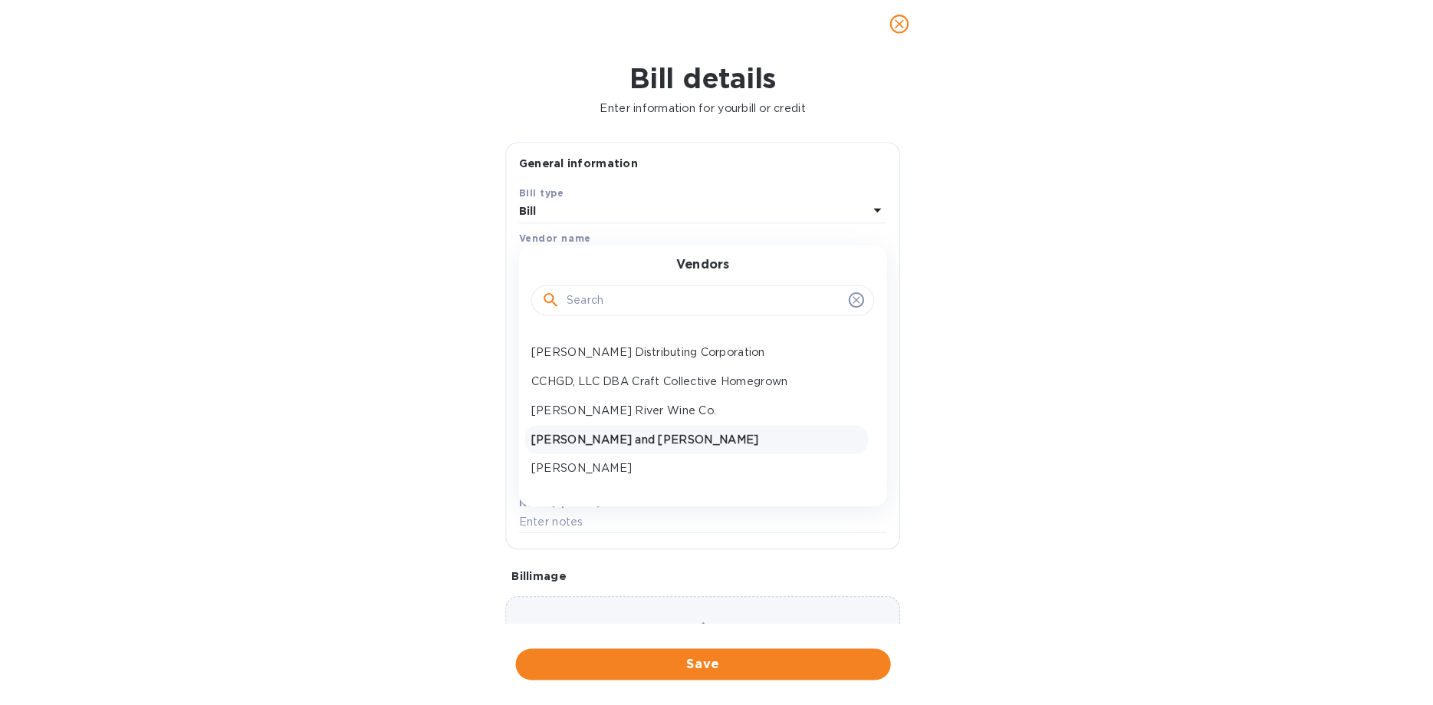
click at [604, 443] on p "[PERSON_NAME] and [PERSON_NAME]" at bounding box center [710, 444] width 324 height 16
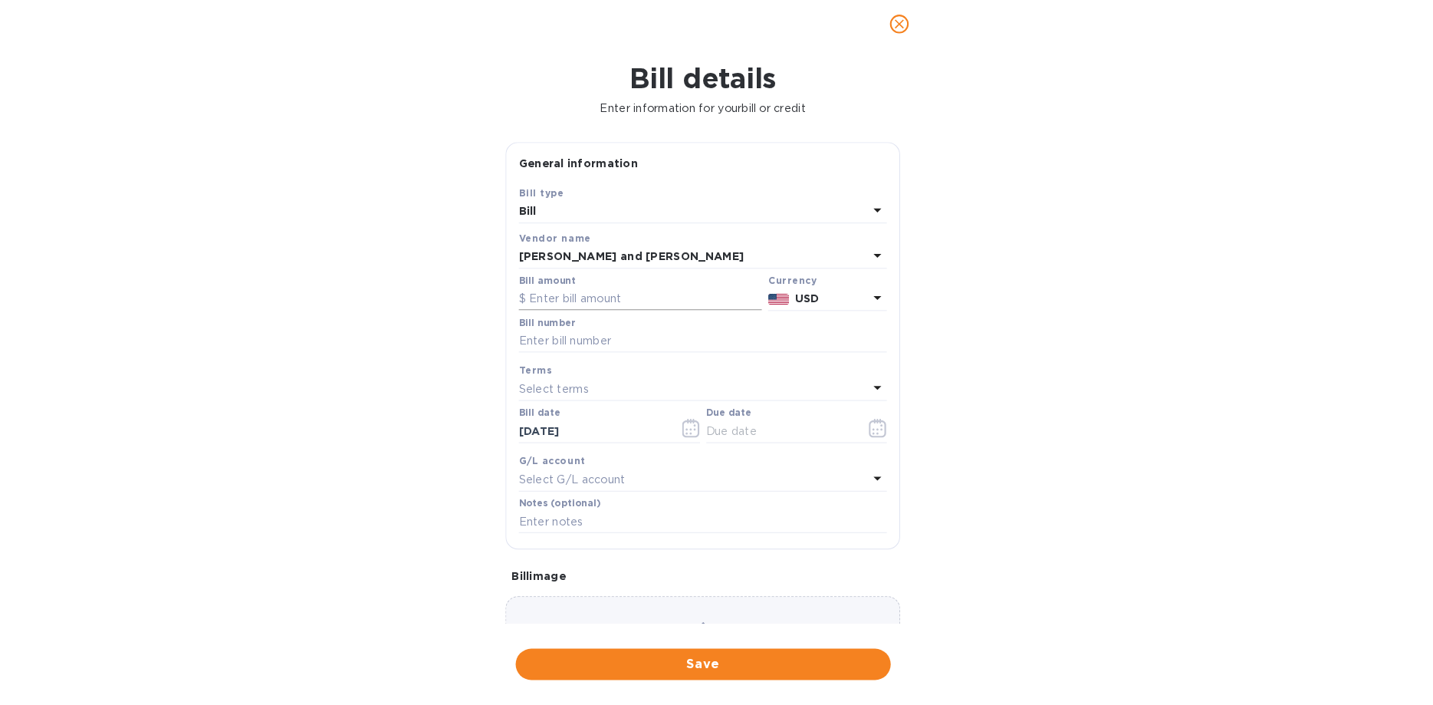
click at [579, 302] on input "text" at bounding box center [655, 306] width 239 height 23
type input "378,149.20"
click at [844, 299] on p "USD" at bounding box center [843, 306] width 71 height 16
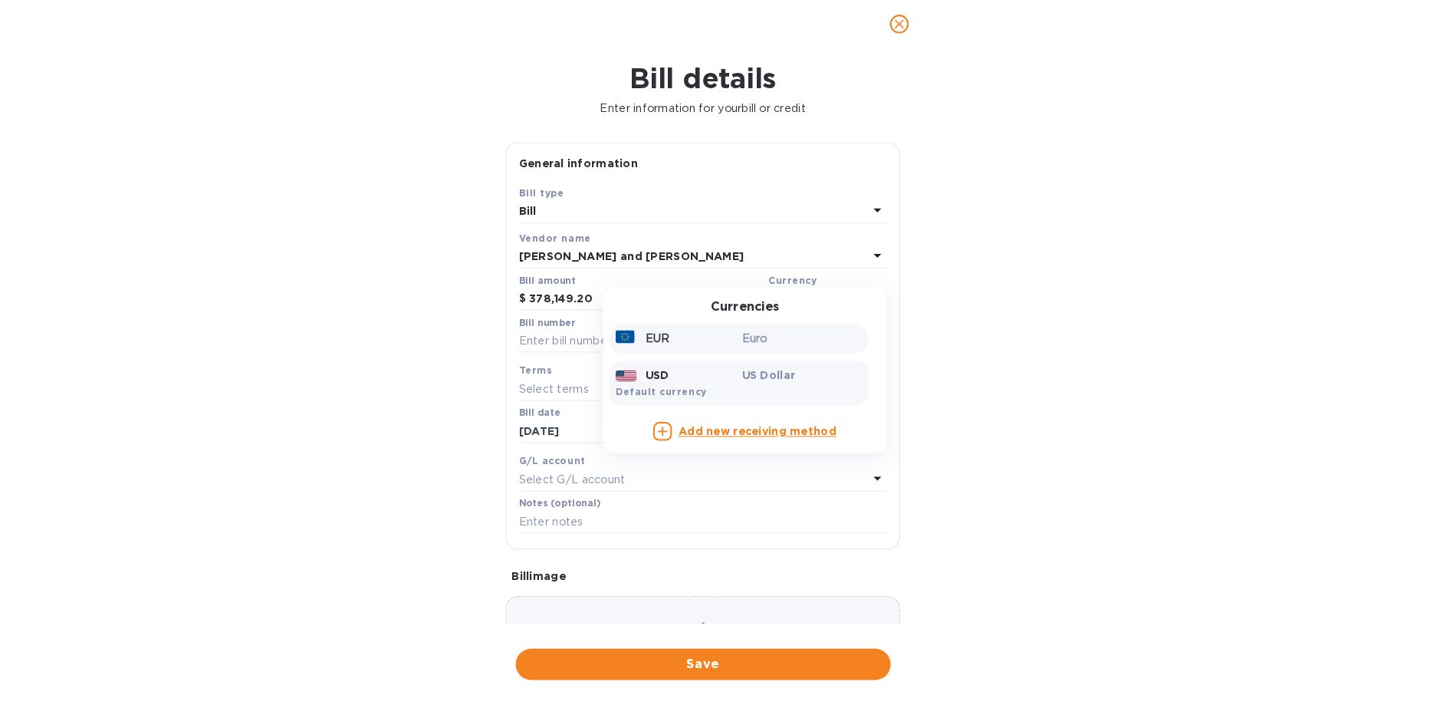
click at [676, 347] on p "EUR" at bounding box center [672, 345] width 24 height 16
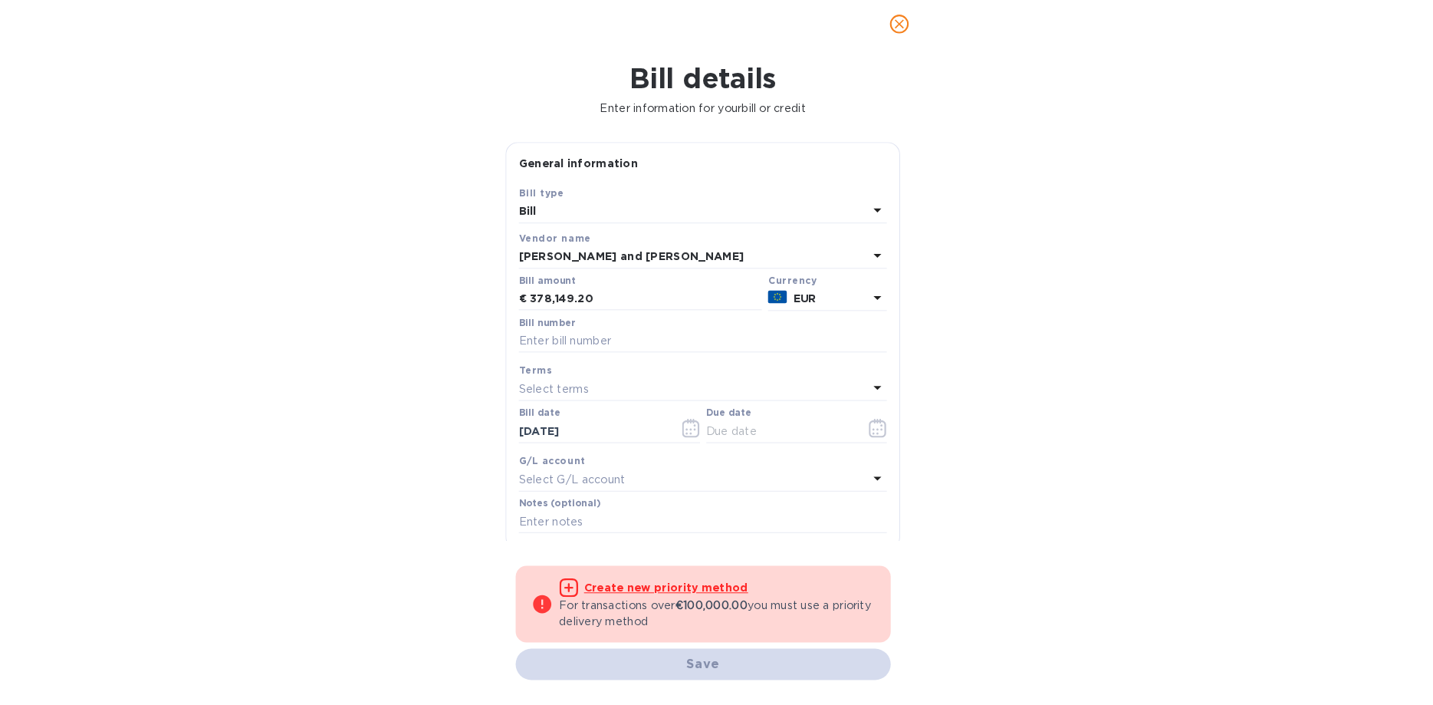
click at [633, 593] on u "Create new priority method" at bounding box center [681, 590] width 161 height 12
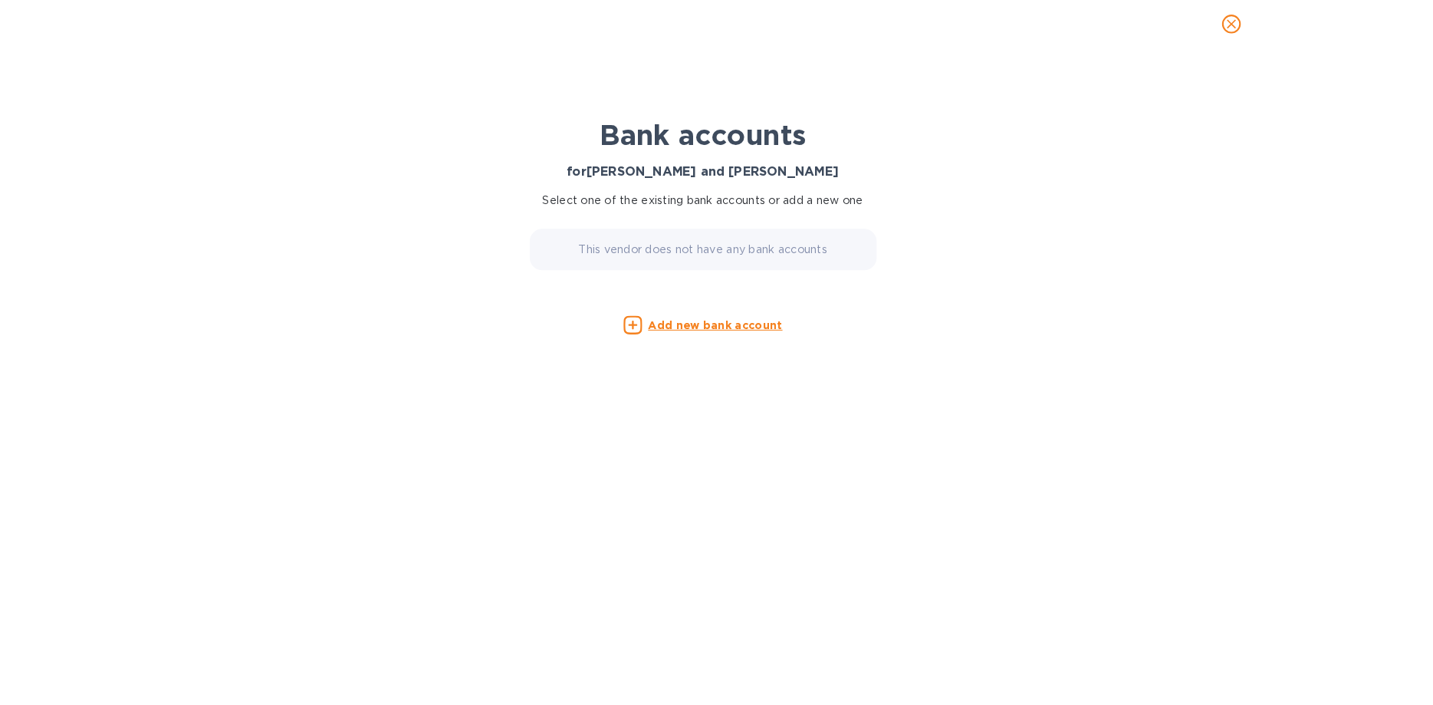
click at [703, 356] on div "Bank accounts for [PERSON_NAME] and [PERSON_NAME] Select one of the existing ba…" at bounding box center [716, 376] width 383 height 579
click at [693, 330] on u "Add new bank account" at bounding box center [729, 332] width 132 height 12
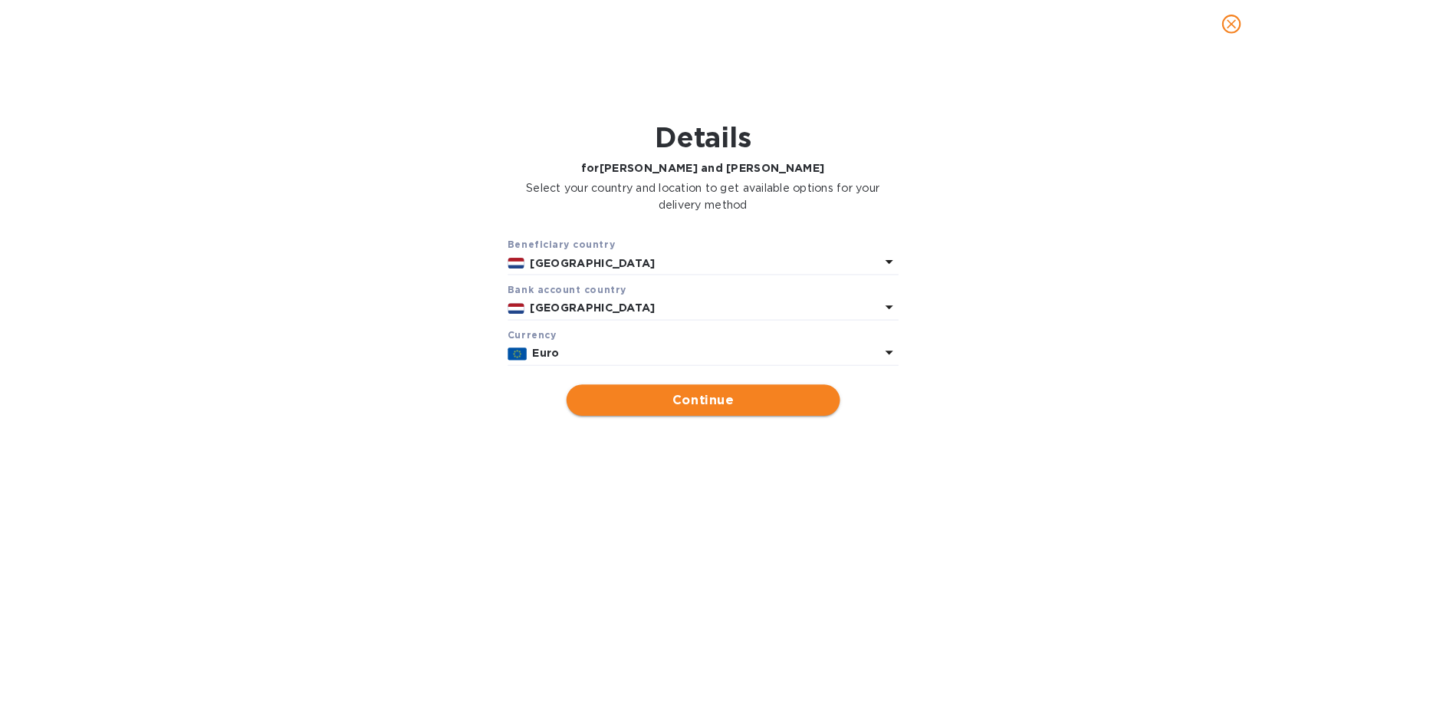
click at [698, 410] on span "Continue" at bounding box center [717, 406] width 244 height 18
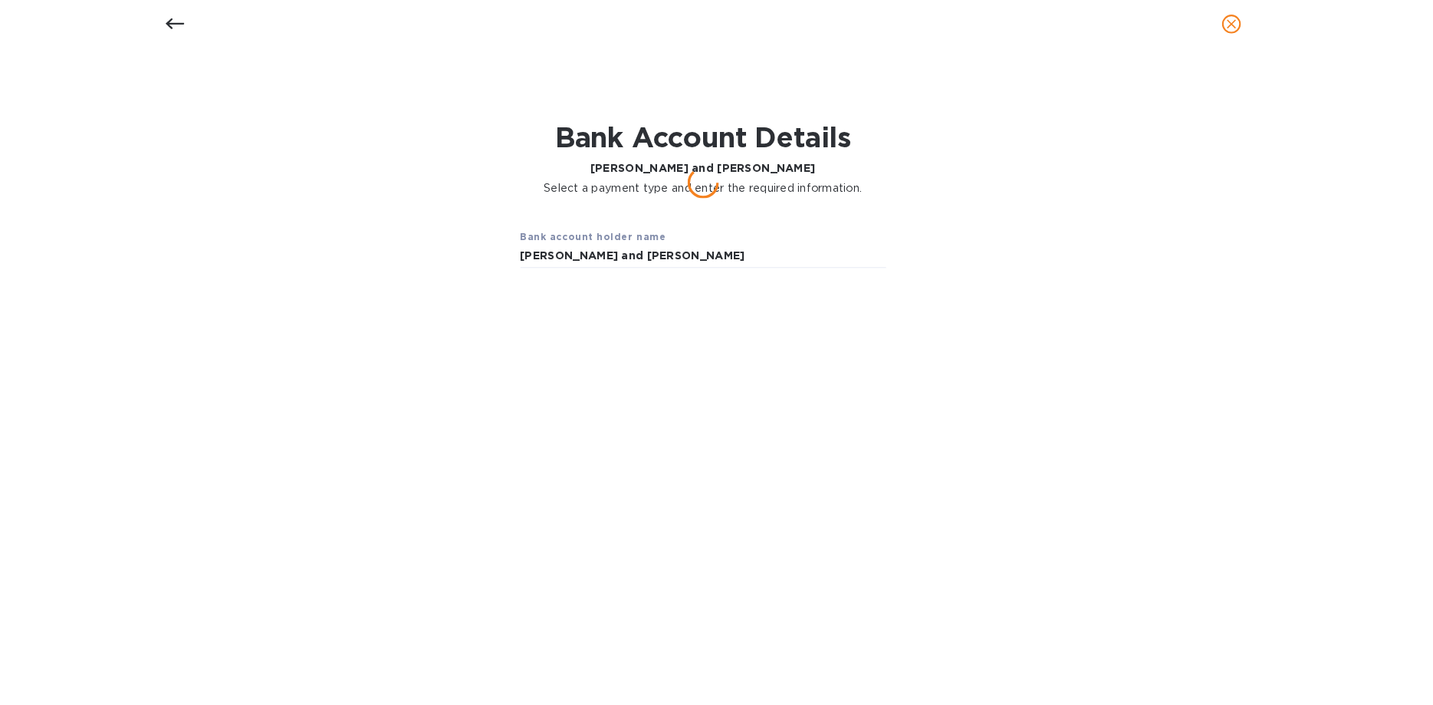
type input "[PERSON_NAME] and [PERSON_NAME]"
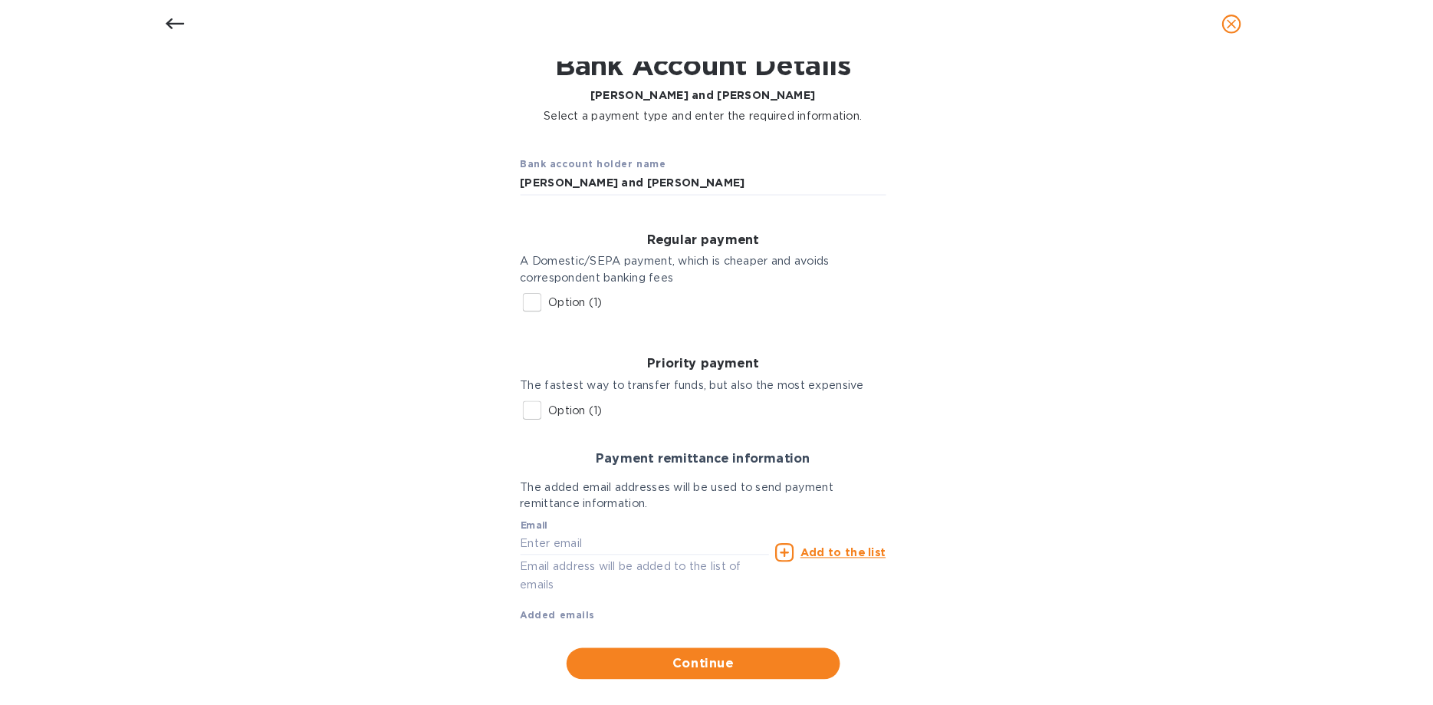
scroll to position [92, 0]
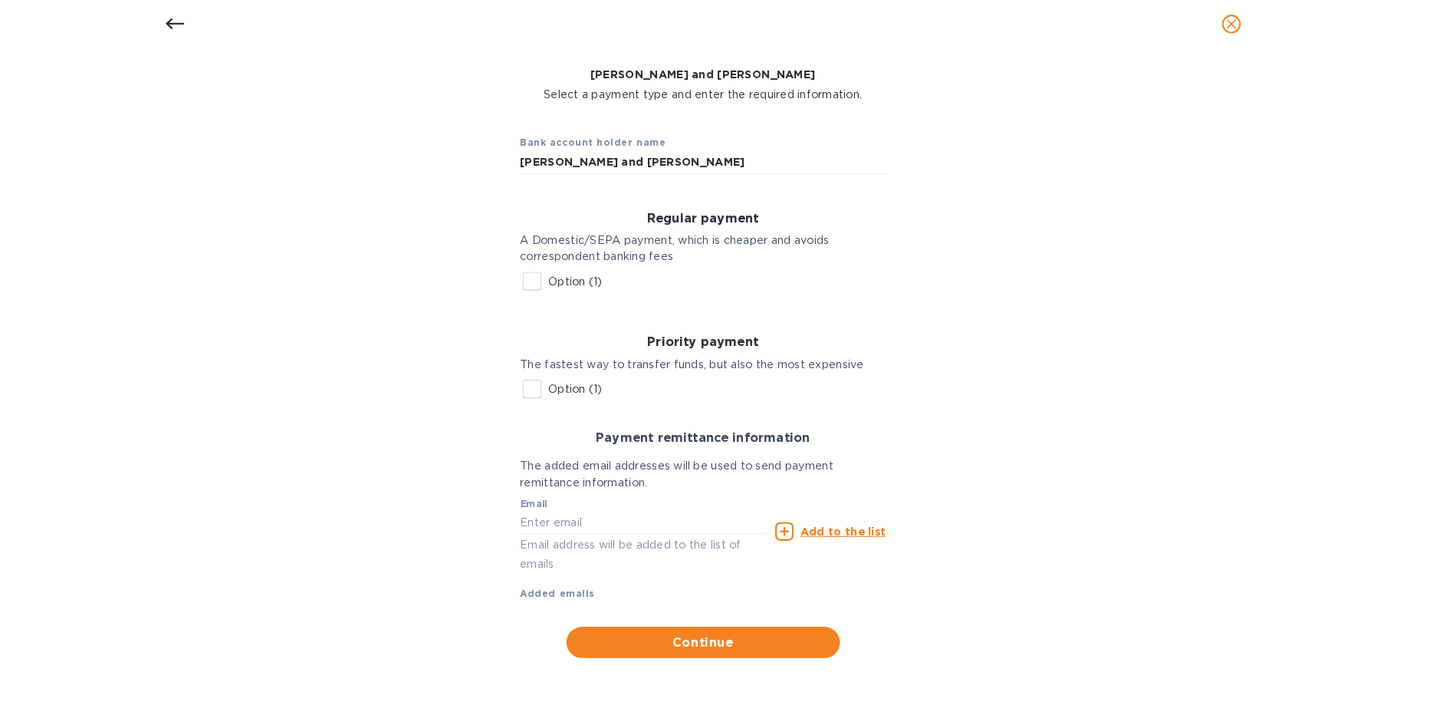
click at [557, 398] on input "Option (1)" at bounding box center [549, 395] width 32 height 32
checkbox input "true"
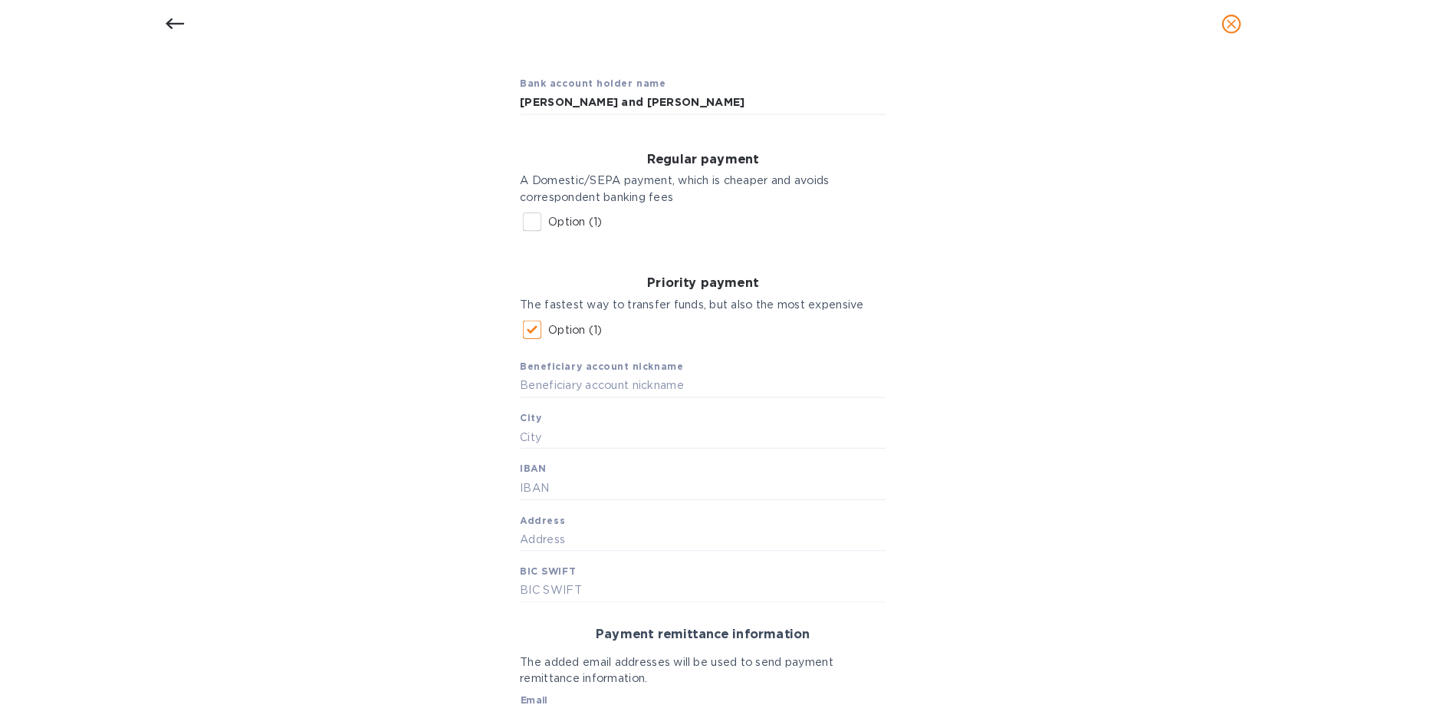
scroll to position [151, 0]
click at [561, 387] on input "text" at bounding box center [717, 391] width 359 height 23
type input "D"
type input "de Roo"
type input "Eemnes"
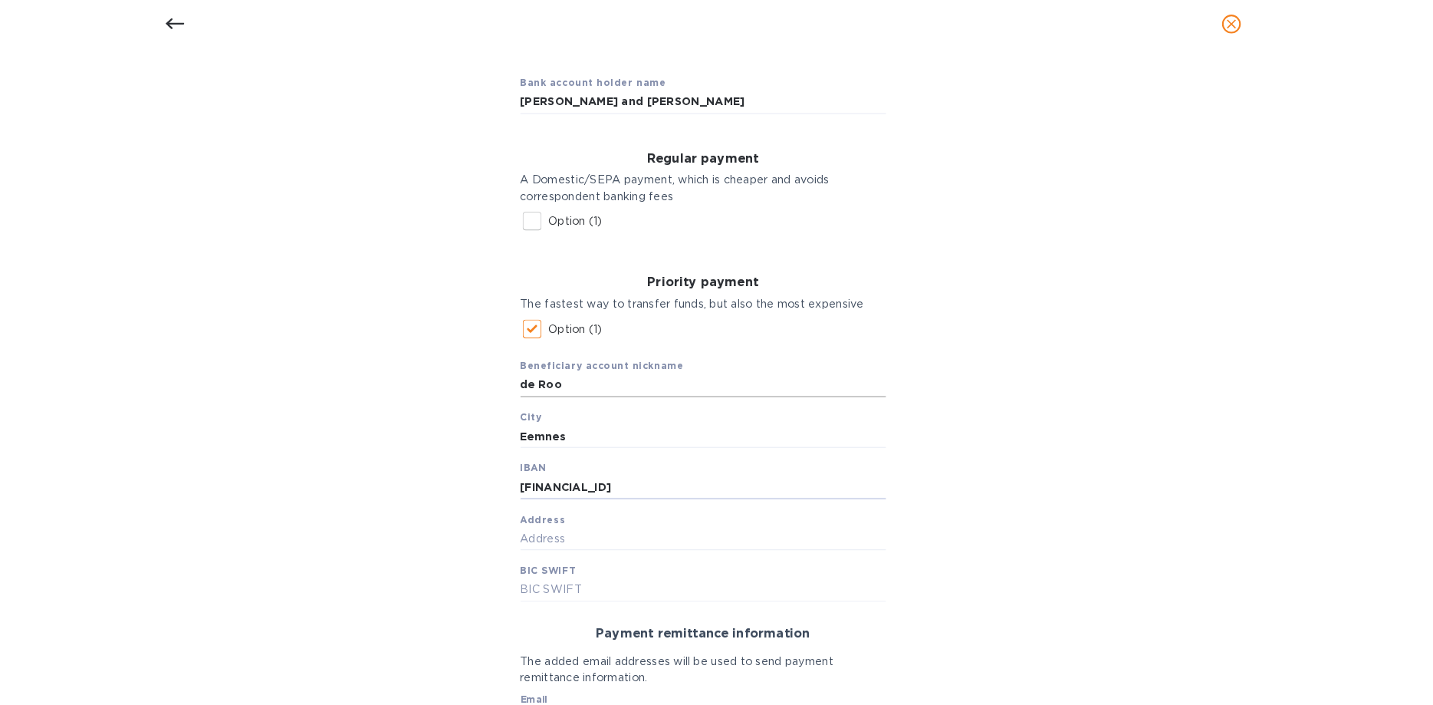
type input "[FINANCIAL_ID]"
type input "3"
type input "Wakkerendijk"
click at [556, 594] on input "text" at bounding box center [717, 592] width 359 height 23
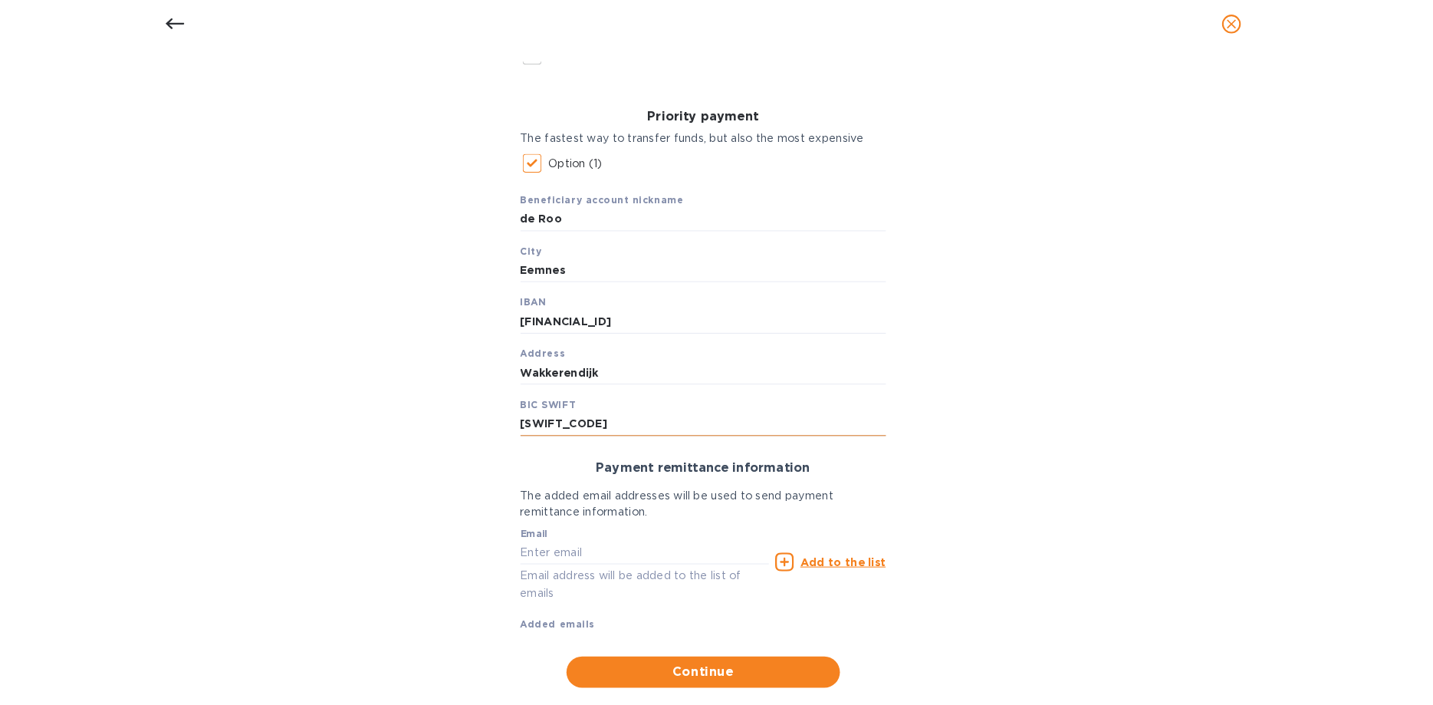
scroll to position [344, 0]
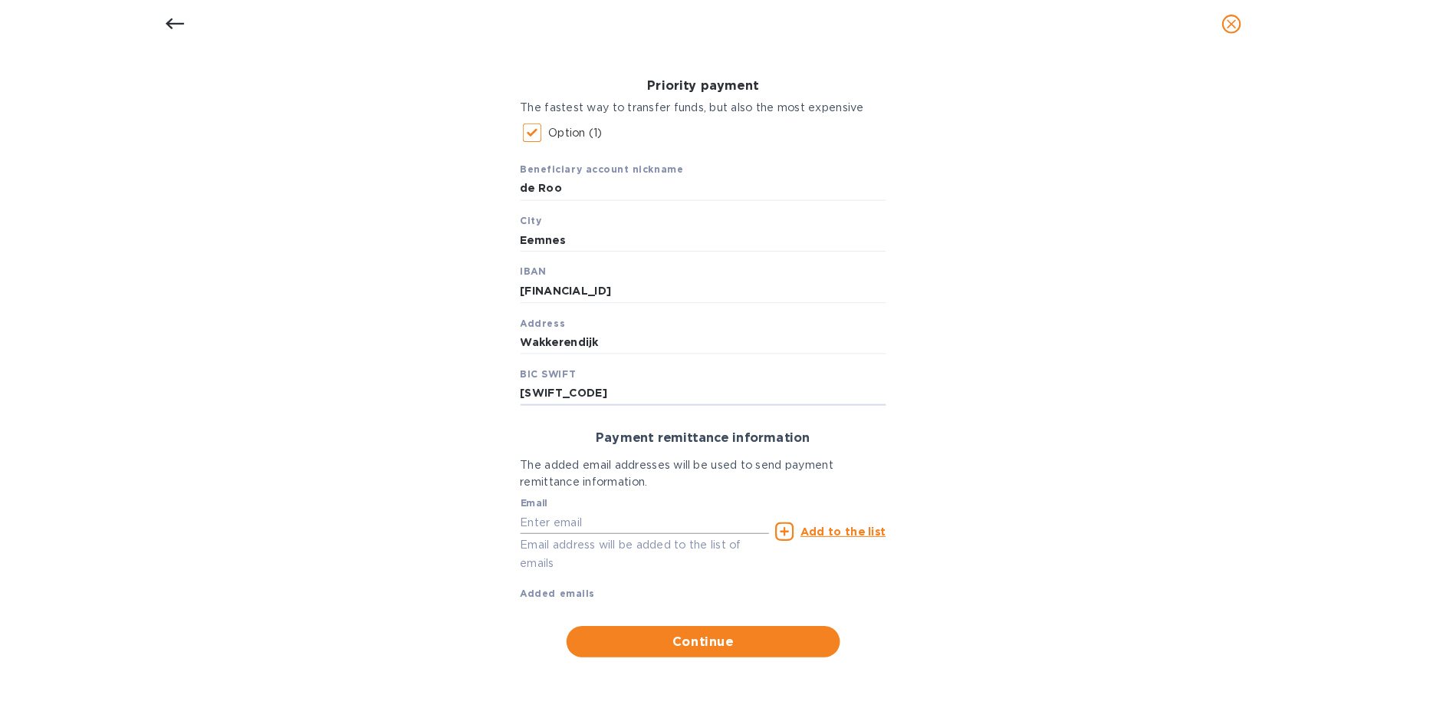
type input "[SWIFT_CODE]"
click at [585, 531] on input "text" at bounding box center [660, 525] width 245 height 23
type input "[EMAIL_ADDRESS][DOMAIN_NAME]"
click at [843, 532] on u "Add to the list" at bounding box center [854, 534] width 84 height 12
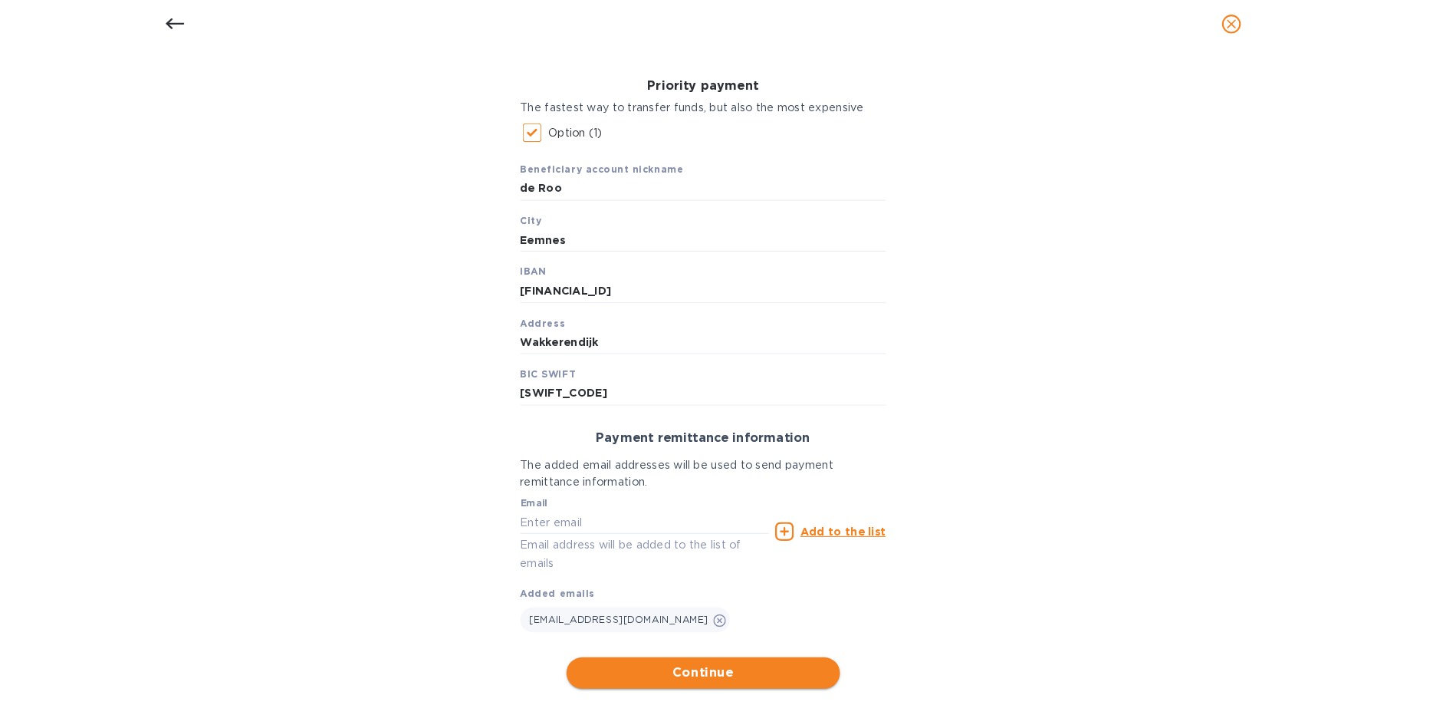
click at [703, 672] on span "Continue" at bounding box center [717, 673] width 244 height 18
click at [1025, 649] on div "Bank account holder name [PERSON_NAME] and [PERSON_NAME] Regular payment A Dome…" at bounding box center [717, 285] width 1394 height 826
click at [592, 192] on input "de Roo" at bounding box center [717, 198] width 359 height 23
type input "de Roo 2"
click at [699, 673] on span "Continue" at bounding box center [717, 673] width 244 height 18
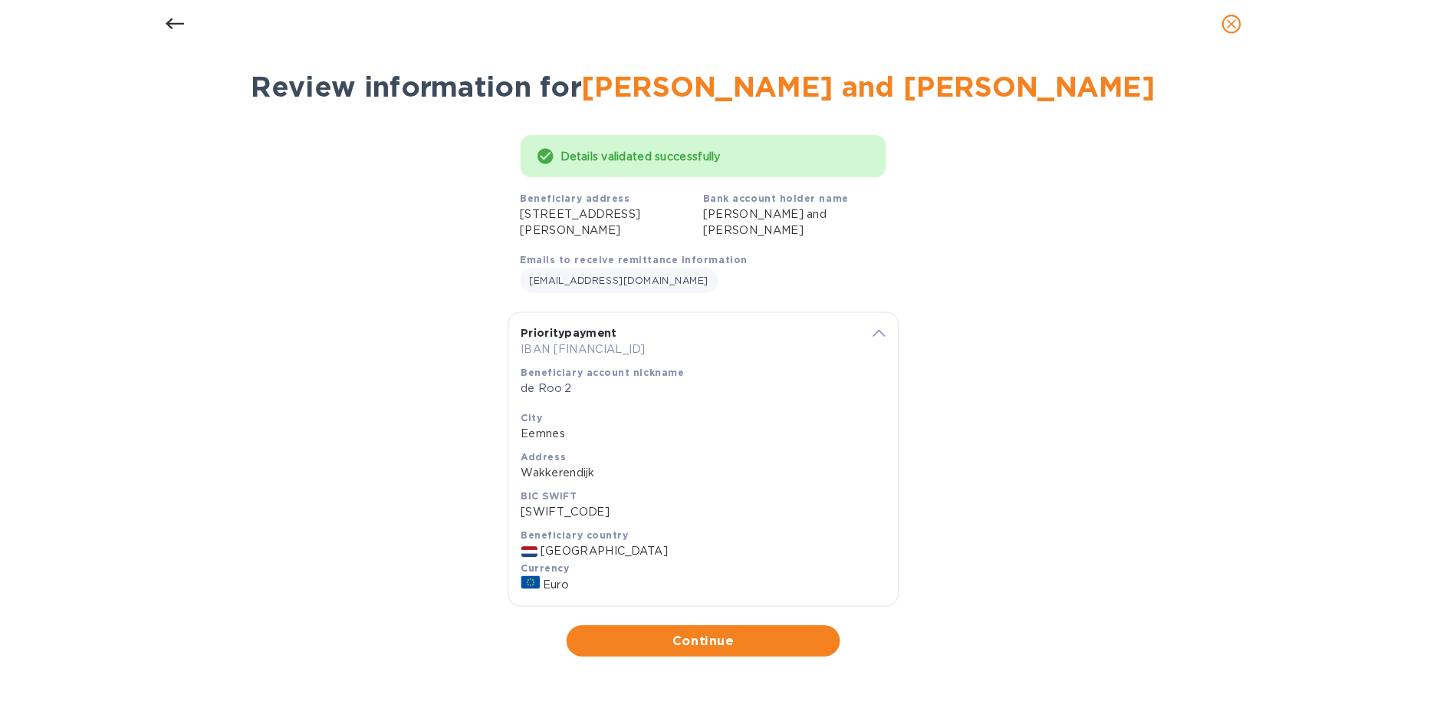
scroll to position [47, 0]
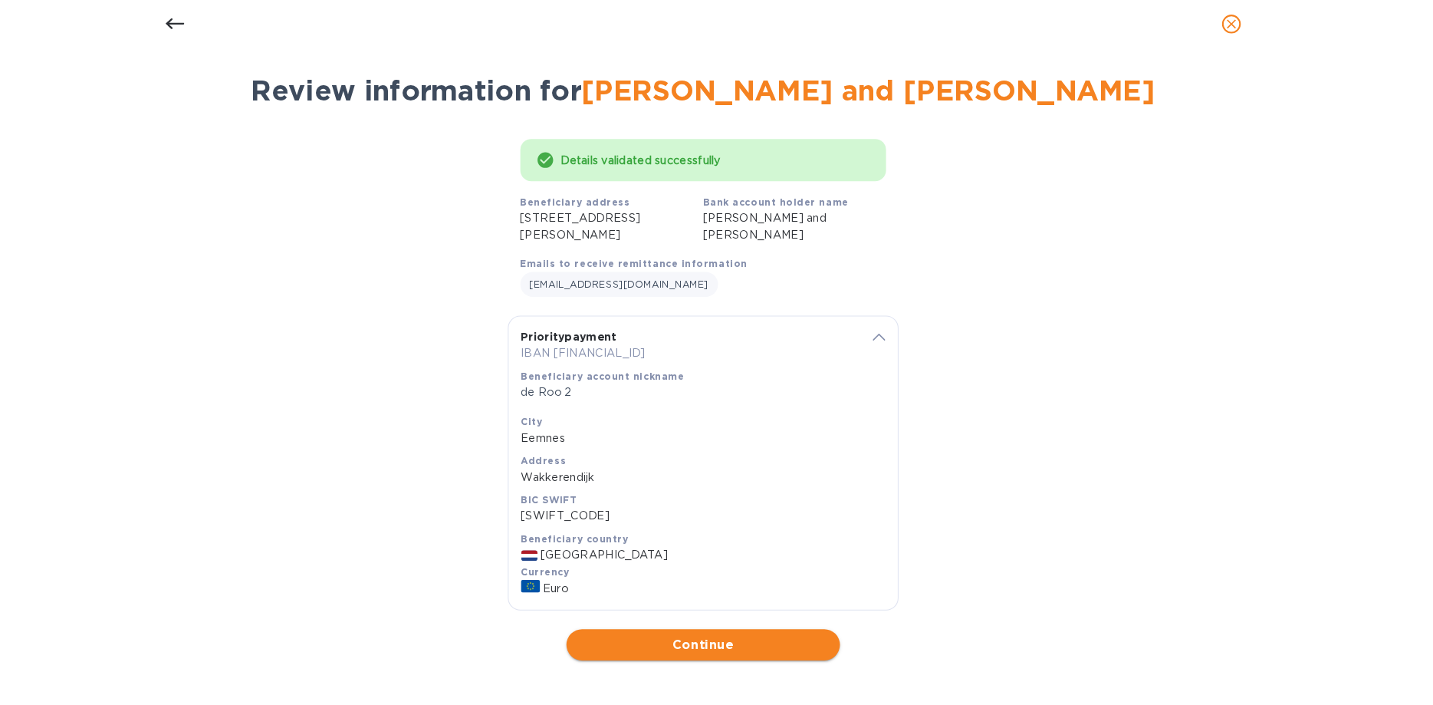
click at [708, 647] on span "Continue" at bounding box center [717, 646] width 244 height 18
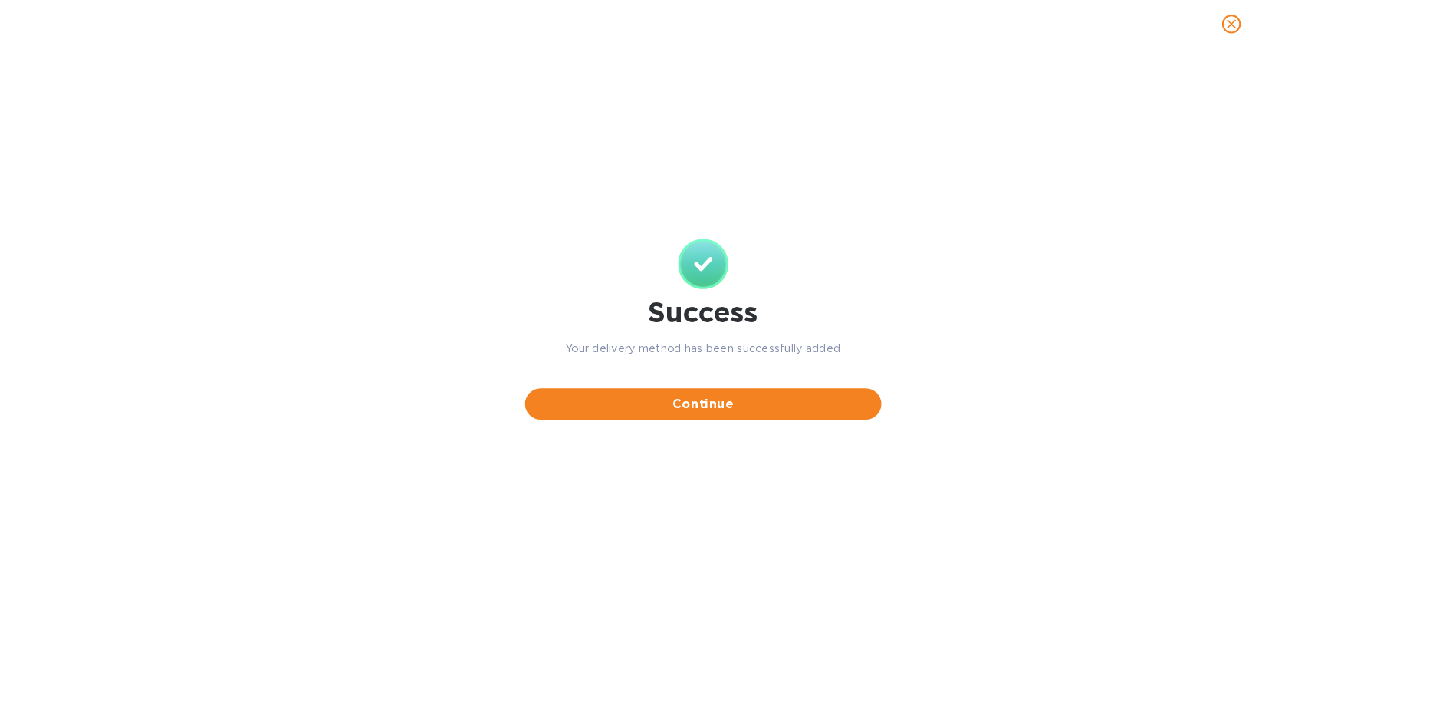
scroll to position [0, 0]
click at [703, 407] on span "Continue" at bounding box center [717, 409] width 325 height 18
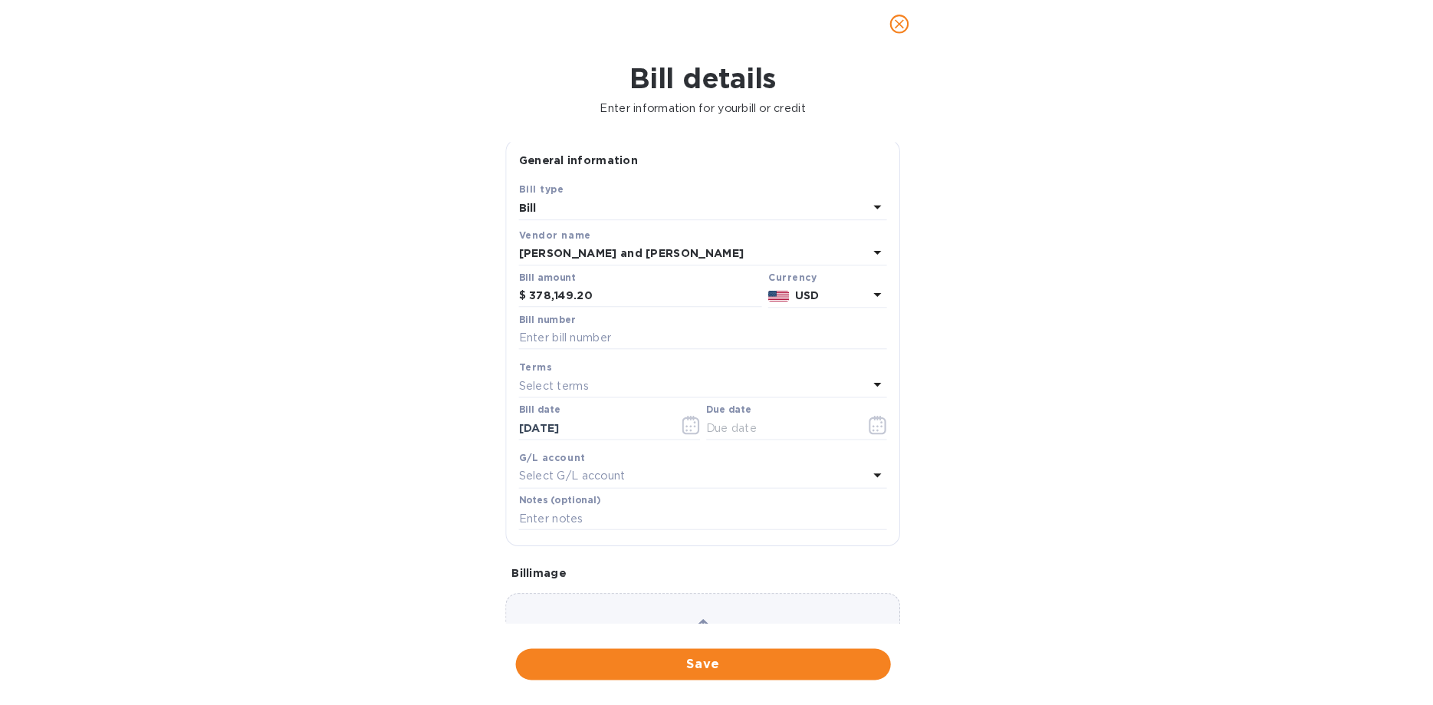
scroll to position [2, 0]
click at [822, 299] on b "USD" at bounding box center [819, 304] width 23 height 12
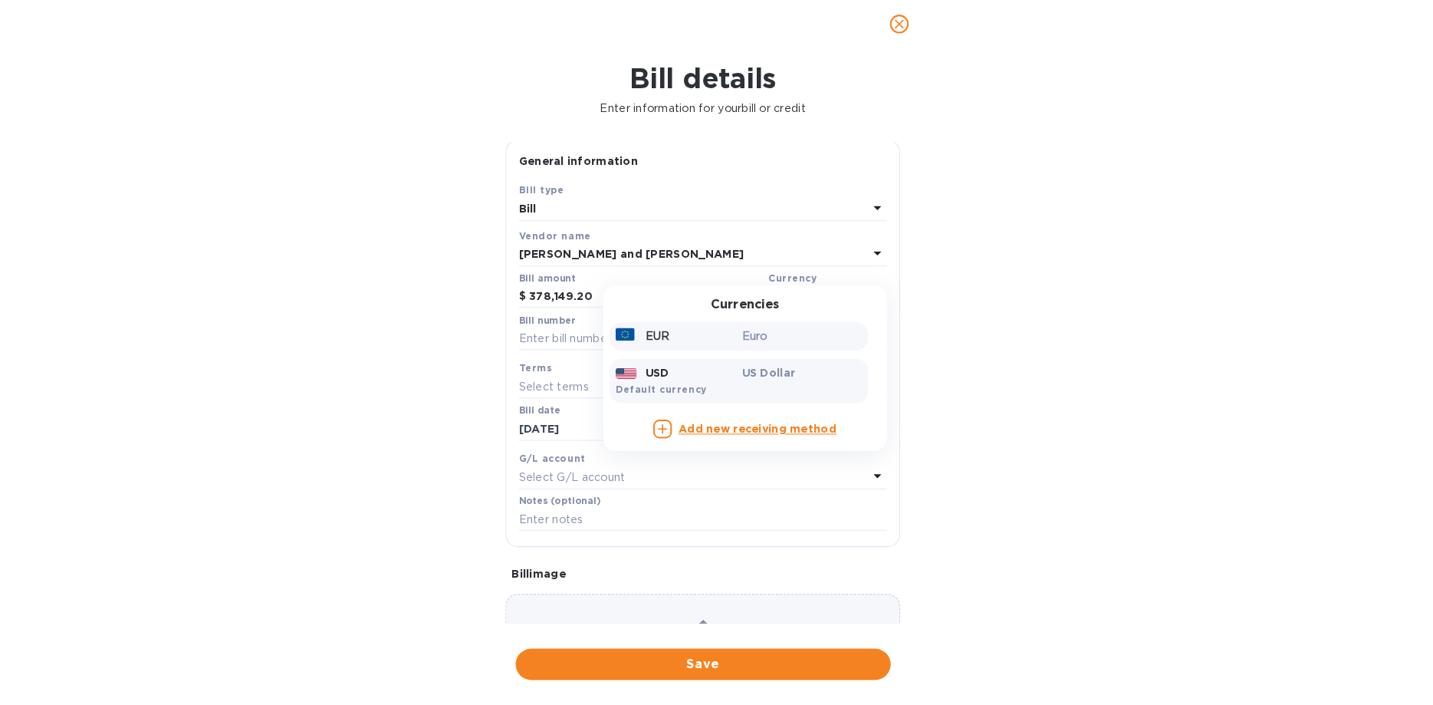
click at [769, 340] on p "Euro" at bounding box center [814, 343] width 118 height 16
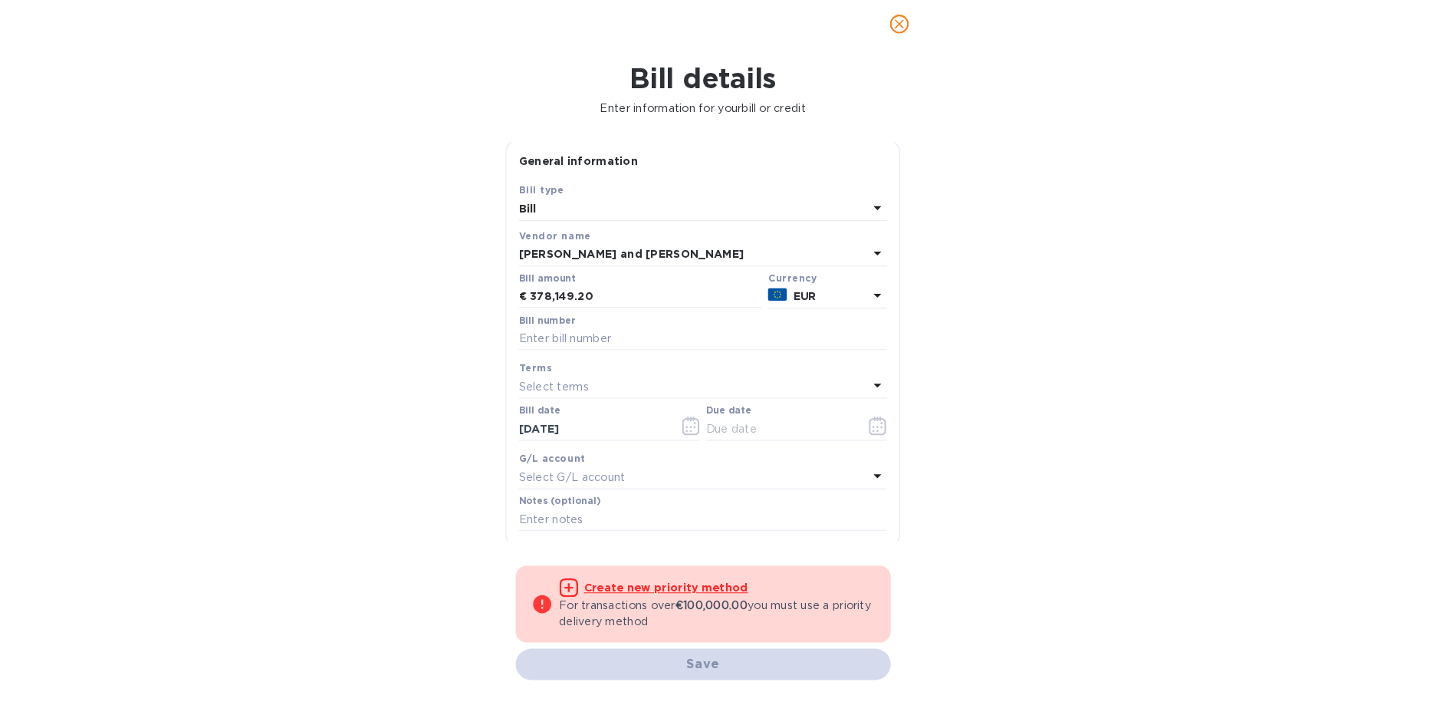
click at [648, 663] on div "Save" at bounding box center [717, 665] width 374 height 37
click at [655, 592] on u "Create new priority method" at bounding box center [681, 590] width 161 height 12
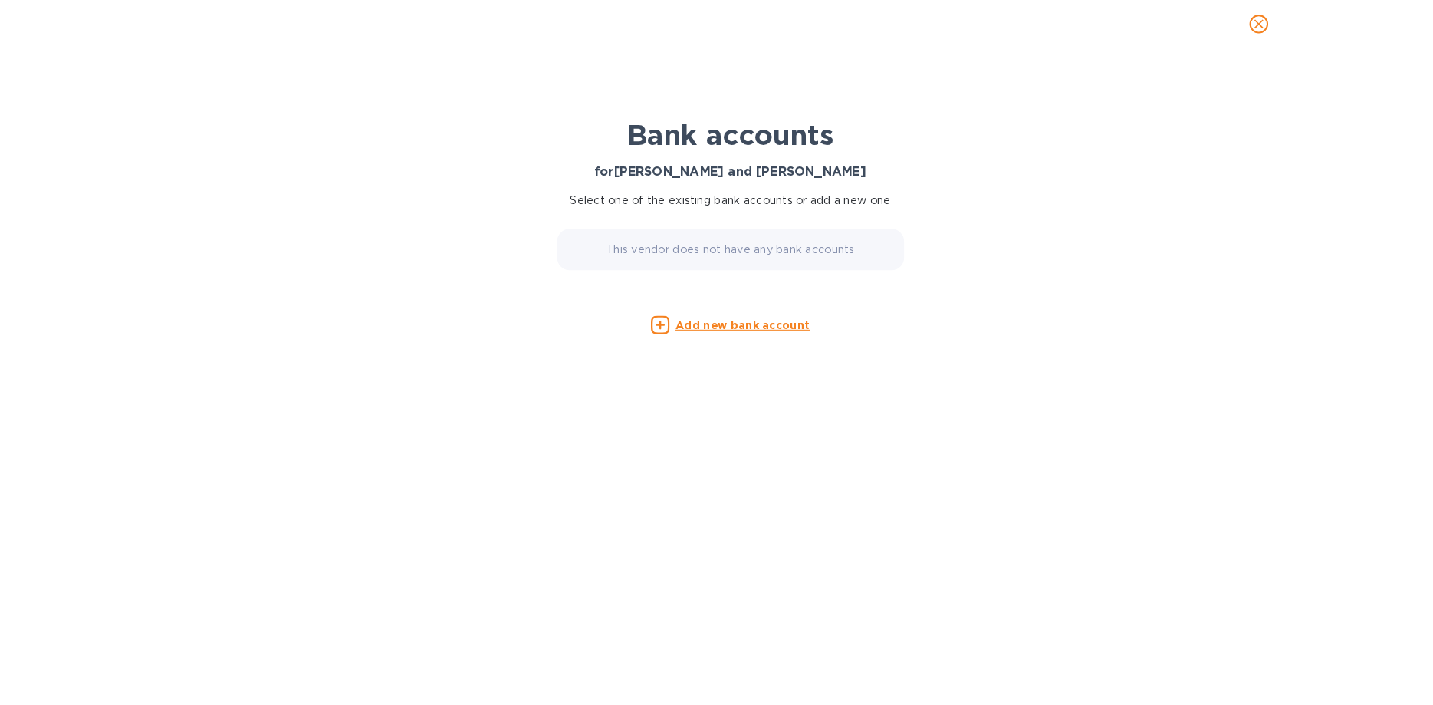
click at [1235, 35] on icon "close" at bounding box center [1235, 36] width 15 height 15
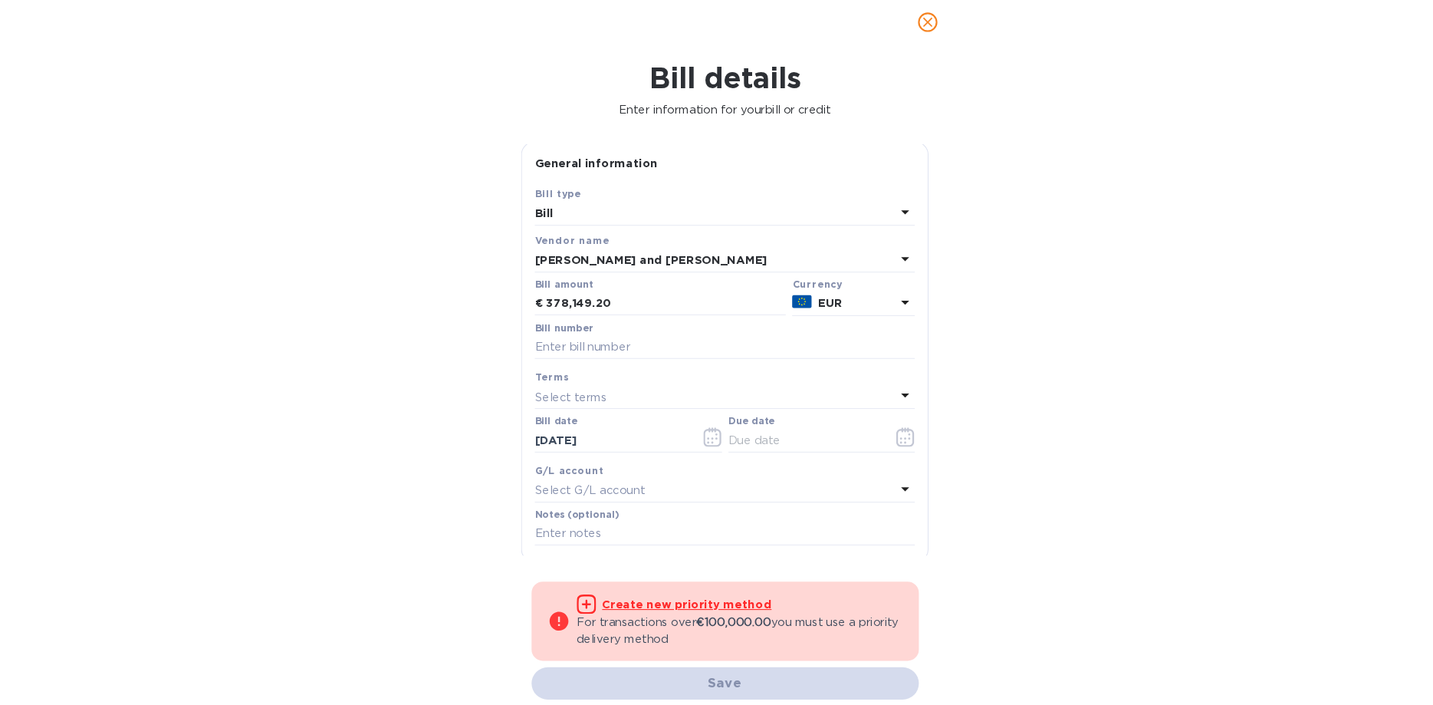
click at [908, 34] on icon "close" at bounding box center [909, 36] width 15 height 15
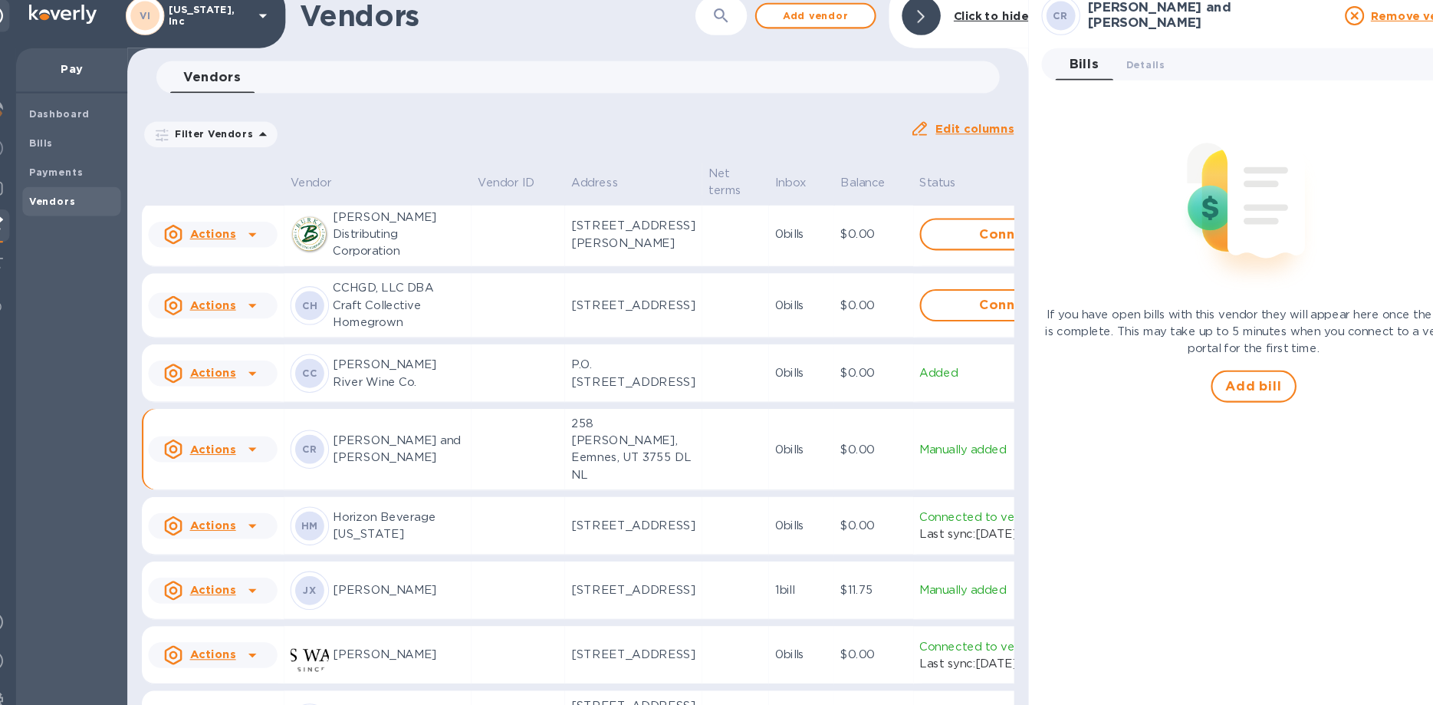
scroll to position [379, 0]
click at [364, 457] on p "[PERSON_NAME] and [PERSON_NAME]" at bounding box center [406, 441] width 125 height 32
click at [220, 449] on p "Actions" at bounding box center [230, 440] width 44 height 15
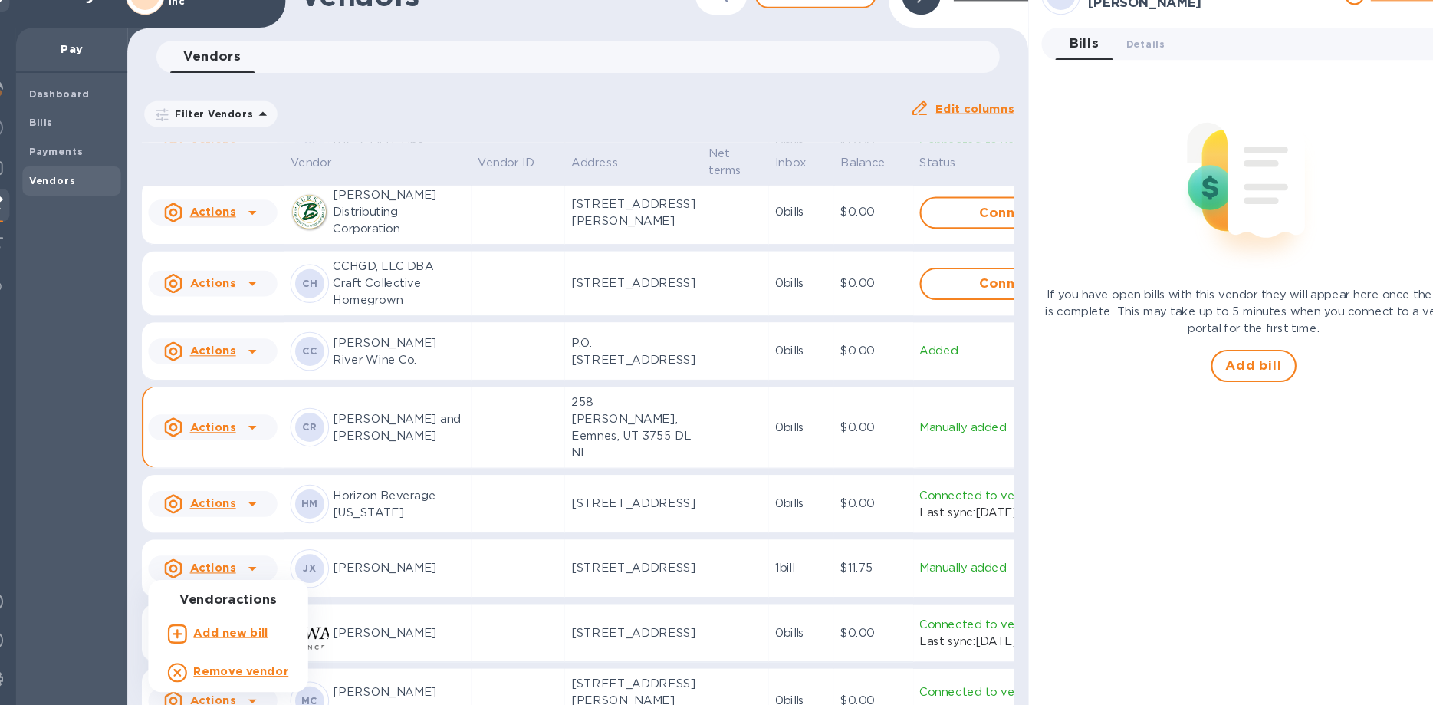
click at [443, 613] on div at bounding box center [716, 352] width 1433 height 705
click at [388, 457] on p "[PERSON_NAME] and [PERSON_NAME]" at bounding box center [406, 441] width 125 height 32
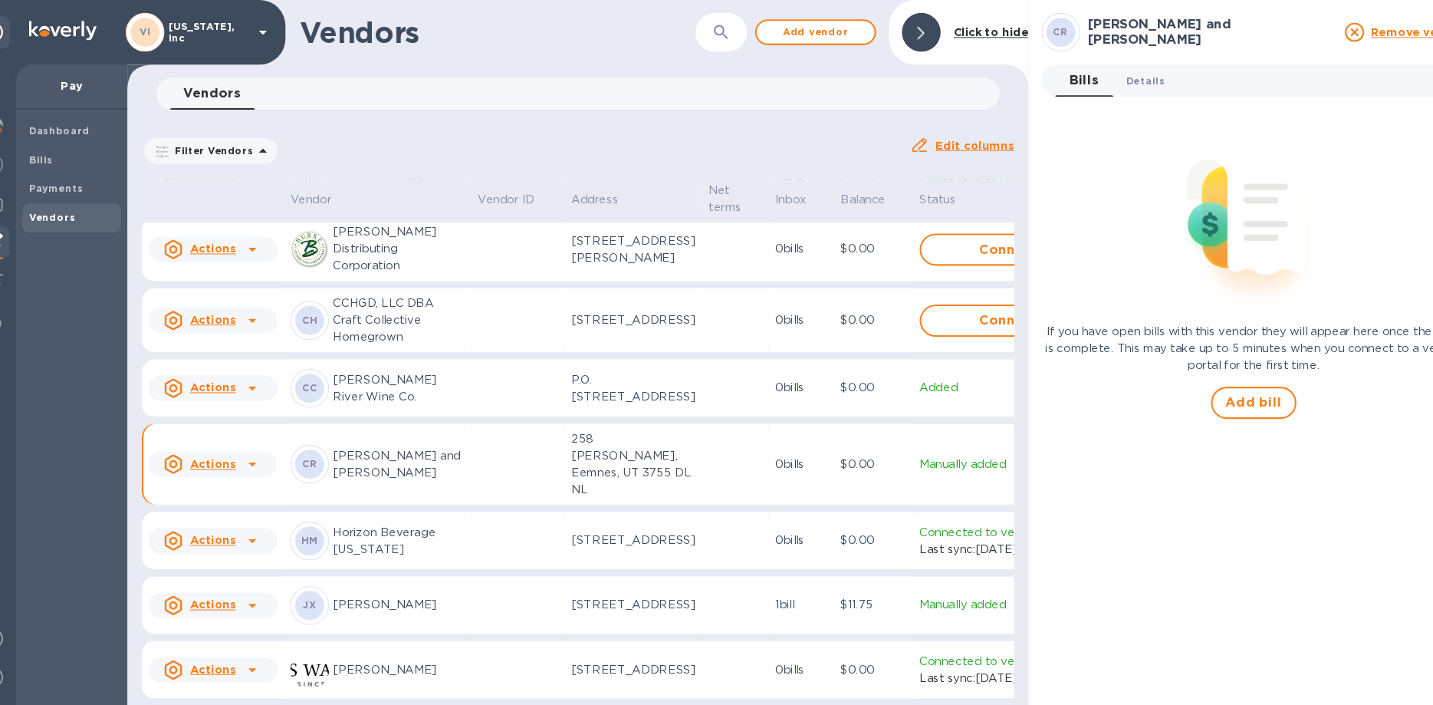
click at [1122, 81] on span "Details 0" at bounding box center [1116, 77] width 37 height 16
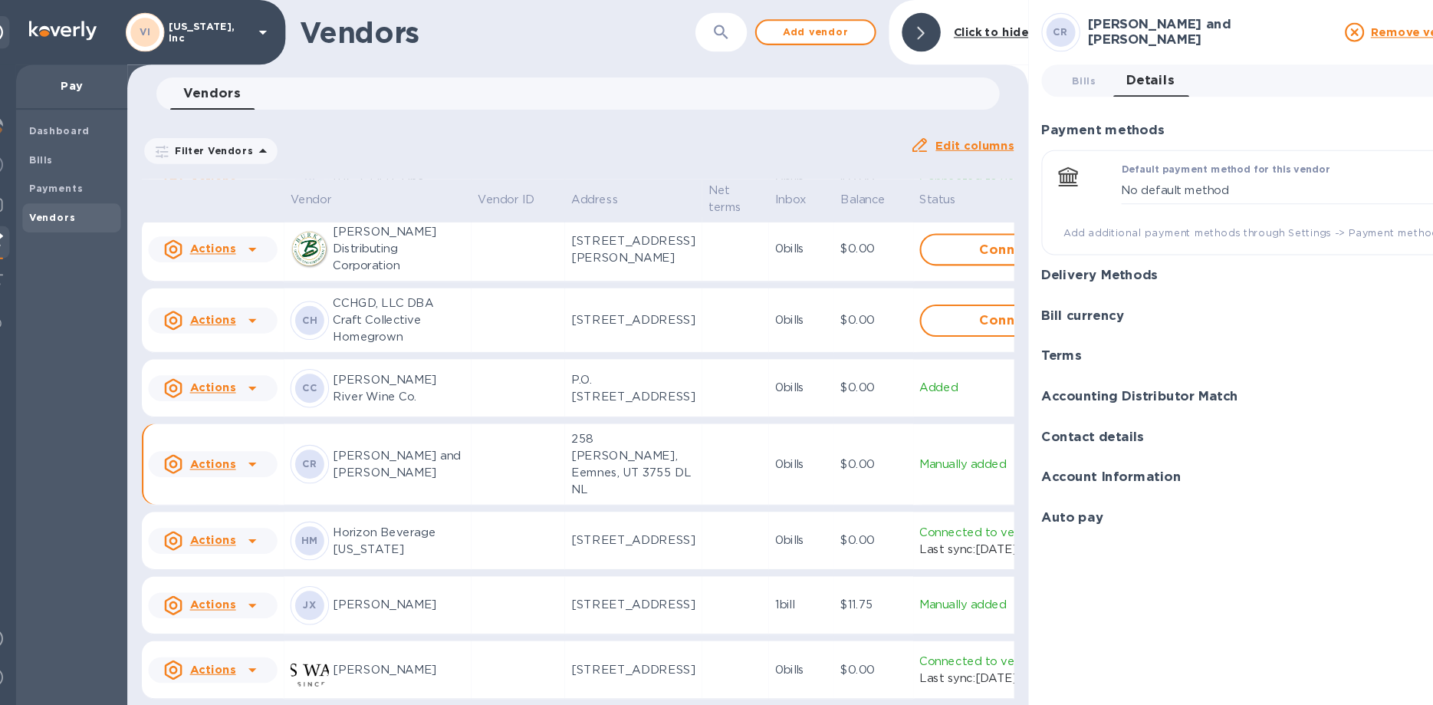
click at [1046, 453] on h3 "Account Information" at bounding box center [1084, 453] width 133 height 15
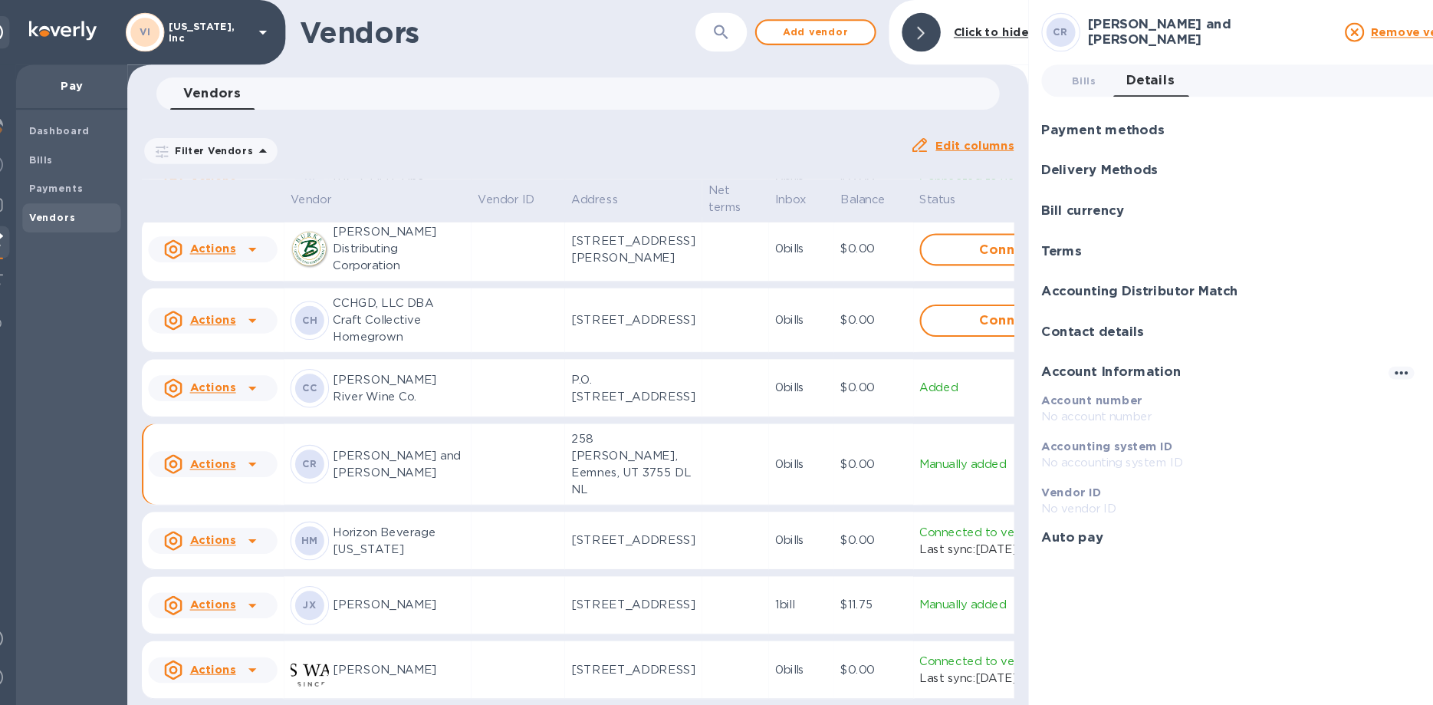
click at [1062, 162] on h3 "Delivery Methods" at bounding box center [1073, 162] width 110 height 15
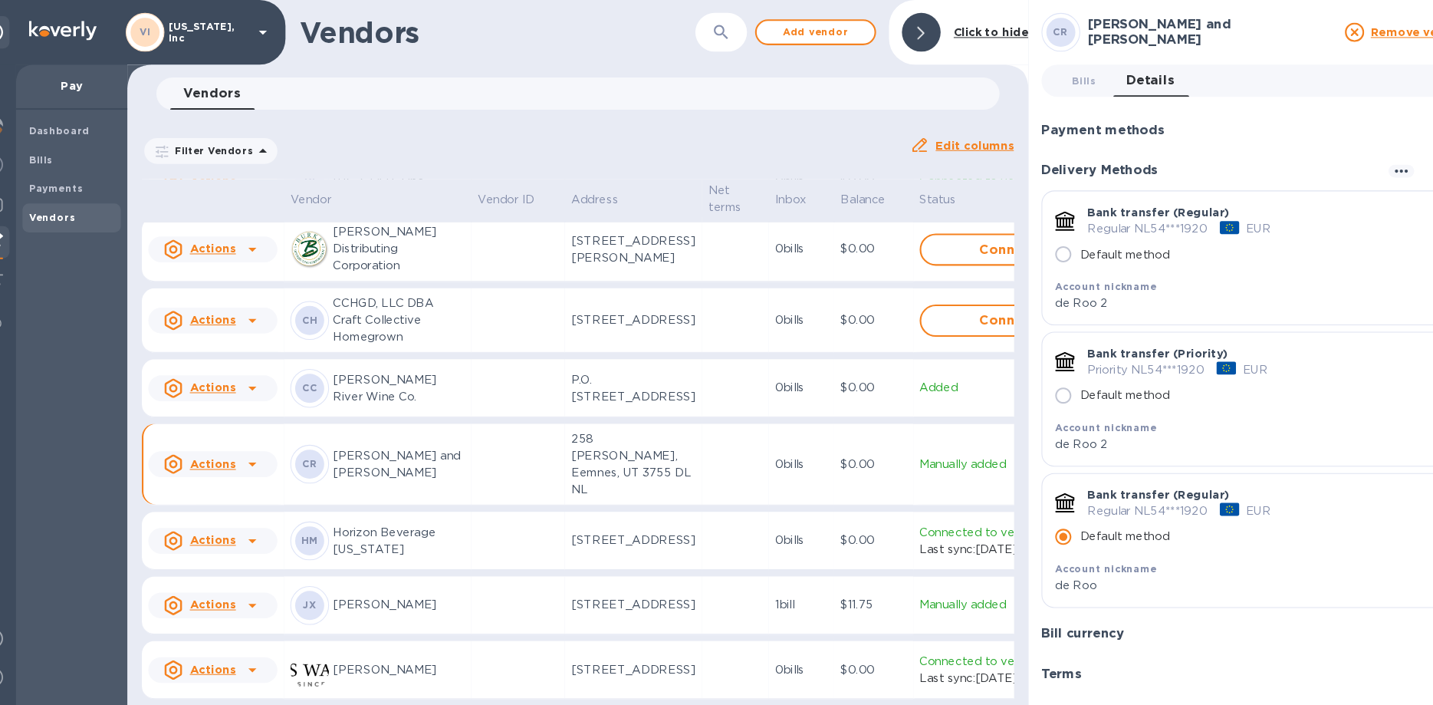
click at [1039, 373] on input "Default method" at bounding box center [1038, 376] width 32 height 32
radio input "true"
click at [1354, 161] on icon "button" at bounding box center [1360, 162] width 18 height 18
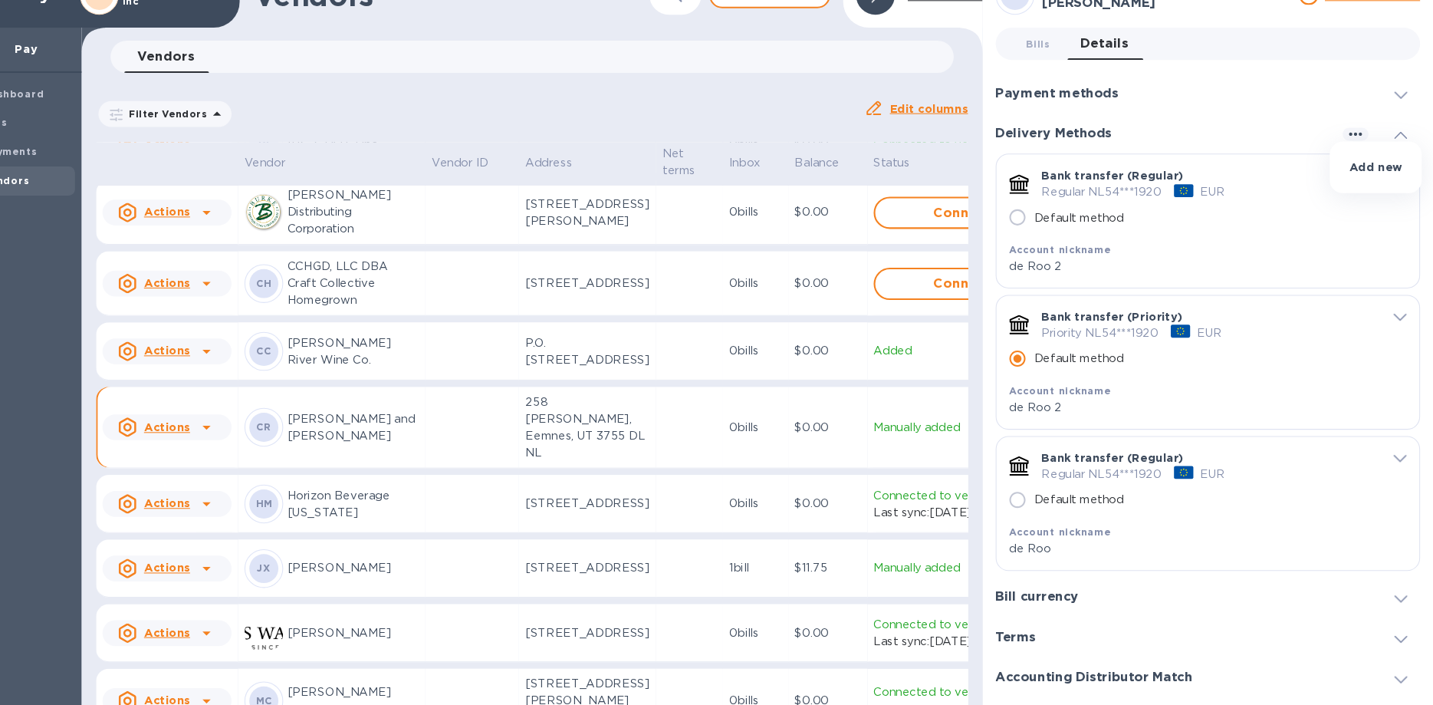
click at [506, 595] on div at bounding box center [716, 352] width 1433 height 705
click at [902, 449] on p "Manually added" at bounding box center [986, 441] width 168 height 16
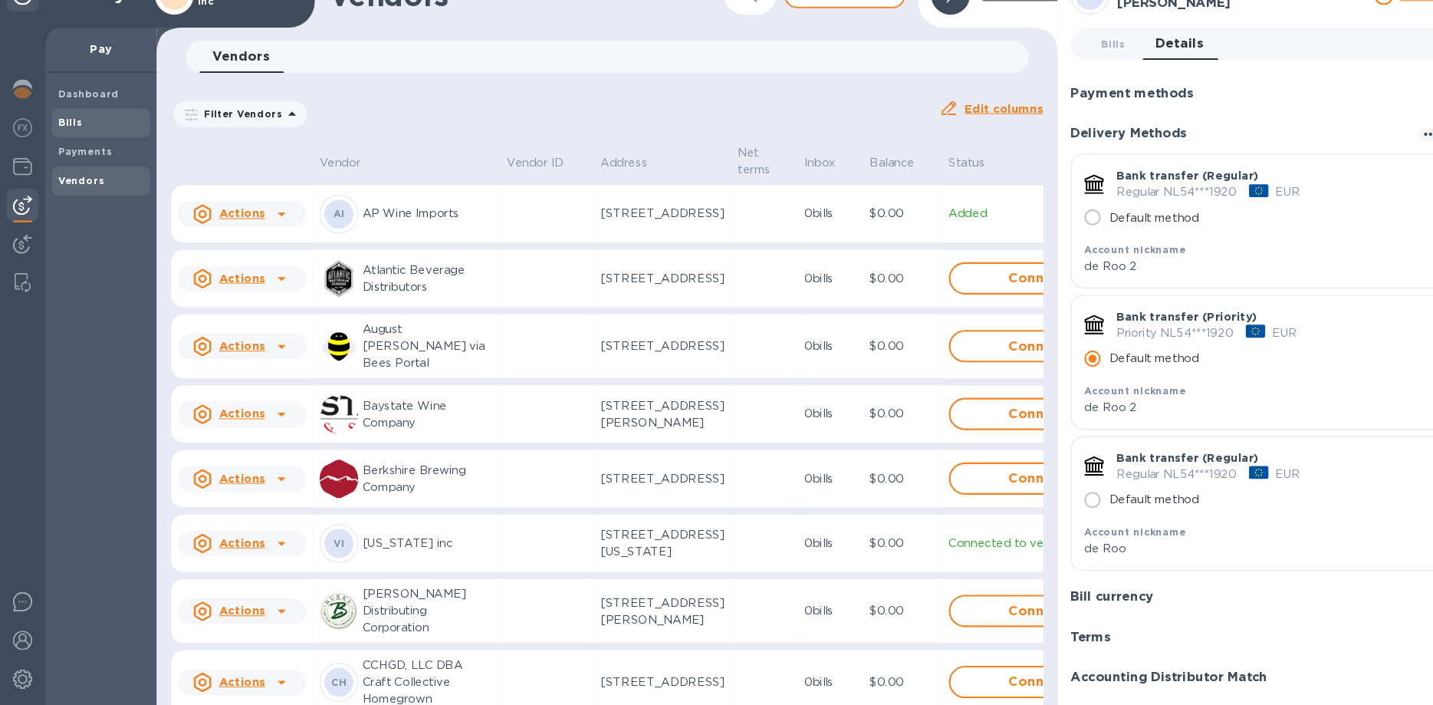
click at [87, 145] on span "Bills" at bounding box center [95, 151] width 81 height 15
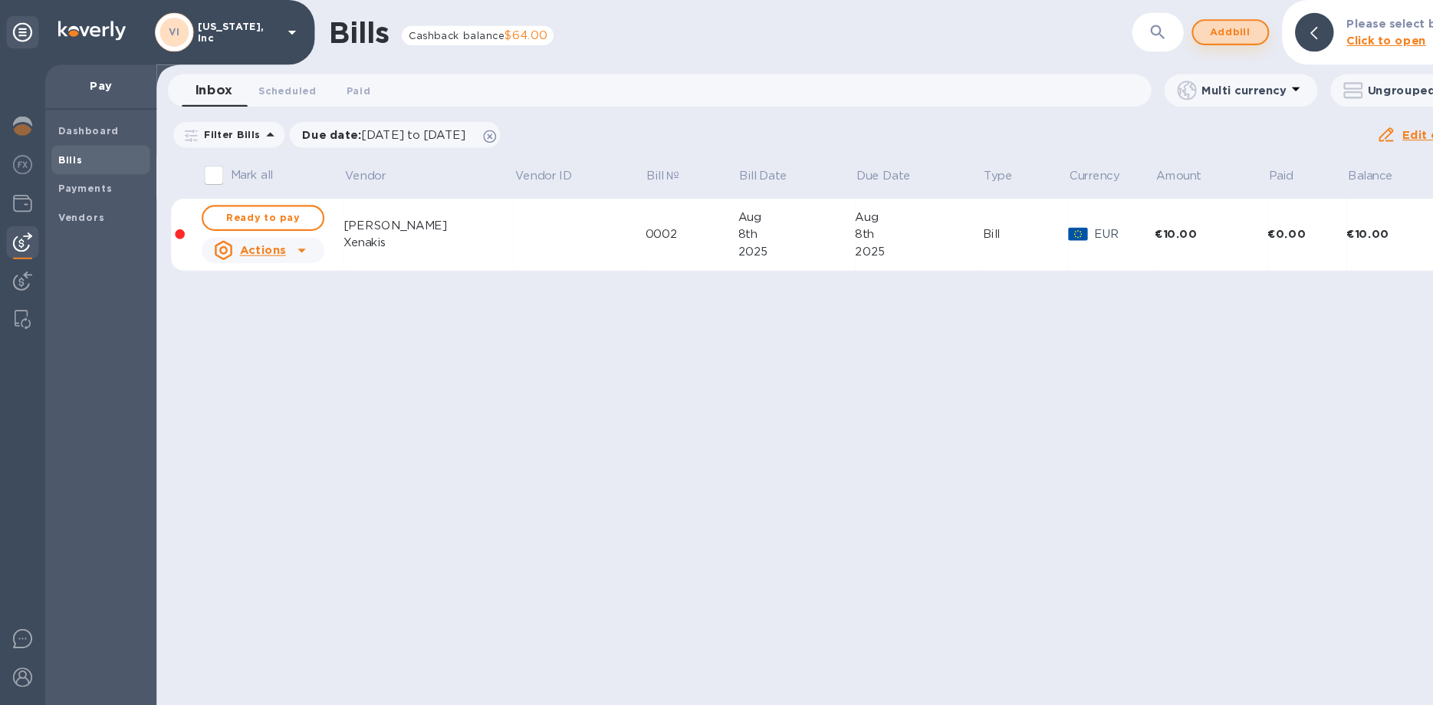
click at [1165, 32] on span "Add bill" at bounding box center [1170, 30] width 46 height 18
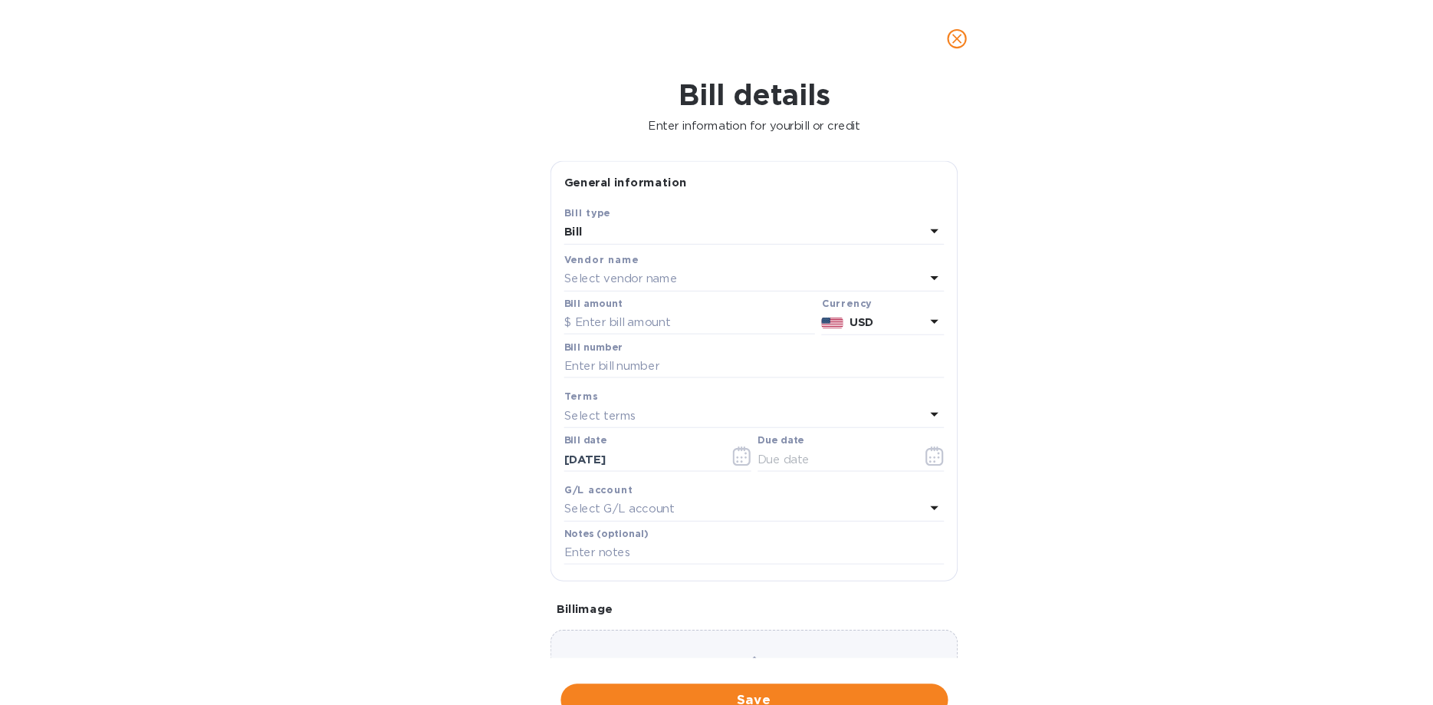
click at [597, 478] on p "Select G/L account" at bounding box center [588, 484] width 104 height 16
click at [563, 301] on input "text" at bounding box center [655, 306] width 239 height 23
type input "378,000"
click at [837, 303] on p "USD" at bounding box center [843, 306] width 71 height 16
click at [837, 303] on div "Currencies USD US Dollar Default currency" at bounding box center [758, 349] width 278 height 109
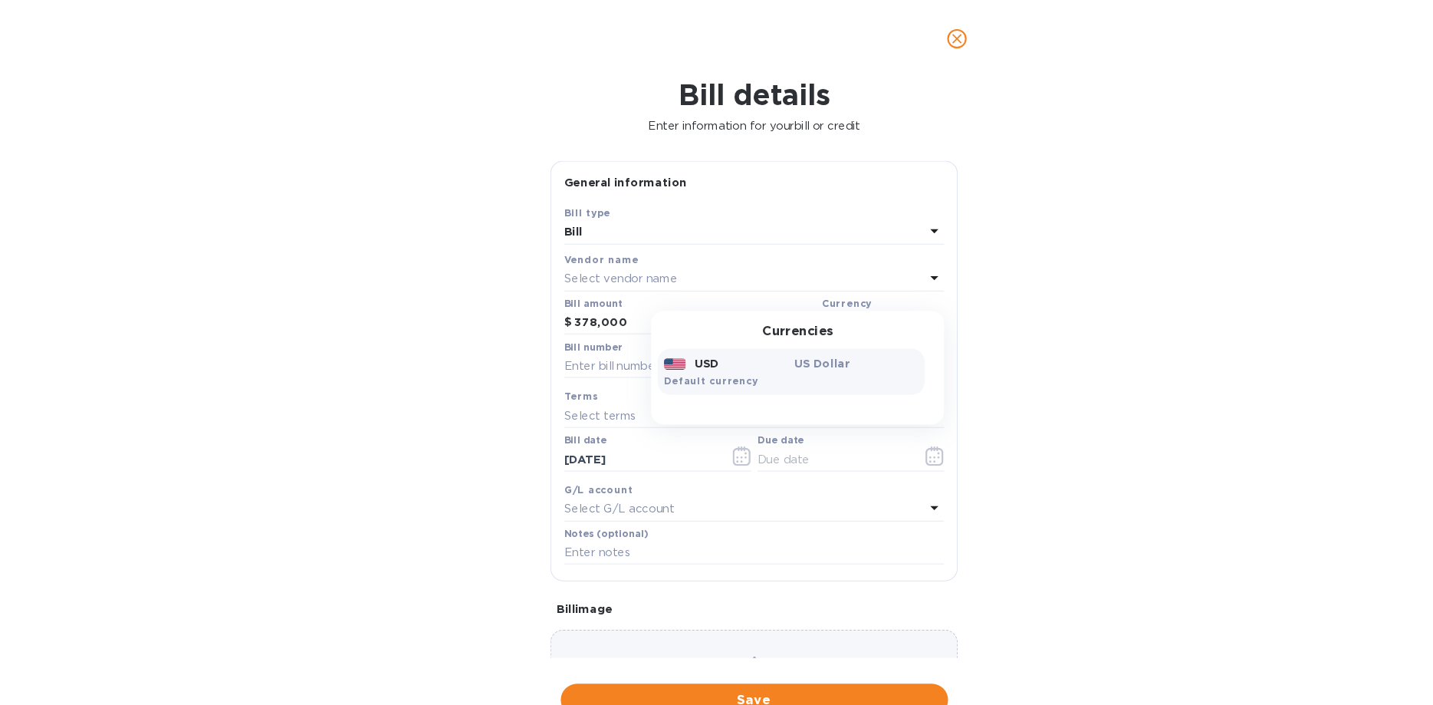
click at [837, 303] on div "Currencies USD US Dollar Default currency" at bounding box center [758, 349] width 278 height 109
click at [413, 269] on div "Bill details Enter information for your bill or credit General information Save…" at bounding box center [716, 389] width 1433 height 631
click at [565, 264] on p "Select vendor name" at bounding box center [589, 265] width 107 height 16
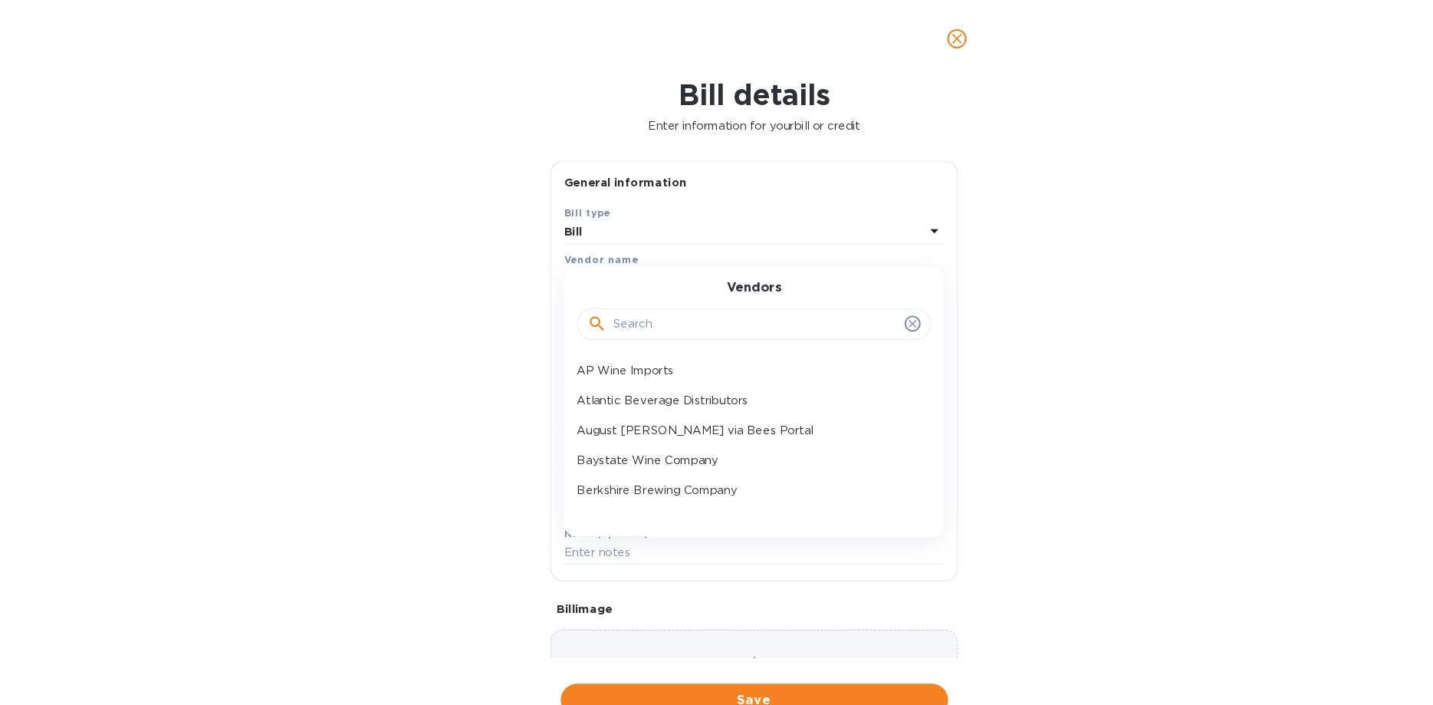
click at [608, 312] on input "text" at bounding box center [718, 308] width 271 height 23
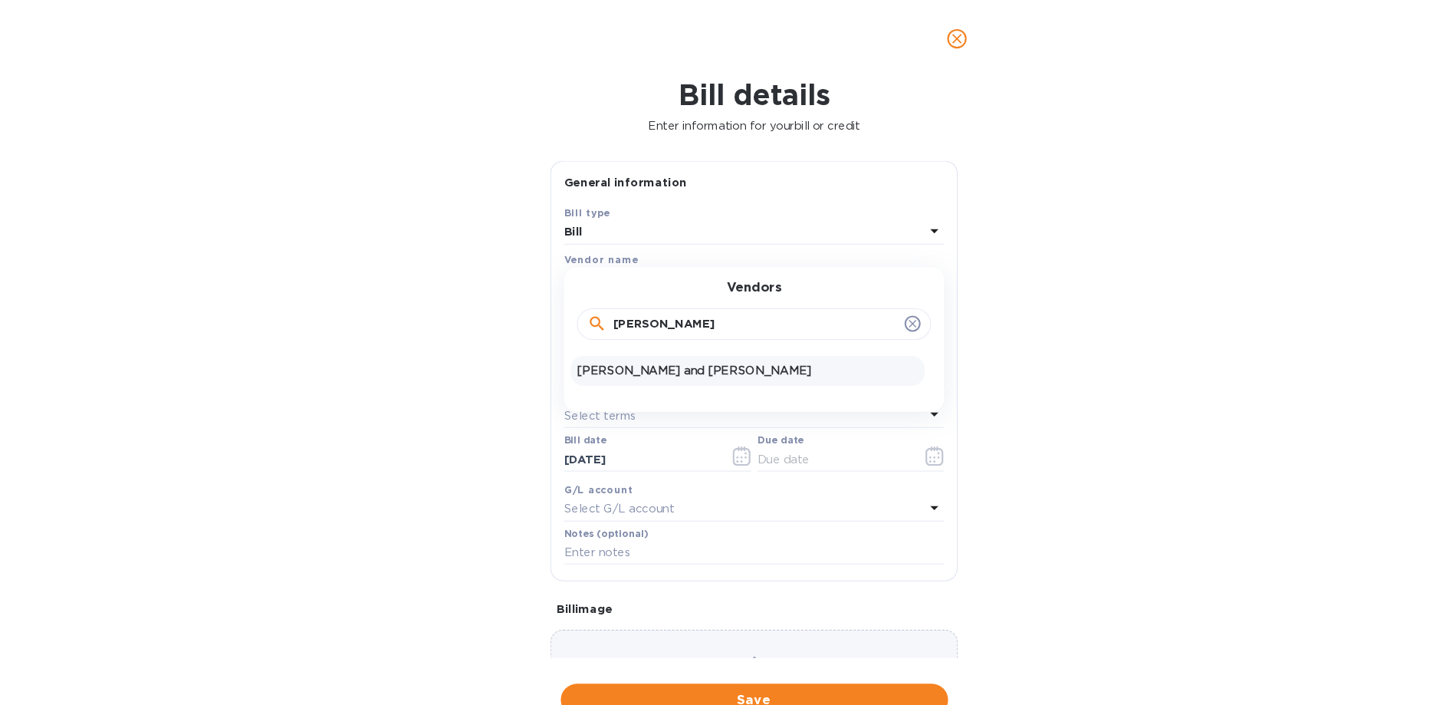
type input "[PERSON_NAME]"
click at [608, 348] on p "[PERSON_NAME] and [PERSON_NAME]" at bounding box center [710, 352] width 324 height 16
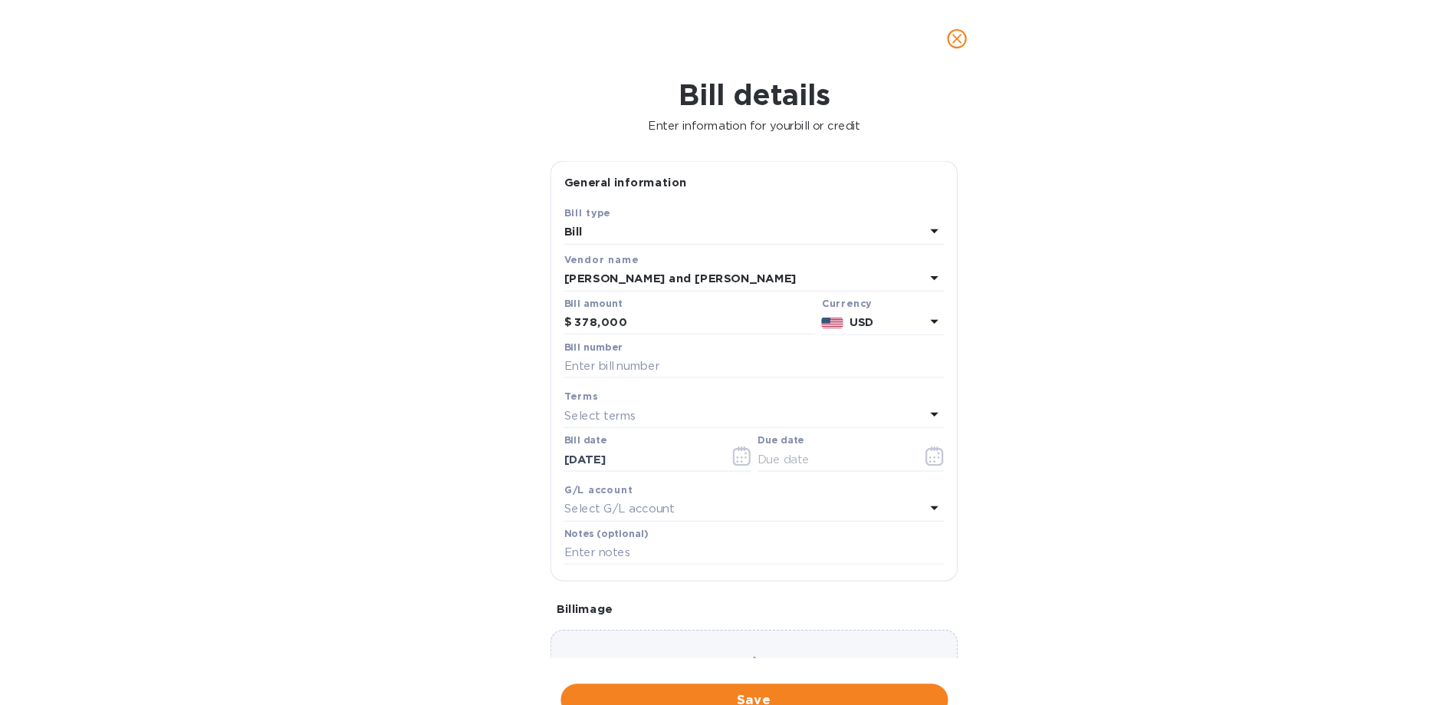
click at [820, 306] on b "USD" at bounding box center [819, 306] width 23 height 12
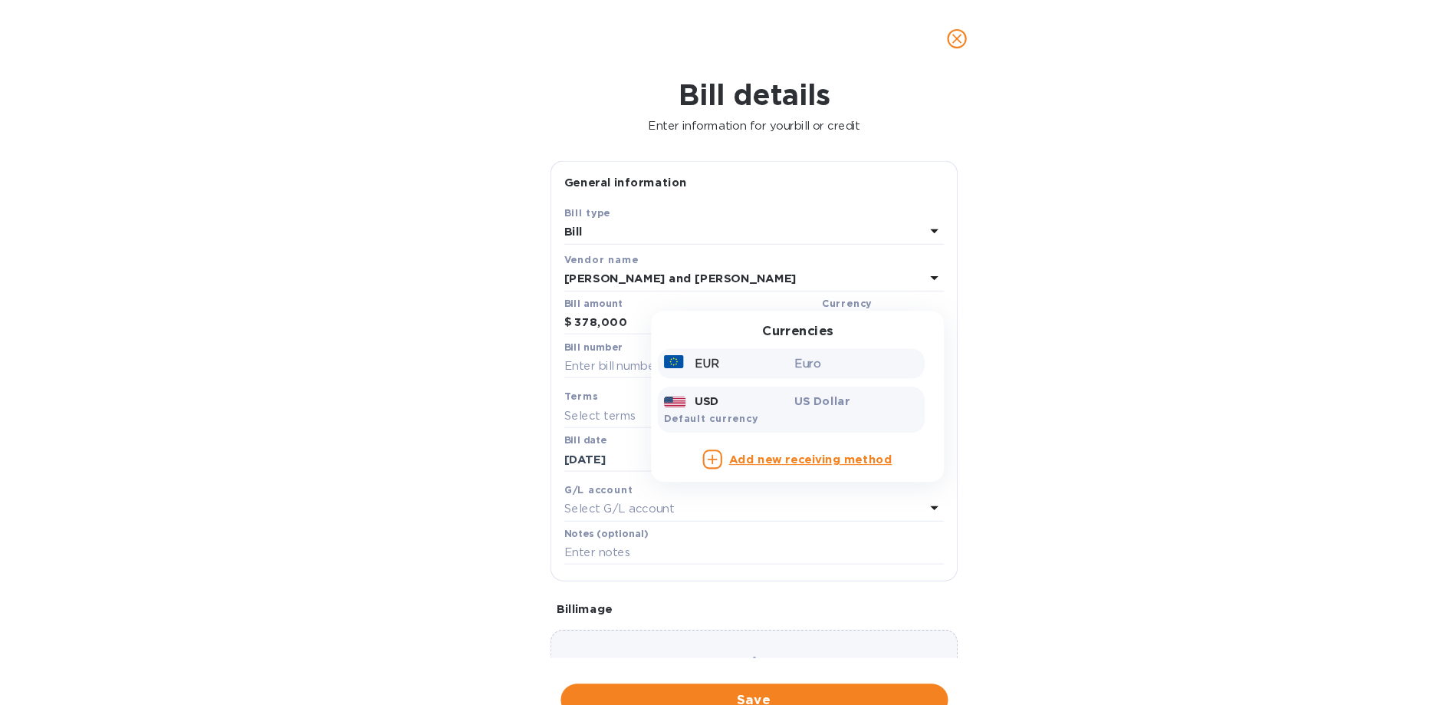
click at [776, 344] on p "Euro" at bounding box center [814, 345] width 118 height 16
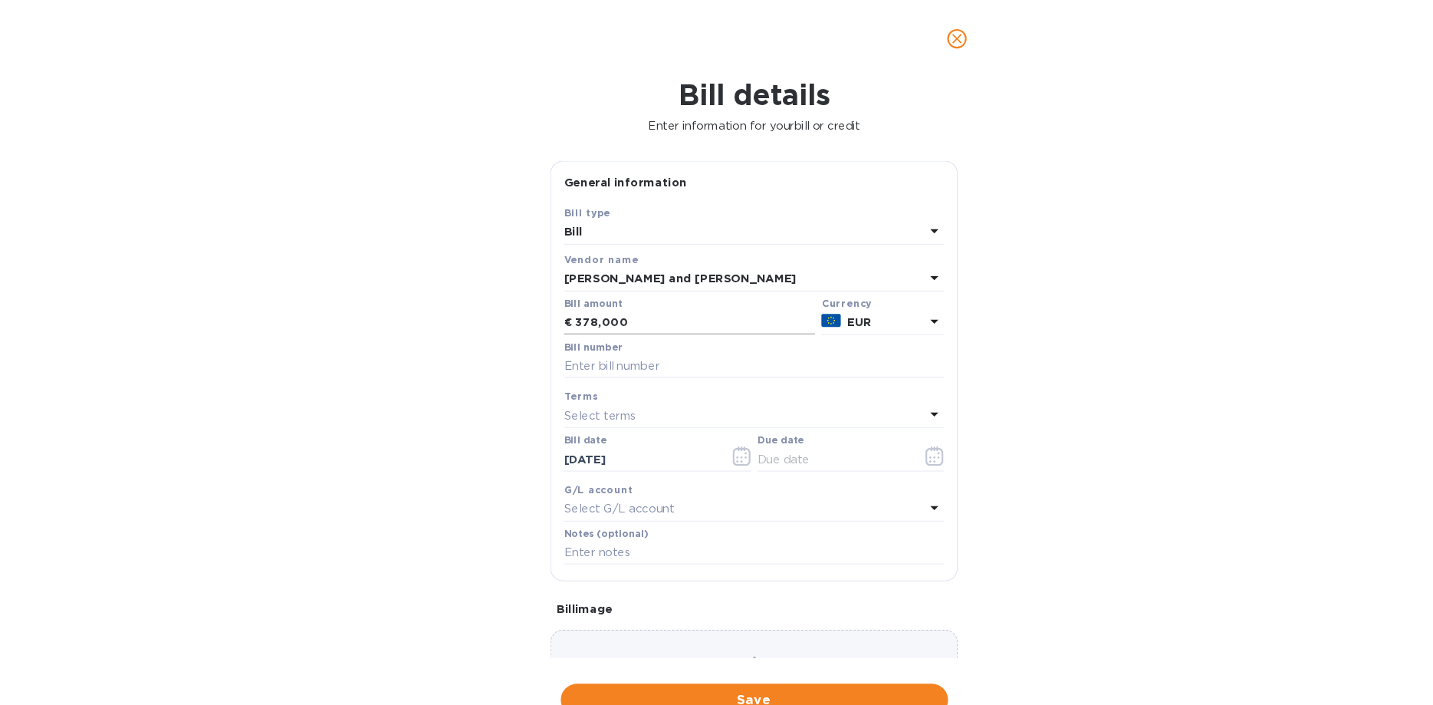
click at [591, 299] on input "378,000" at bounding box center [661, 306] width 228 height 23
type input "378,149.20"
click at [599, 469] on b "G/L account" at bounding box center [568, 465] width 65 height 12
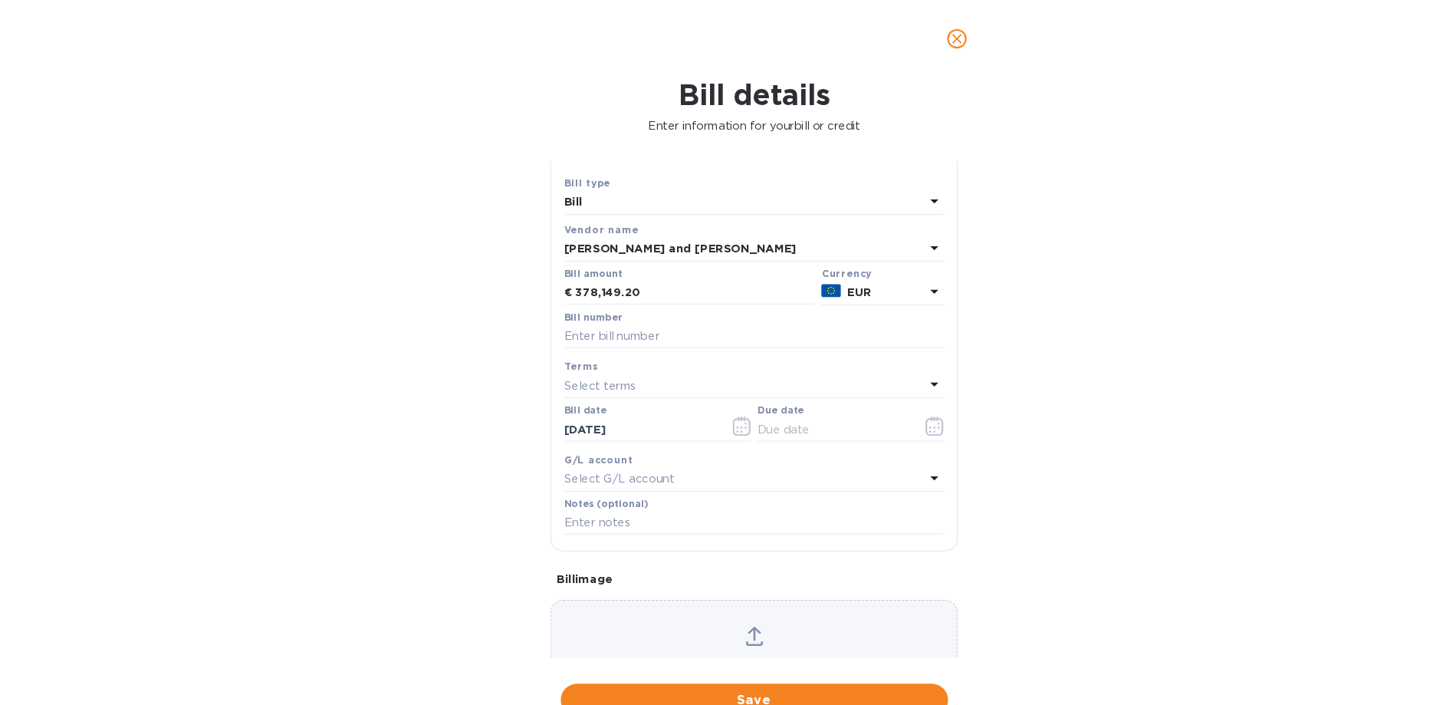
scroll to position [28, 0]
click at [570, 499] on input "text" at bounding box center [716, 497] width 361 height 23
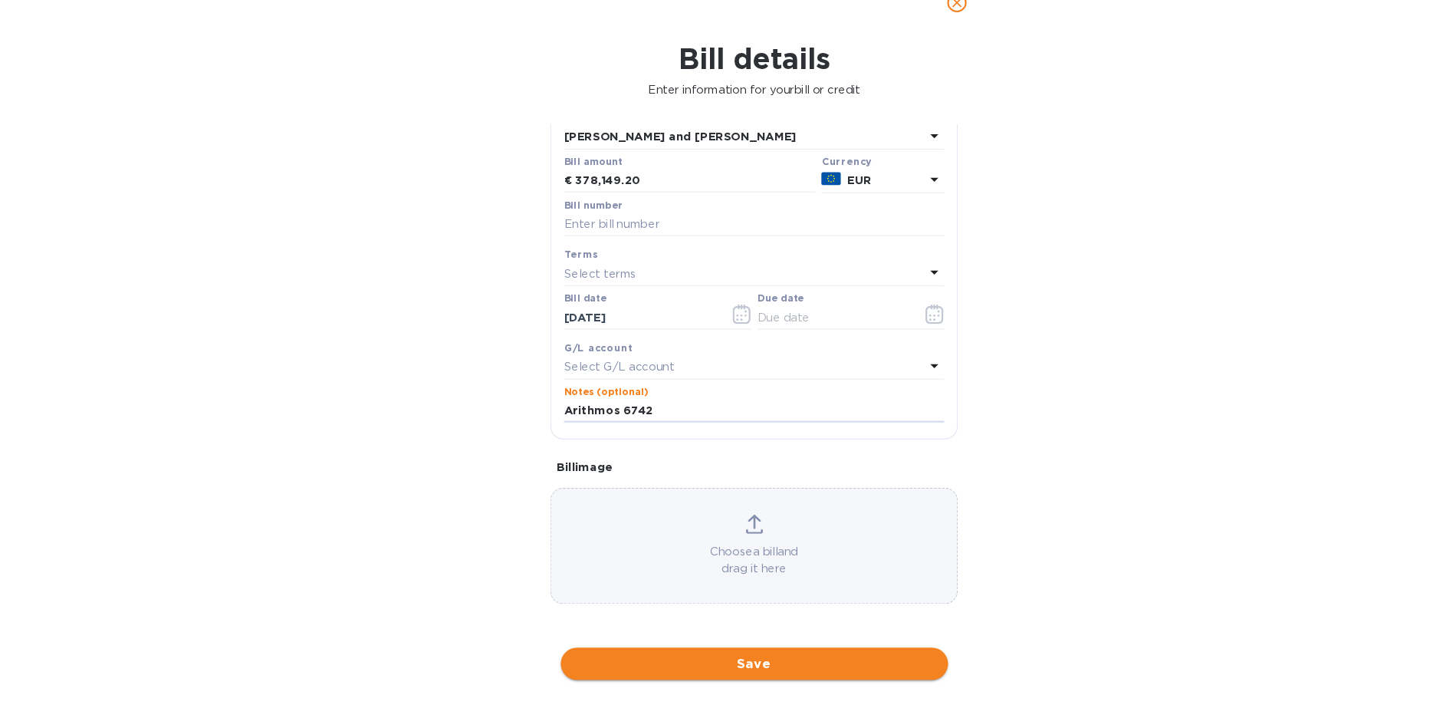
type input "Arithmos 6742"
click at [673, 666] on span "Save" at bounding box center [717, 665] width 344 height 18
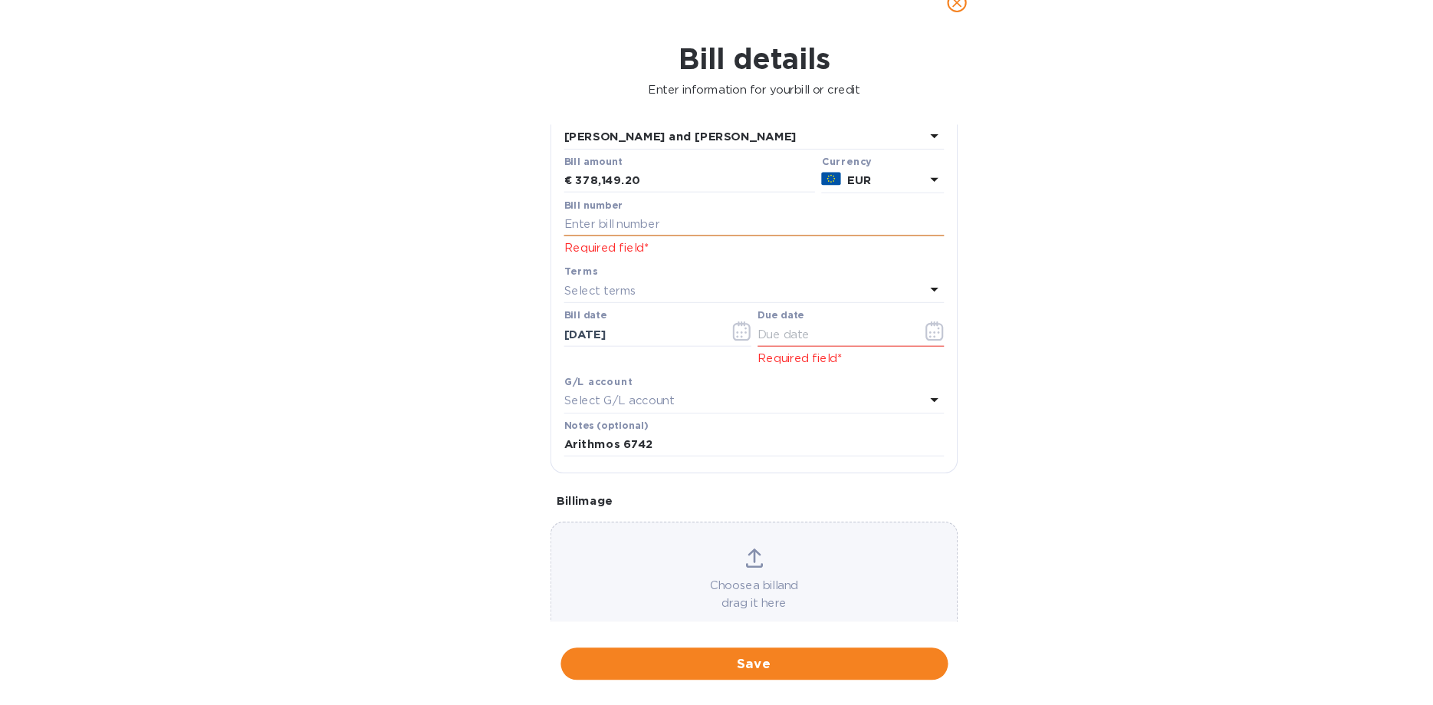
click at [571, 245] on input "text" at bounding box center [716, 247] width 361 height 23
type input "0005"
click at [886, 347] on icon "button" at bounding box center [889, 349] width 18 height 18
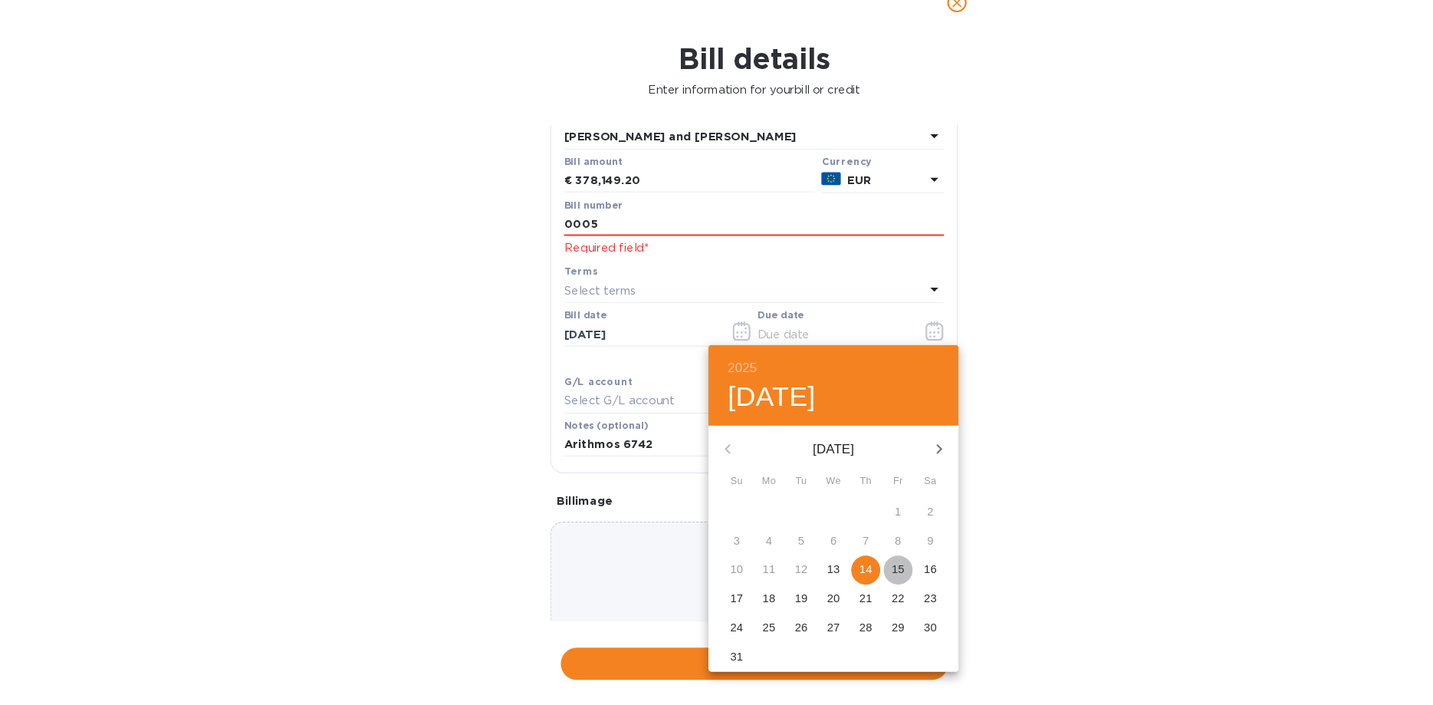
click at [847, 574] on p "15" at bounding box center [853, 575] width 12 height 15
type input "[DATE]"
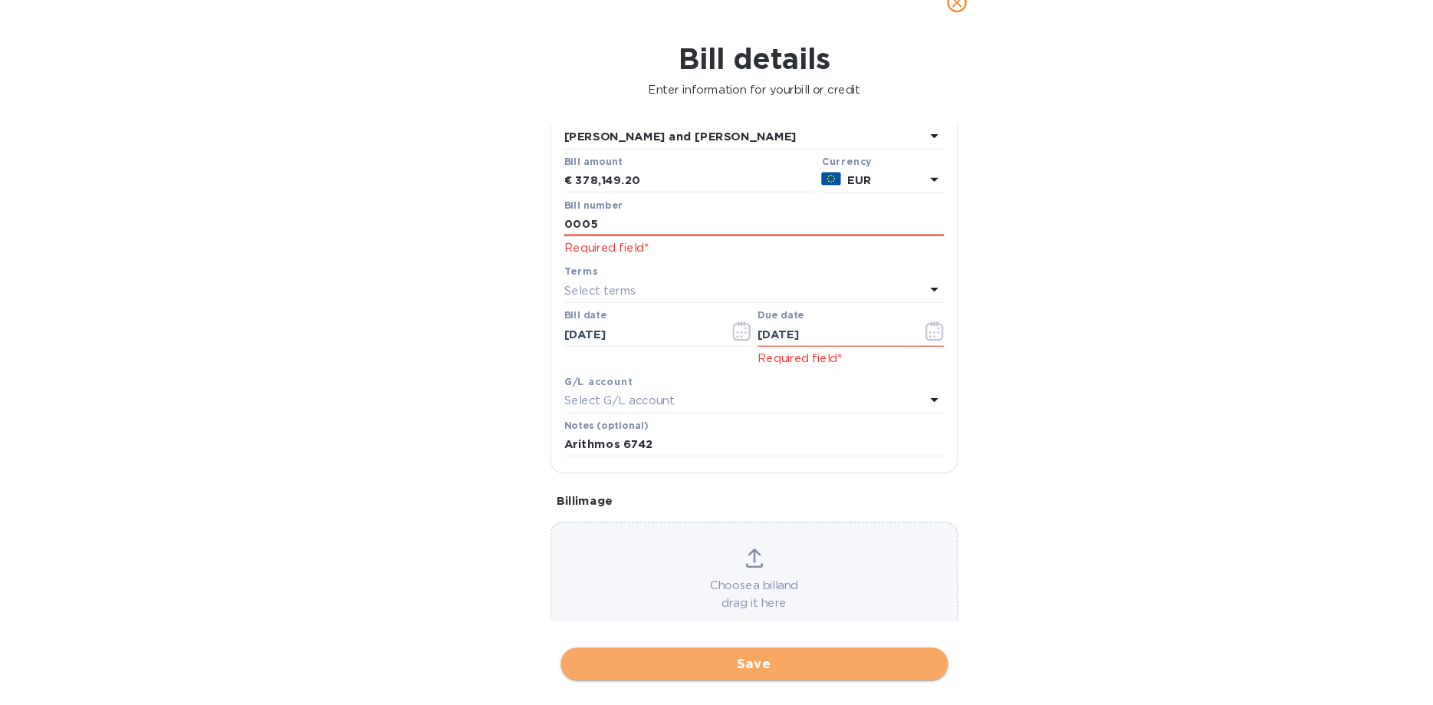
click at [719, 665] on span "Save" at bounding box center [717, 665] width 344 height 18
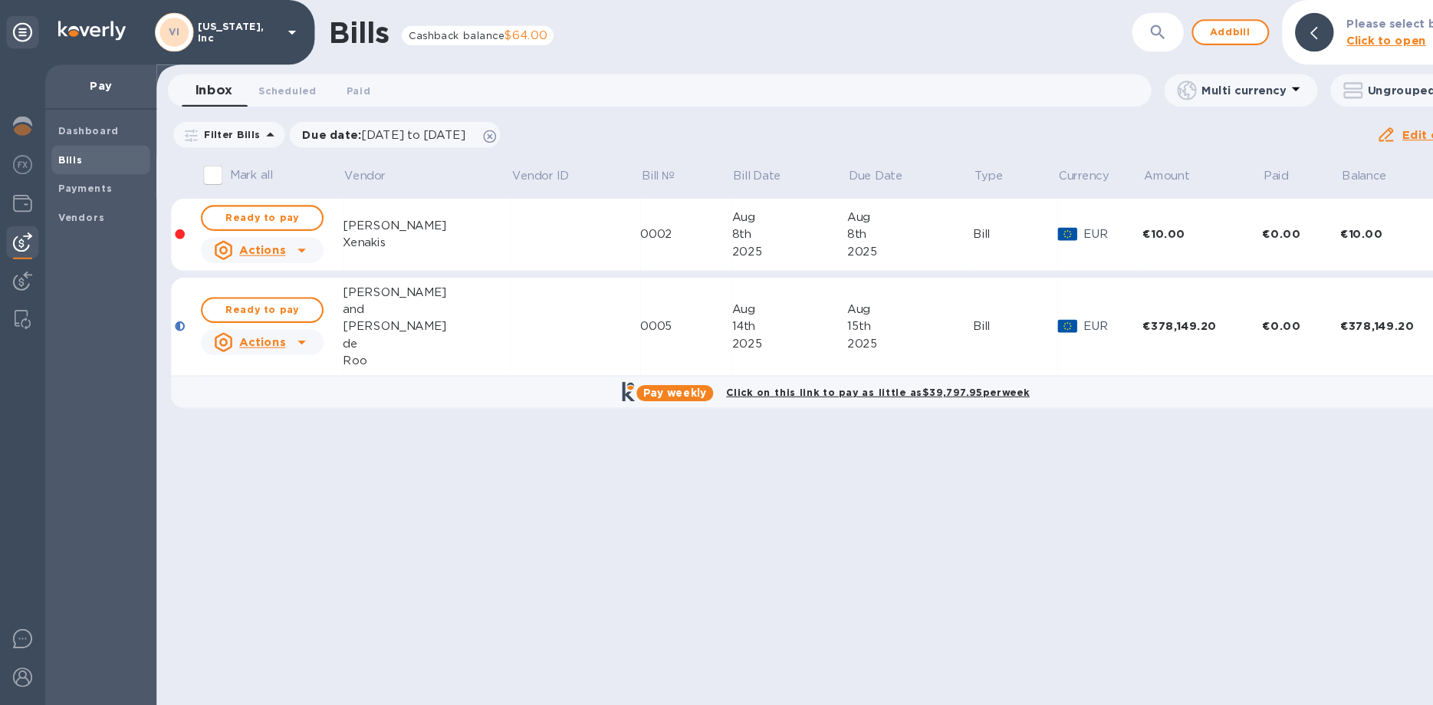
click at [246, 327] on u "Actions" at bounding box center [250, 325] width 44 height 12
click at [400, 319] on div at bounding box center [716, 352] width 1433 height 705
click at [257, 292] on span "Ready to pay" at bounding box center [249, 294] width 89 height 18
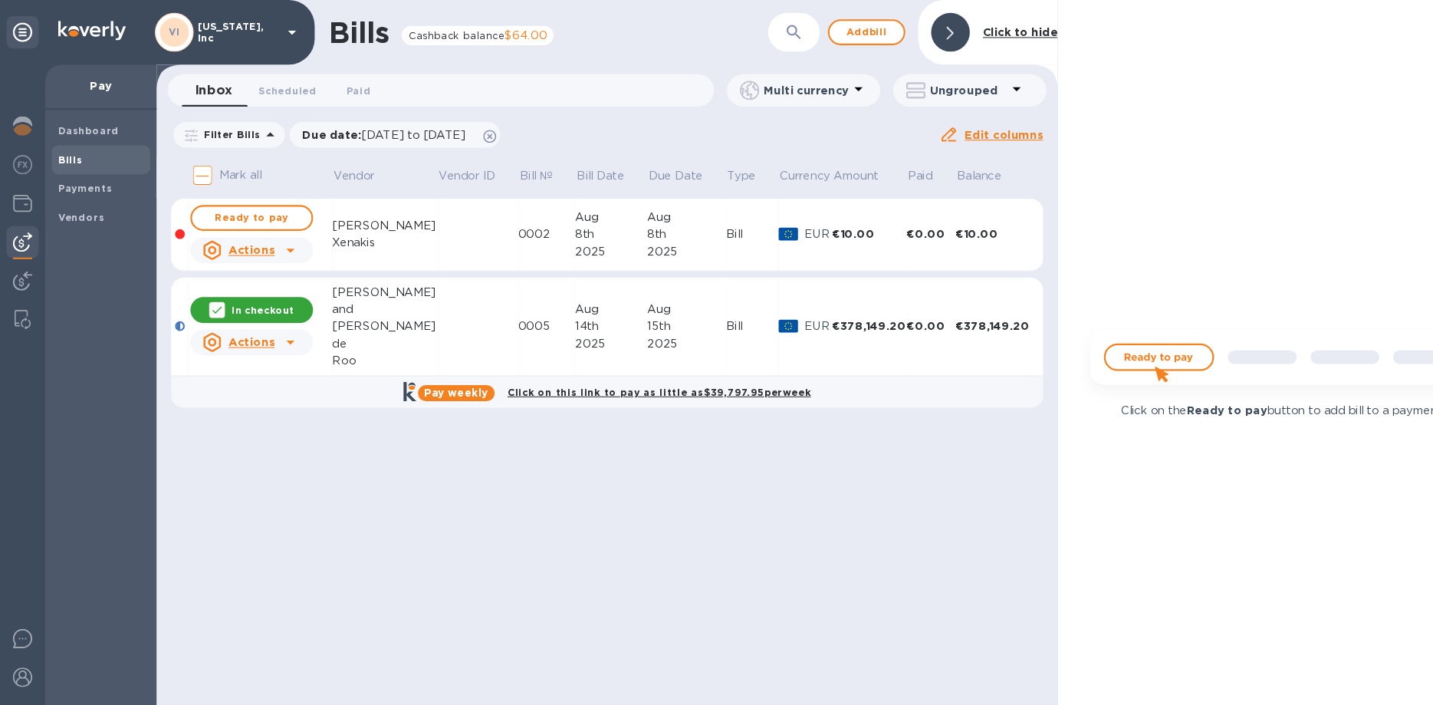
click at [257, 292] on p "In checkout" at bounding box center [249, 294] width 59 height 13
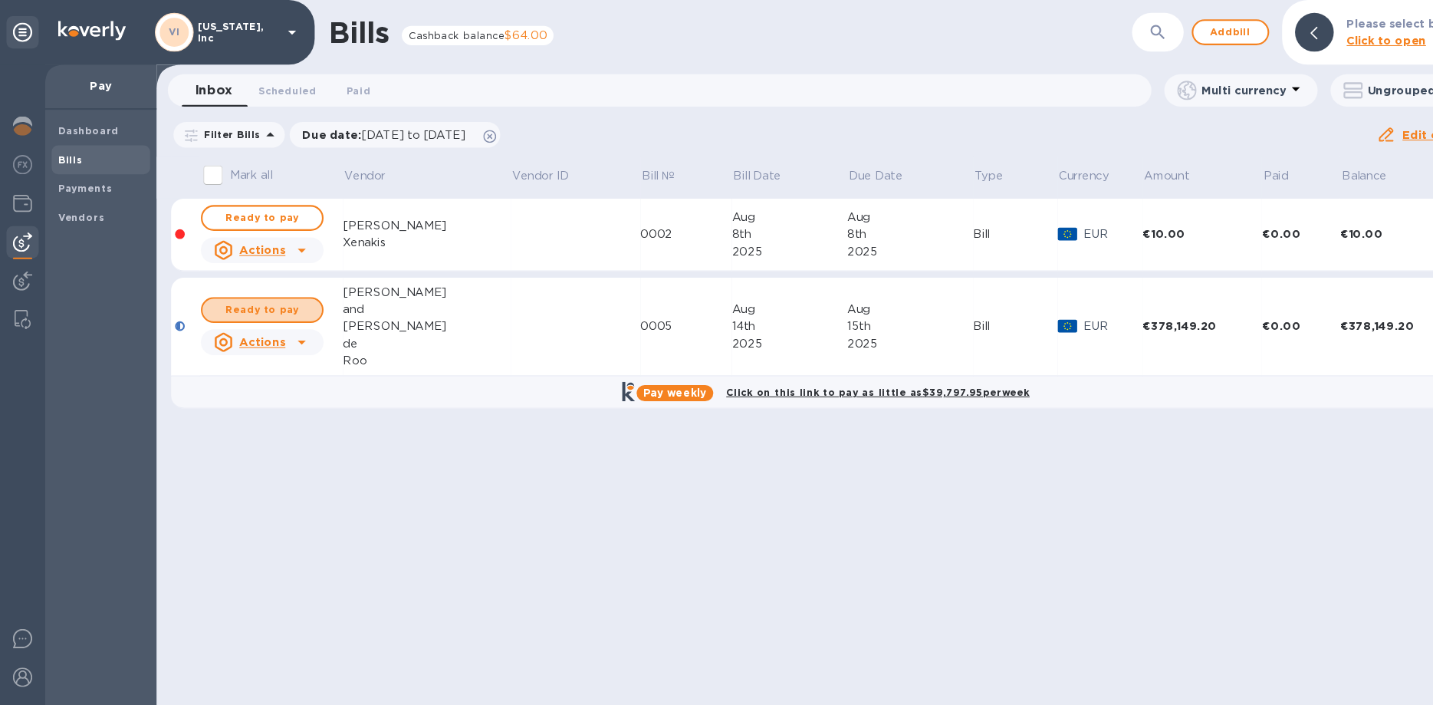
click at [257, 292] on span "Ready to pay" at bounding box center [249, 294] width 89 height 18
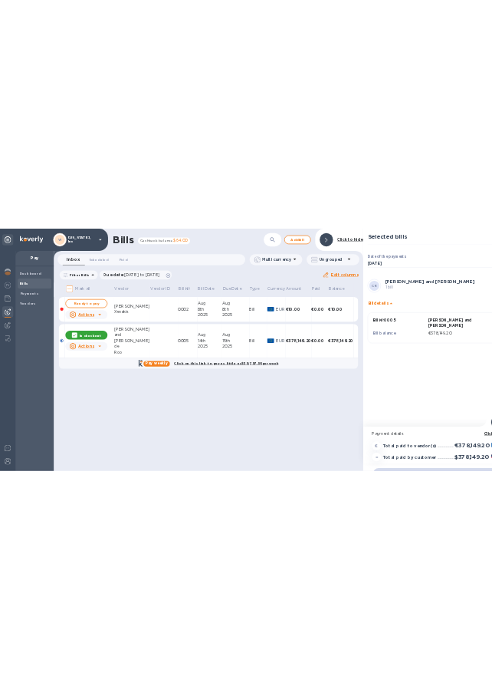
scroll to position [0, 2]
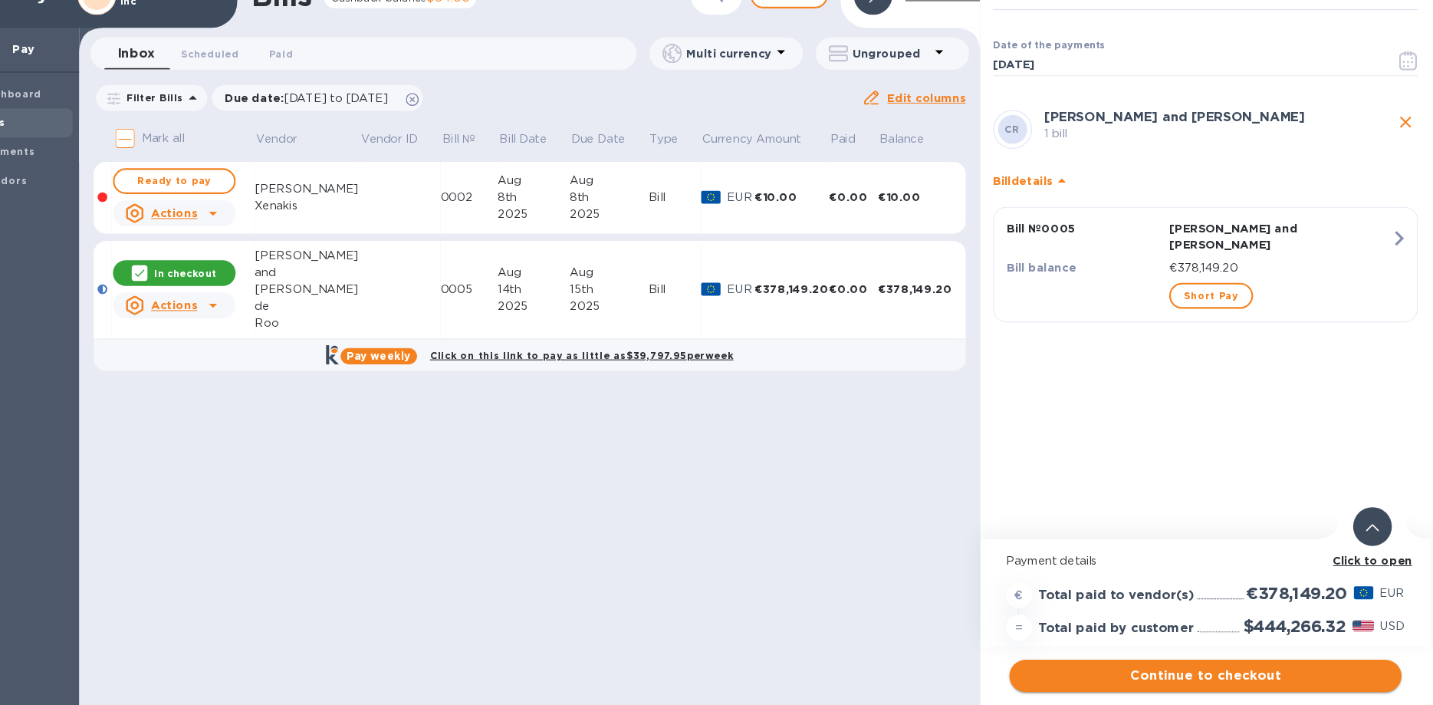
click at [1183, 680] on span "Continue to checkout" at bounding box center [1217, 677] width 348 height 18
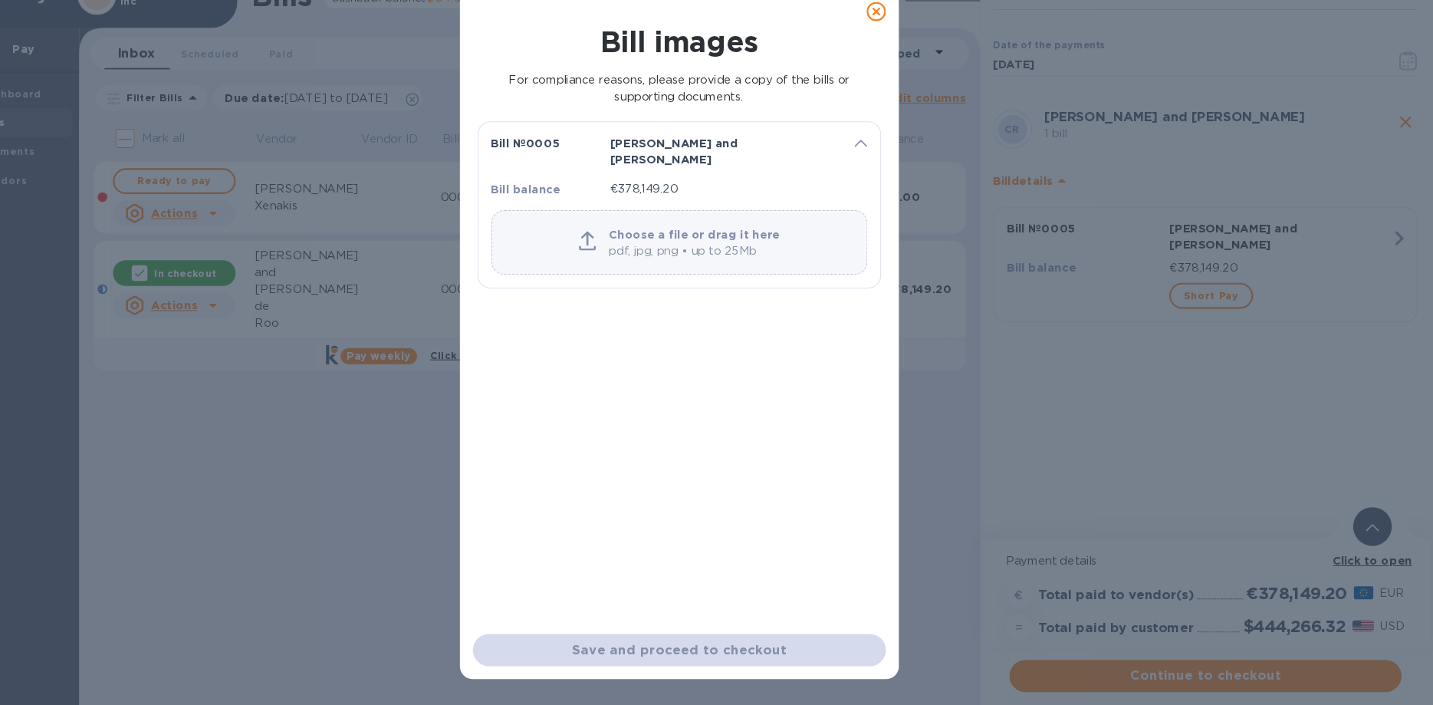
click at [674, 206] on p "€378,149.20" at bounding box center [758, 214] width 214 height 16
click at [757, 665] on div "Save and proceed to checkout" at bounding box center [717, 652] width 393 height 31
click at [907, 124] on div "For compliance reasons, please provide a copy of the bills or supporting docume…" at bounding box center [717, 119] width 390 height 44
click at [903, 46] on icon at bounding box center [904, 46] width 18 height 18
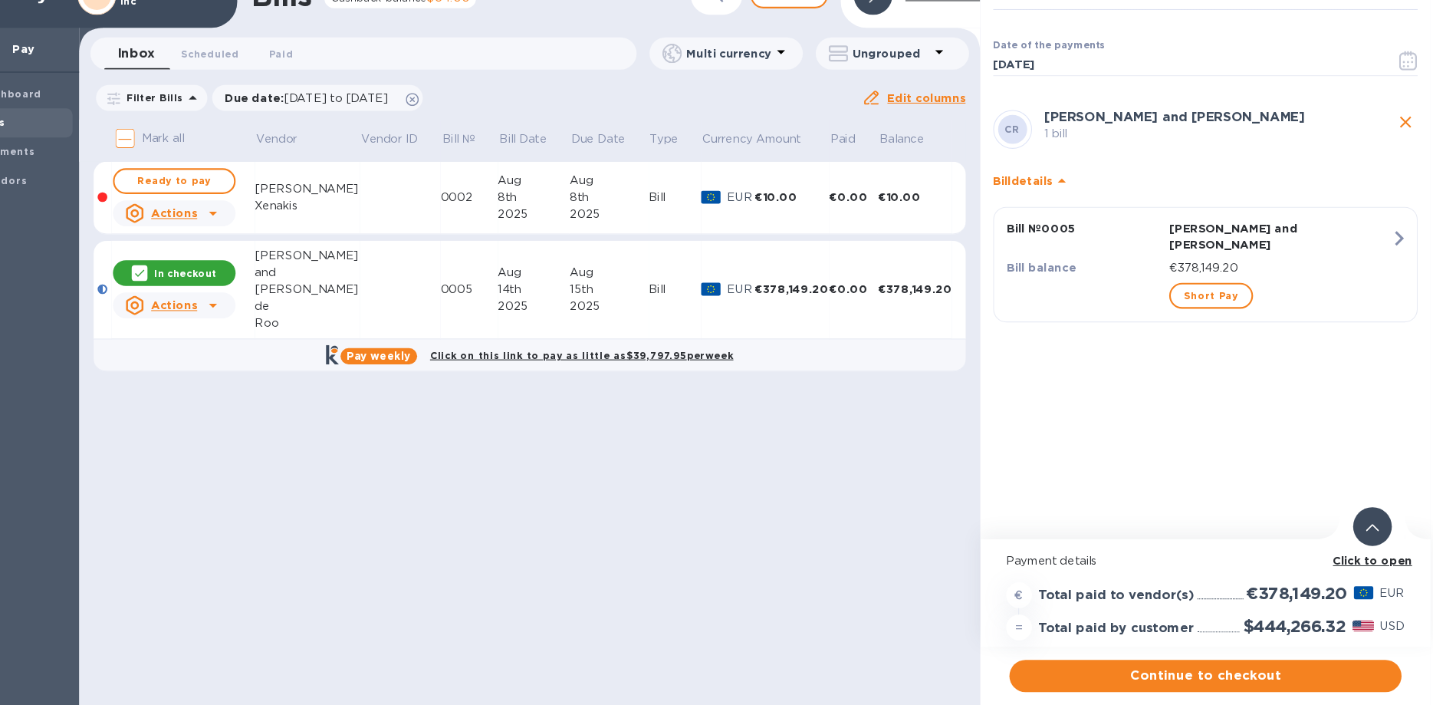
drag, startPoint x: 1211, startPoint y: 680, endPoint x: 1219, endPoint y: 654, distance: 26.7
click at [1219, 654] on div "Click to open Payment details € Total paid to vendor(s) €378,149.20 EUR = Total…" at bounding box center [1217, 620] width 428 height 145
click at [1193, 672] on span "Continue to checkout" at bounding box center [1217, 677] width 348 height 18
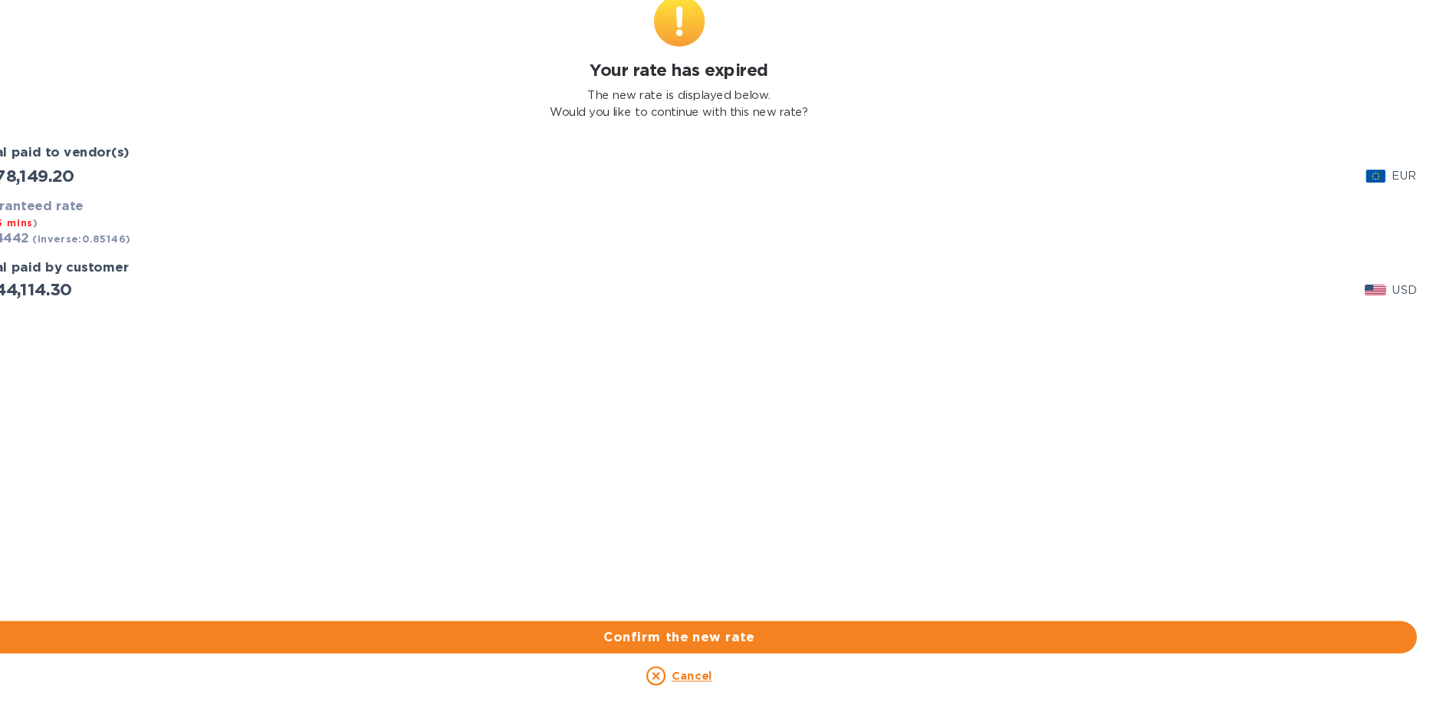
scroll to position [0, 0]
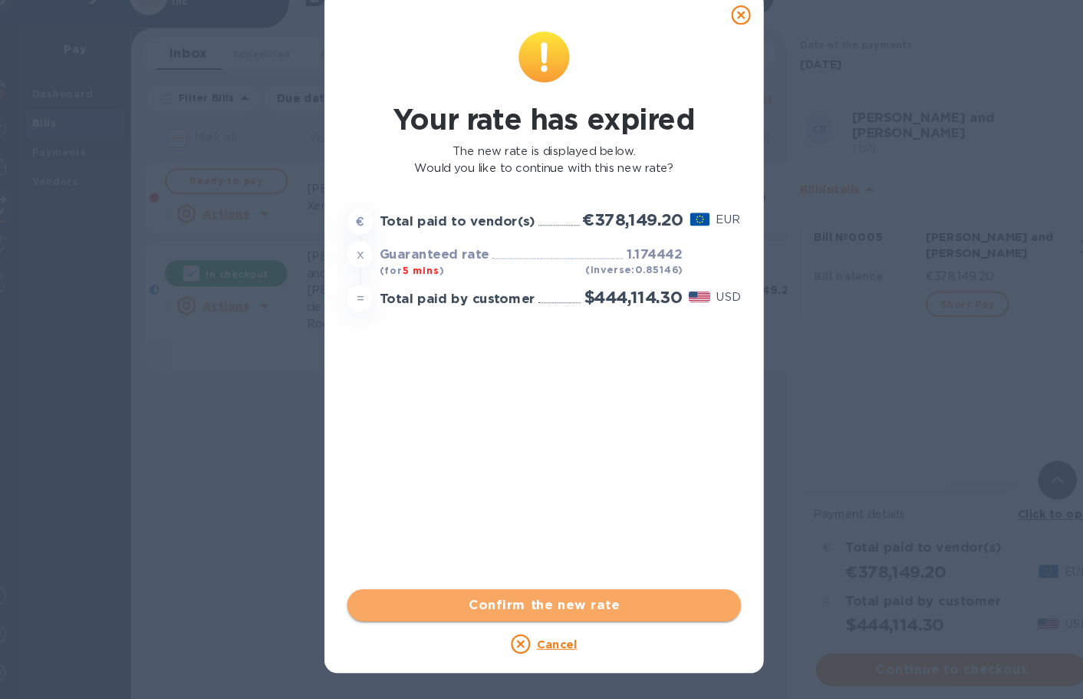
click at [574, 609] on span "Confirm the new rate" at bounding box center [542, 610] width 350 height 18
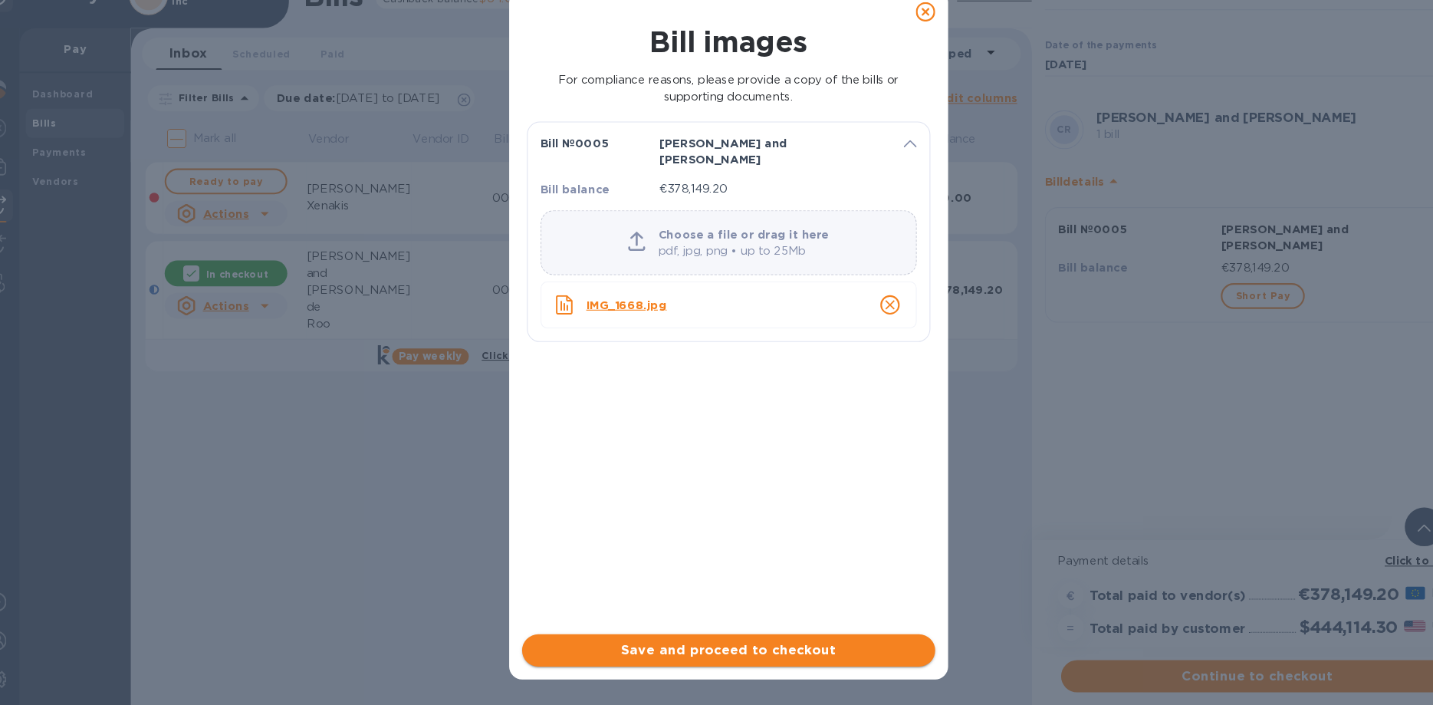
click at [739, 648] on span "Save and proceed to checkout" at bounding box center [717, 652] width 368 height 18
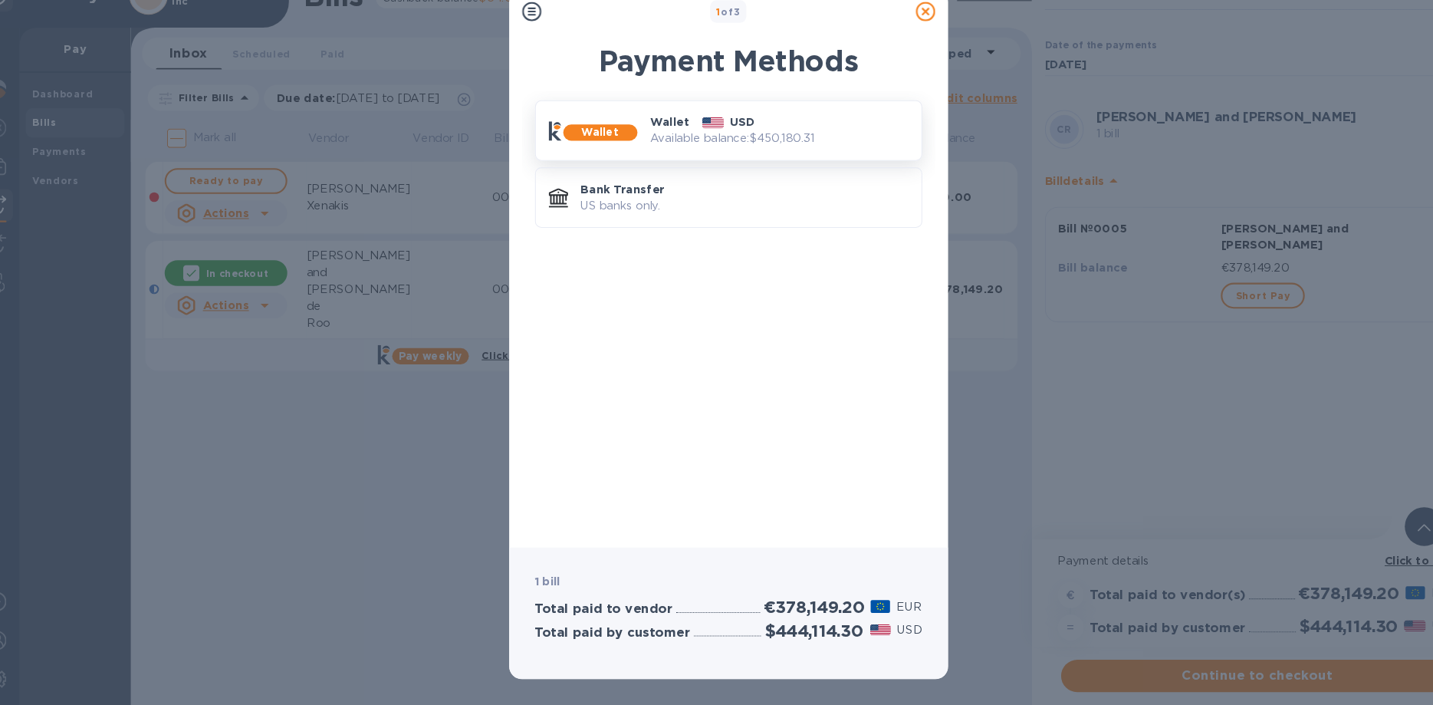
click at [673, 161] on p "Available balance: $450,180.31" at bounding box center [765, 167] width 245 height 16
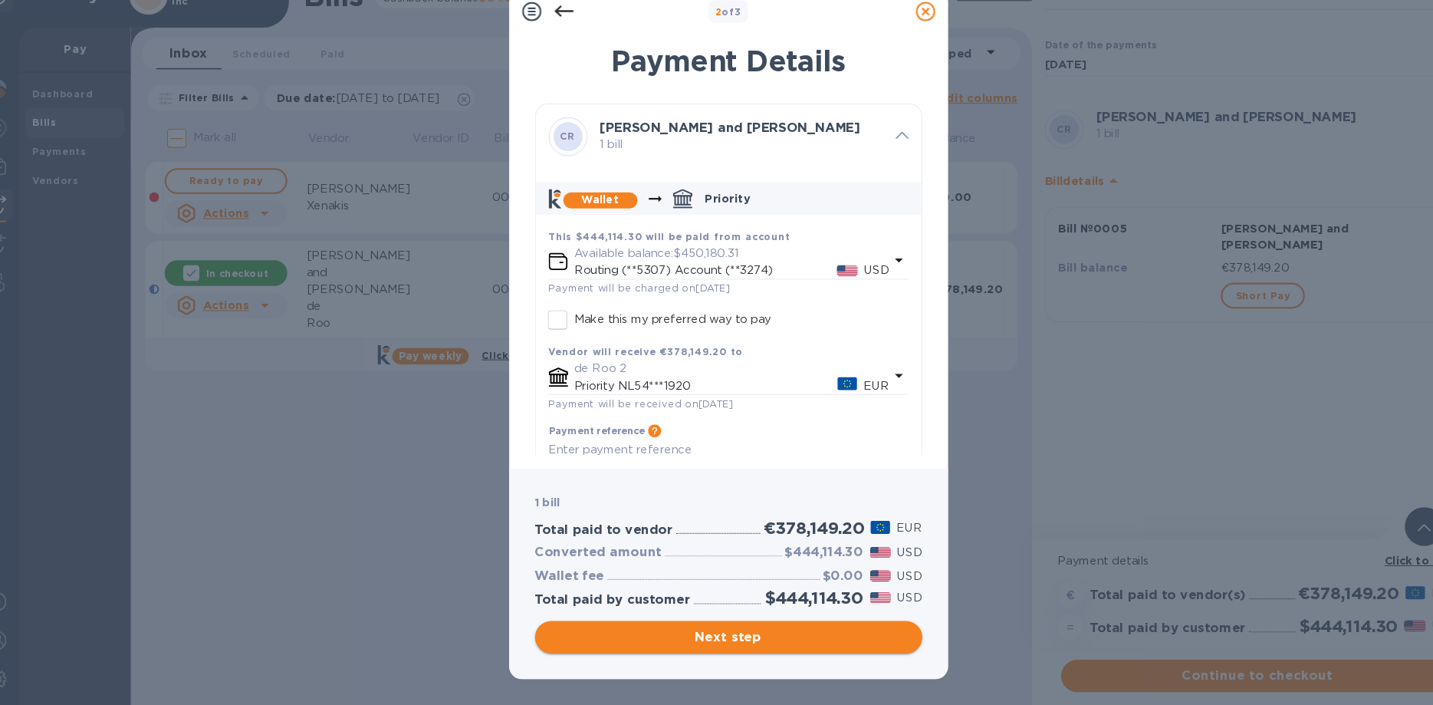
click at [685, 643] on span "Next step" at bounding box center [717, 640] width 344 height 18
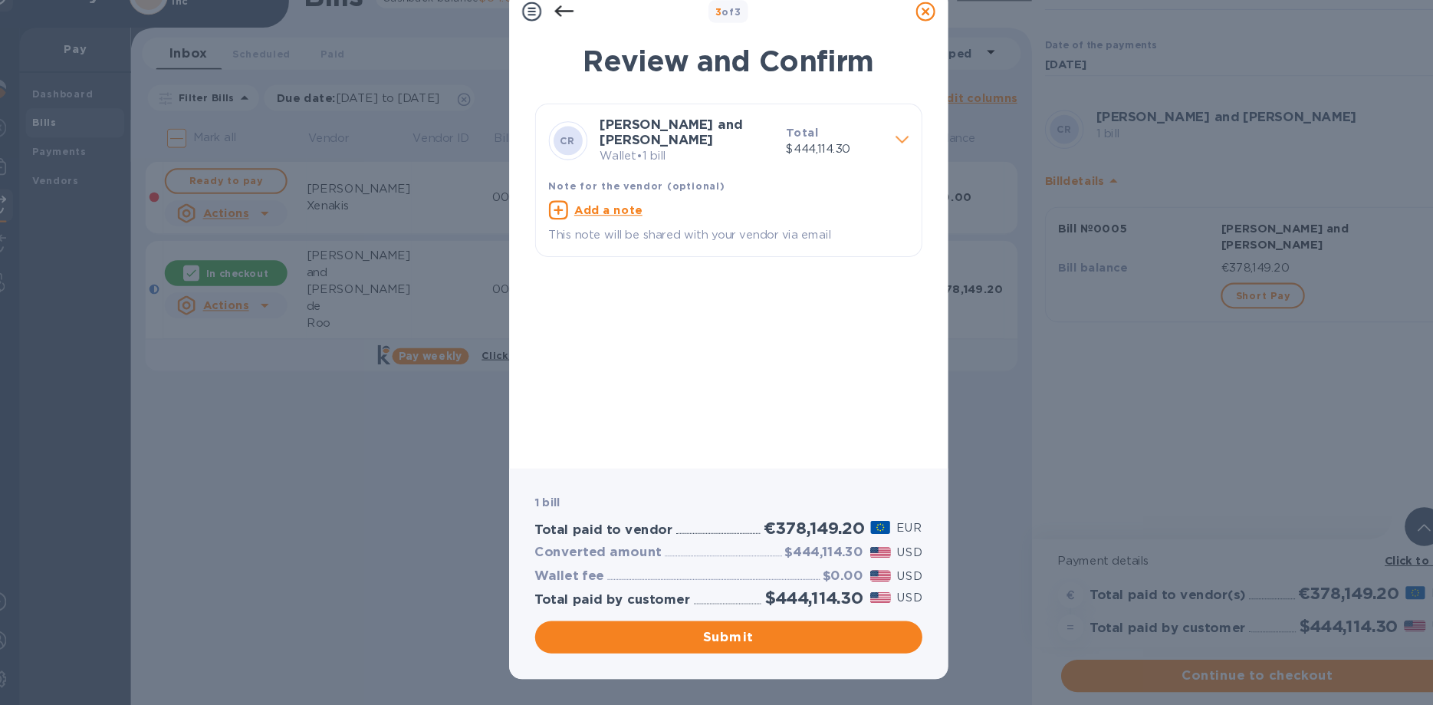
click at [682, 206] on b "Note for the vendor (optional)" at bounding box center [630, 212] width 168 height 12
click at [703, 639] on span "Submit" at bounding box center [717, 640] width 344 height 18
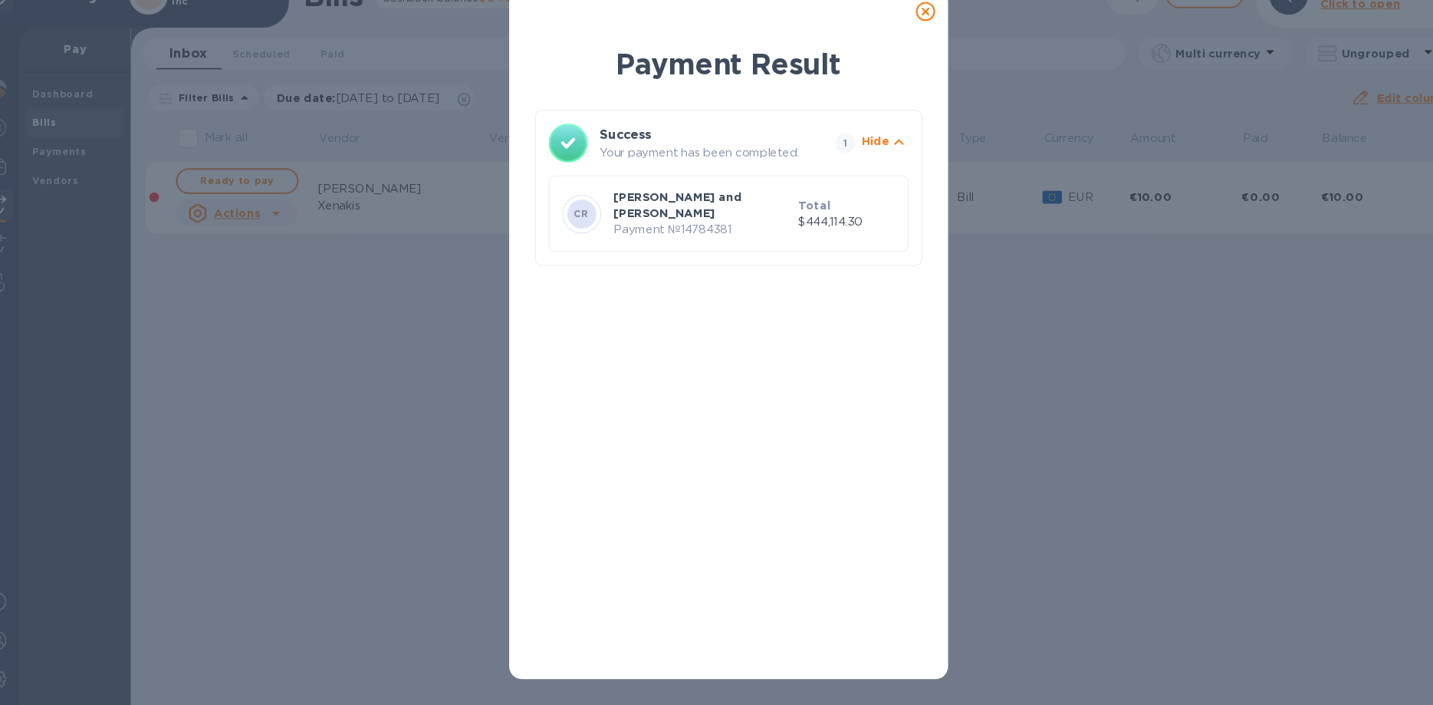
click at [897, 47] on icon at bounding box center [904, 46] width 18 height 18
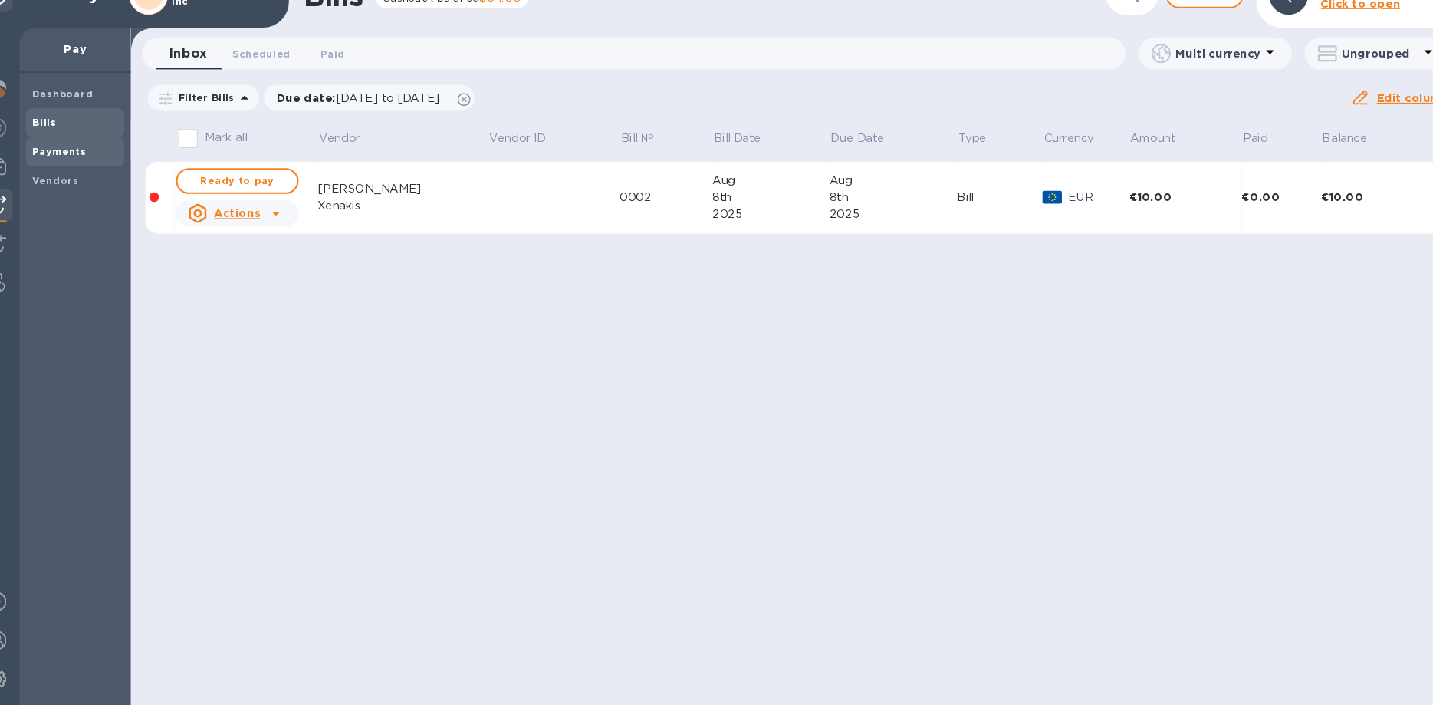
click at [81, 178] on b "Payments" at bounding box center [80, 179] width 51 height 12
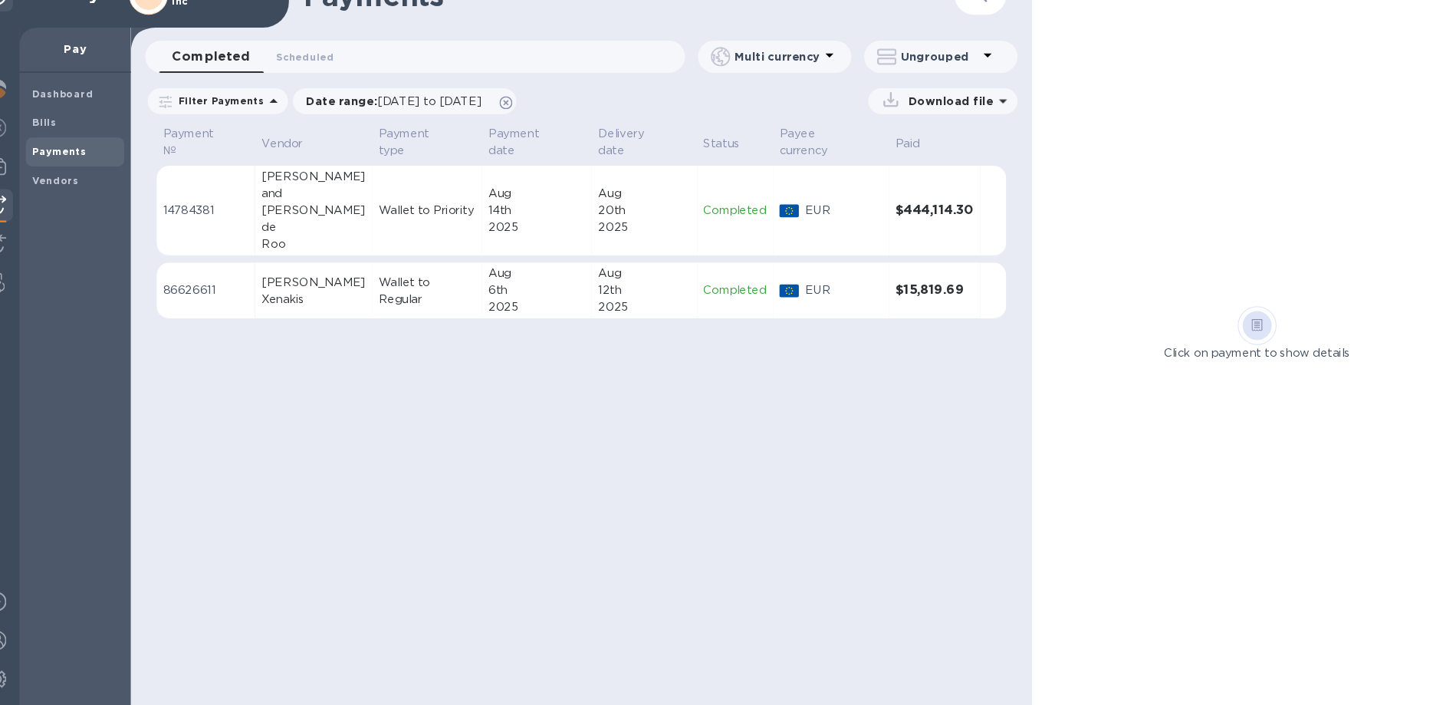
click at [897, 228] on h3 "$444,114.30" at bounding box center [913, 235] width 74 height 15
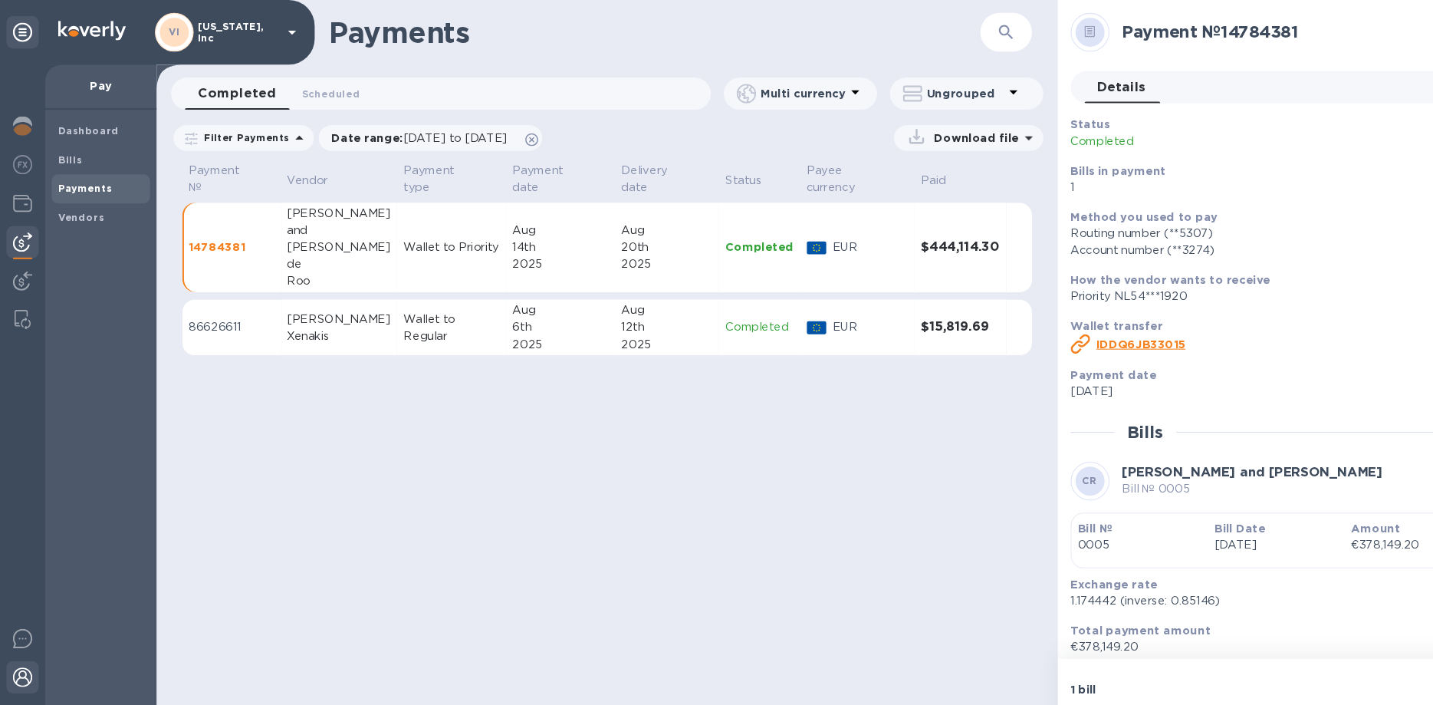
click at [9, 651] on div at bounding box center [21, 645] width 31 height 34
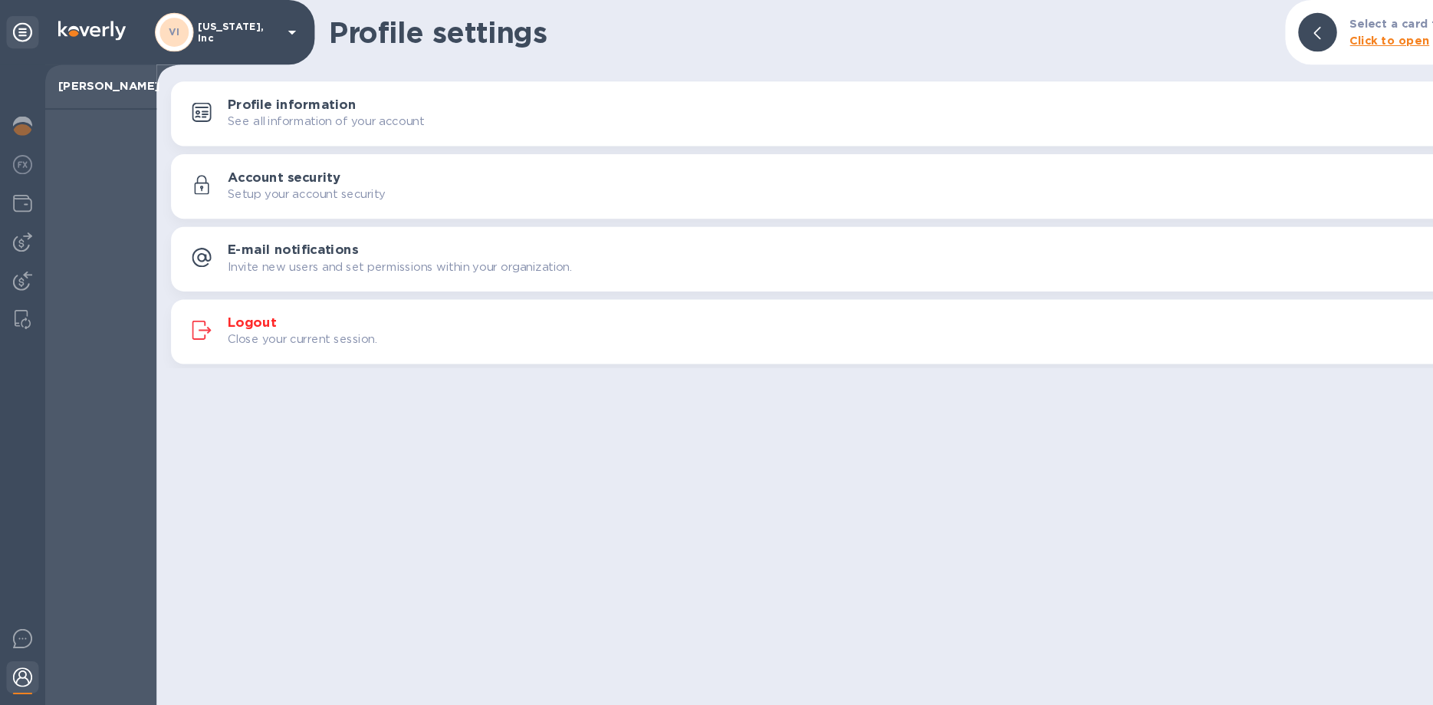
click at [286, 28] on icon at bounding box center [277, 30] width 18 height 18
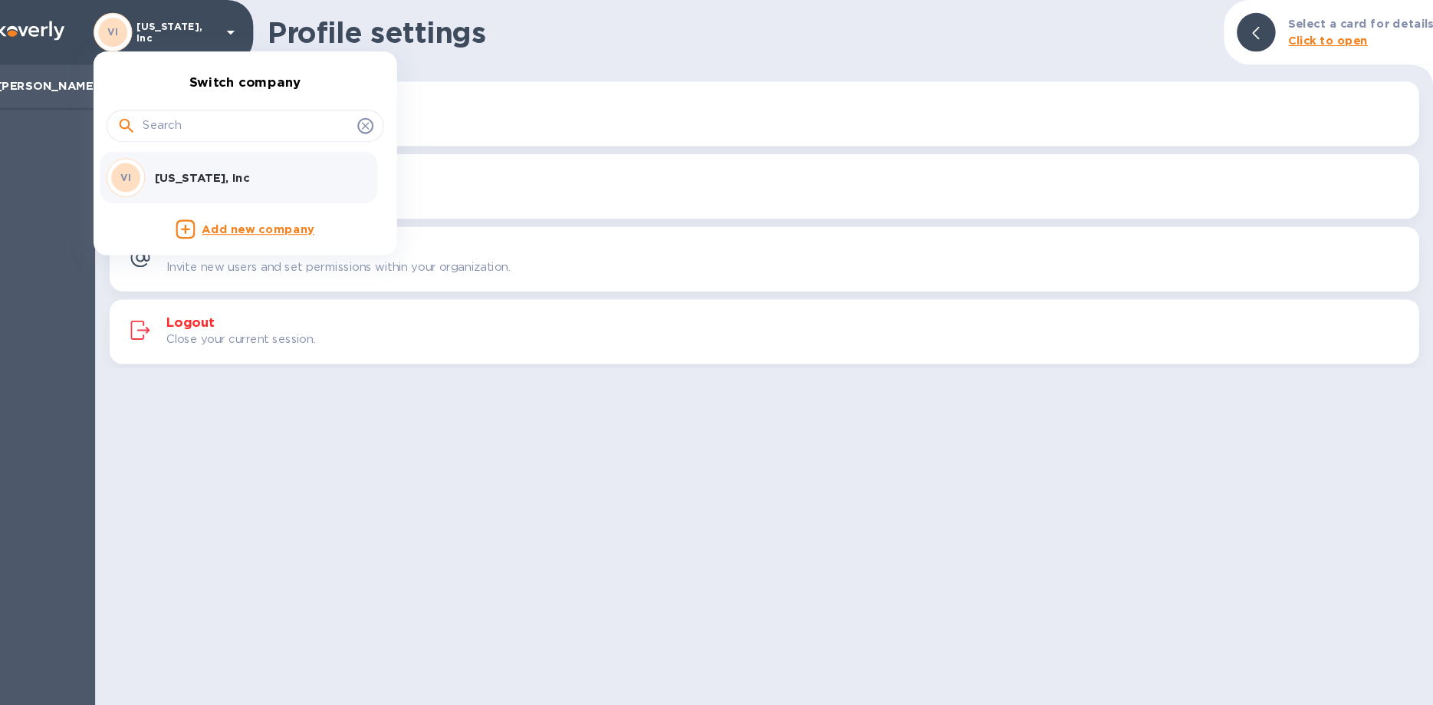
click at [1246, 37] on div at bounding box center [716, 352] width 1433 height 705
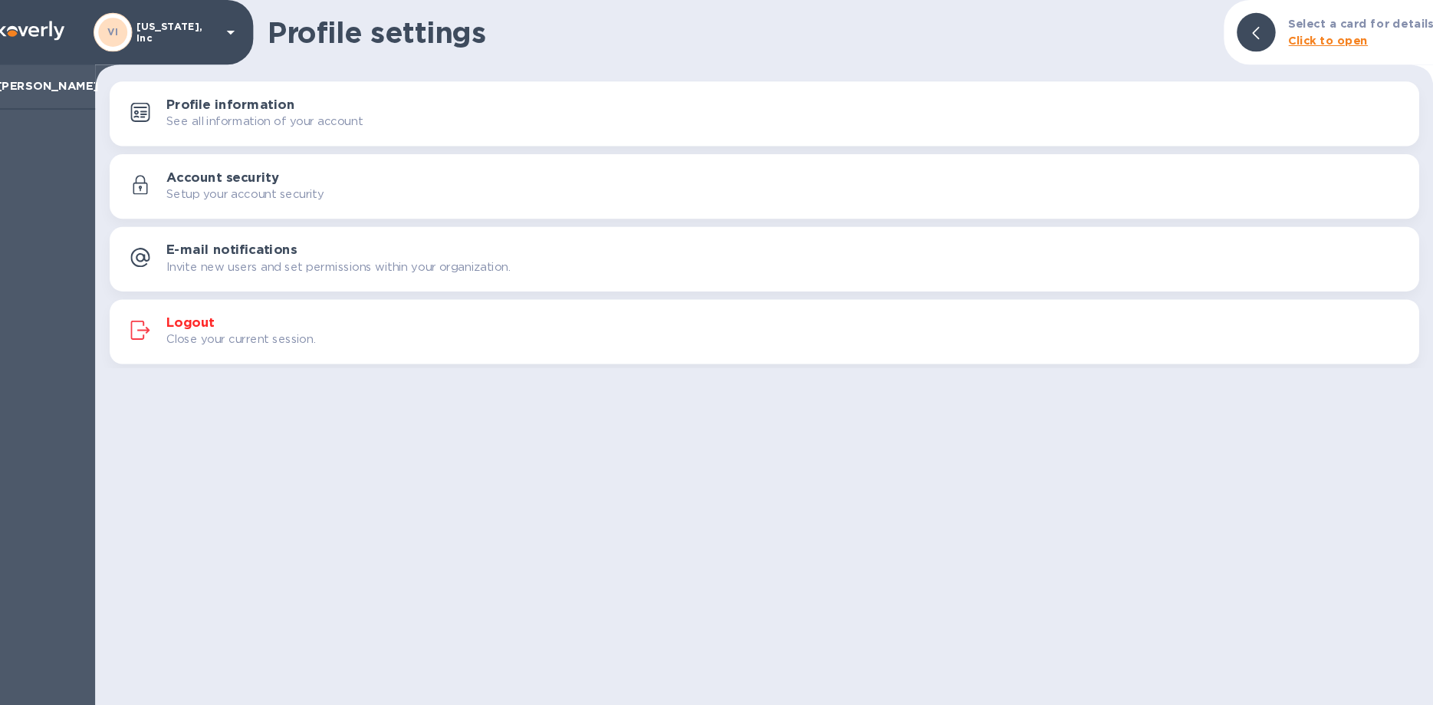
click at [1254, 38] on div at bounding box center [1252, 30] width 37 height 37
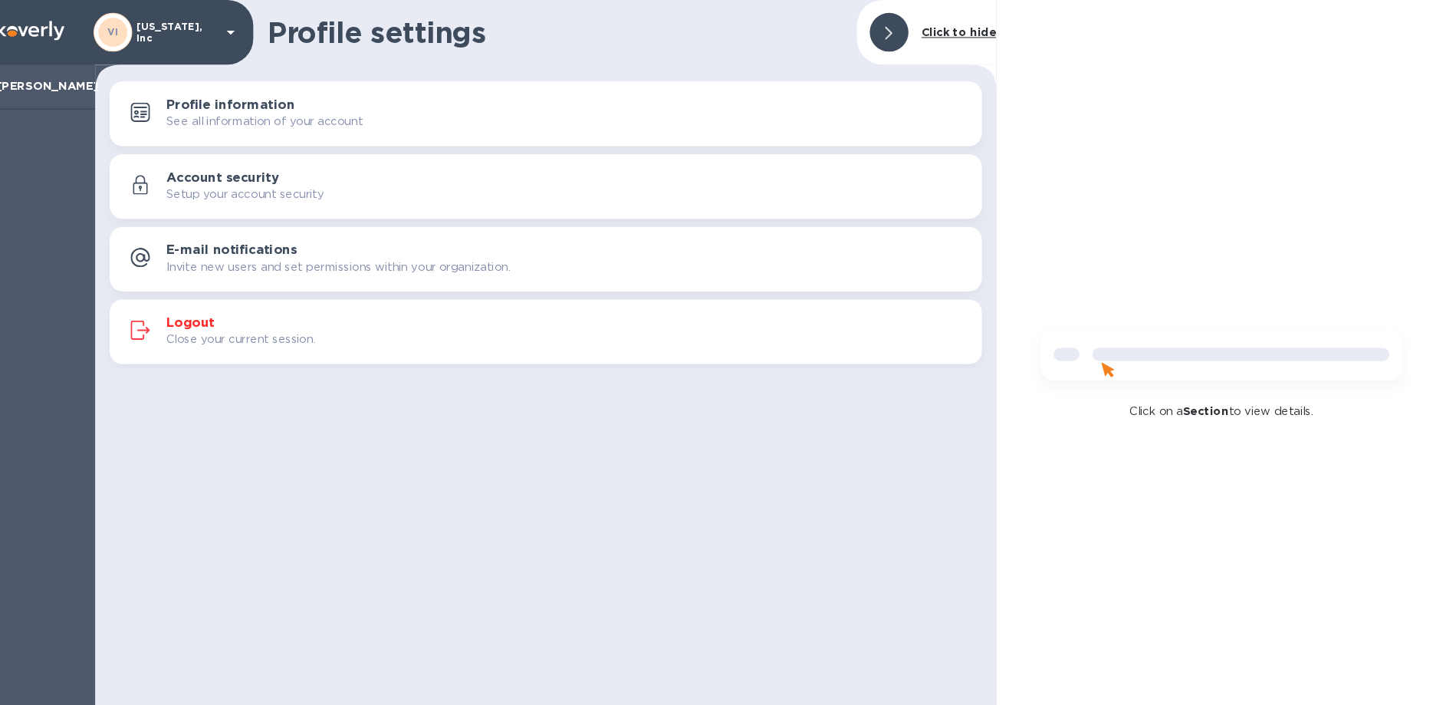
click at [920, 36] on div at bounding box center [903, 30] width 49 height 49
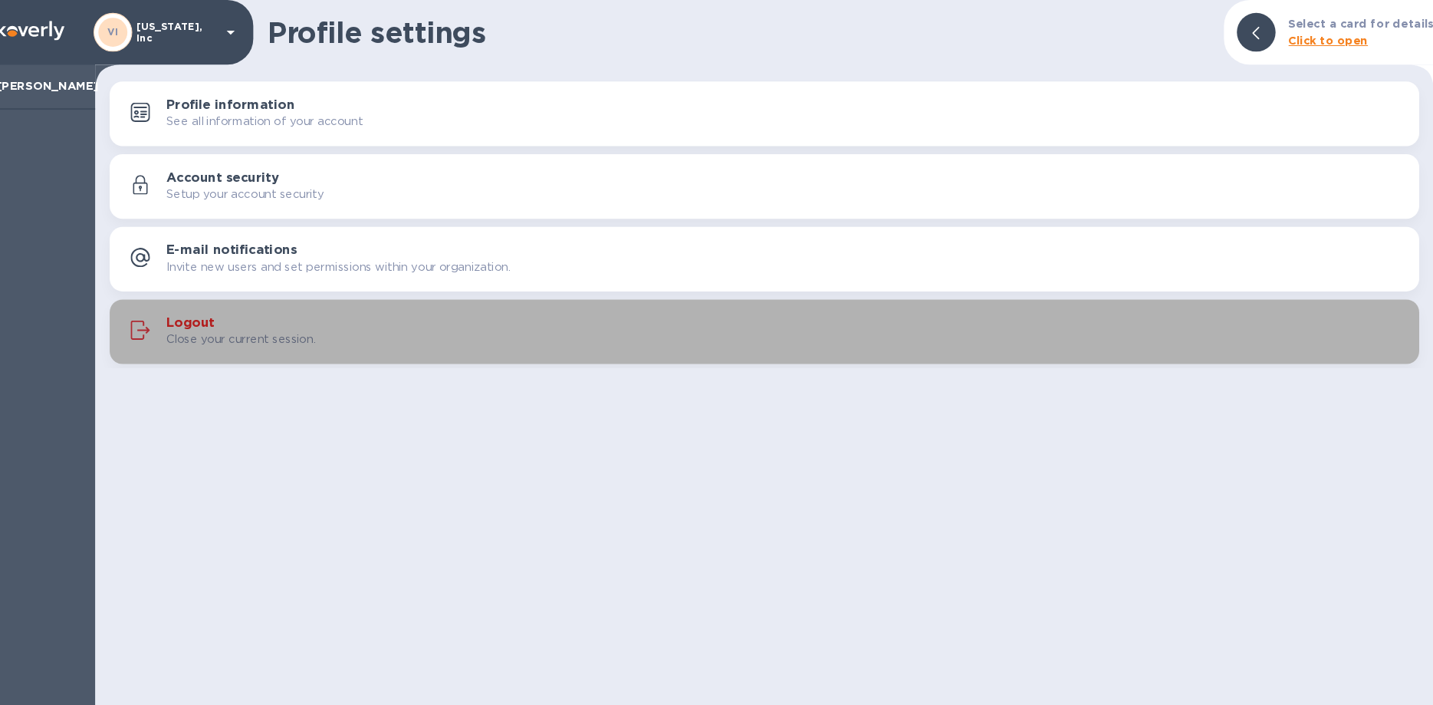
click at [248, 306] on h3 "Logout" at bounding box center [239, 307] width 46 height 15
